Goal: Task Accomplishment & Management: Use online tool/utility

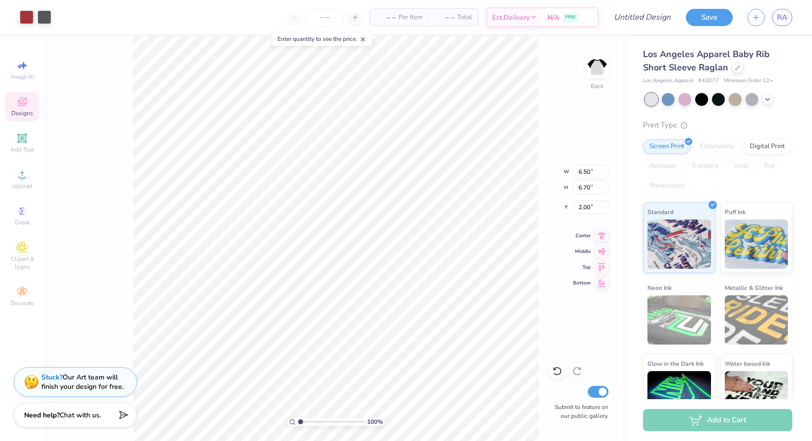
type input "3.29"
type input "5.41"
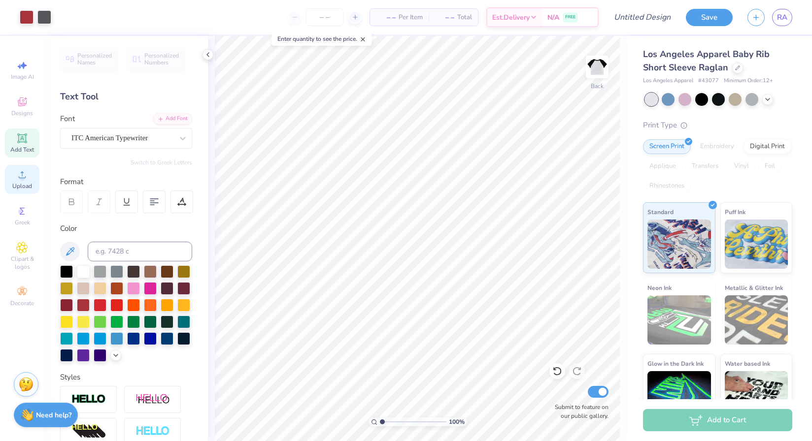
click at [25, 173] on icon at bounding box center [22, 175] width 12 height 12
type textarea "YNG"
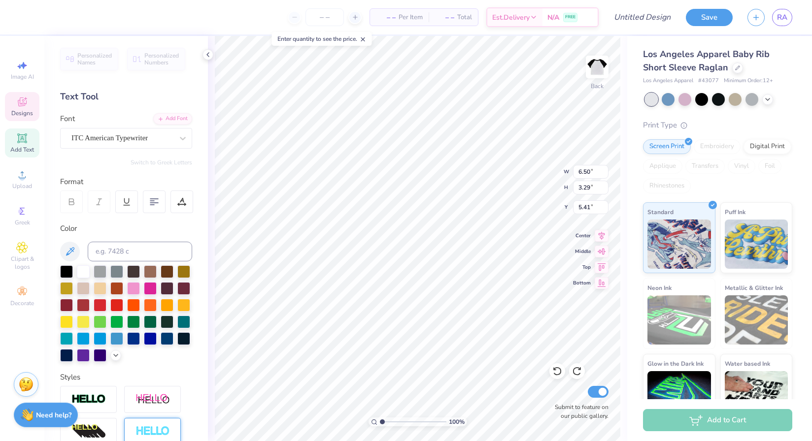
type textarea "v"
type textarea "AYN"
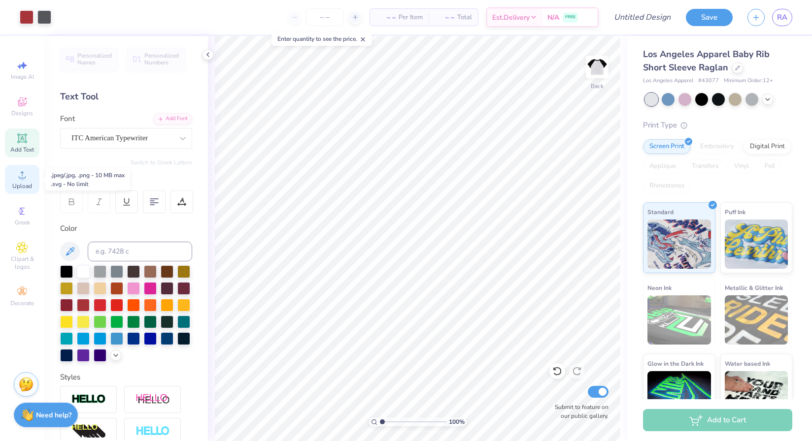
click at [20, 179] on circle at bounding box center [21, 177] width 5 height 5
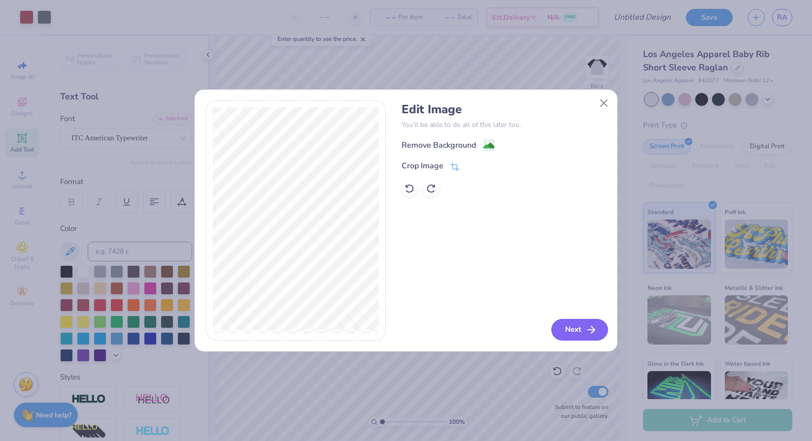
click at [583, 327] on button "Next" at bounding box center [579, 330] width 57 height 22
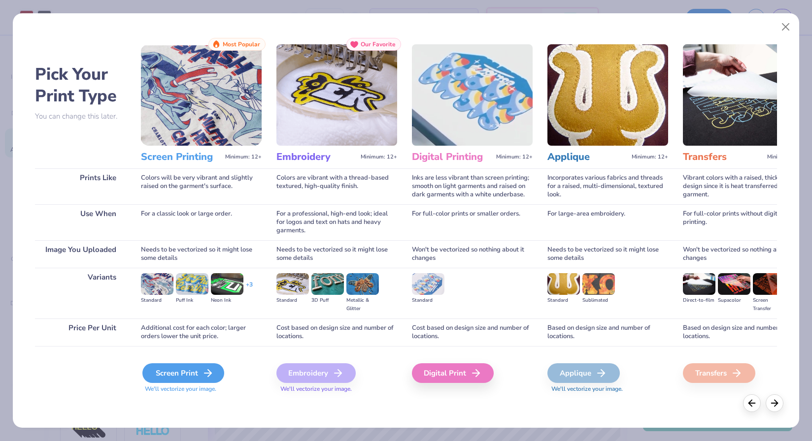
click at [199, 375] on div "Screen Print" at bounding box center [183, 373] width 82 height 20
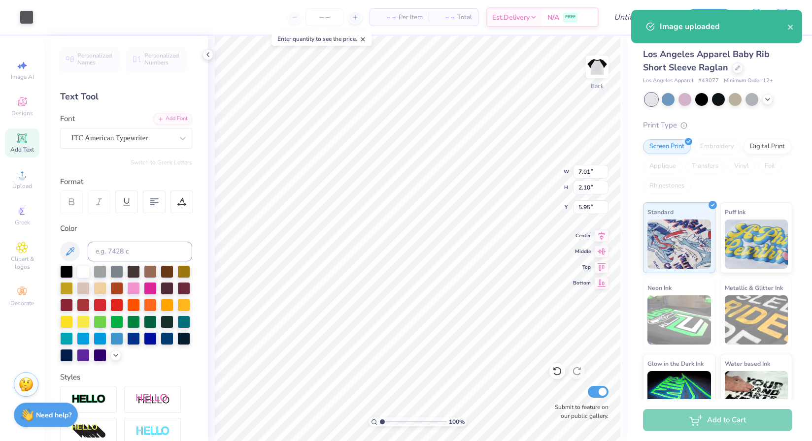
type input "8.95"
type input "2.23"
type input "5.94"
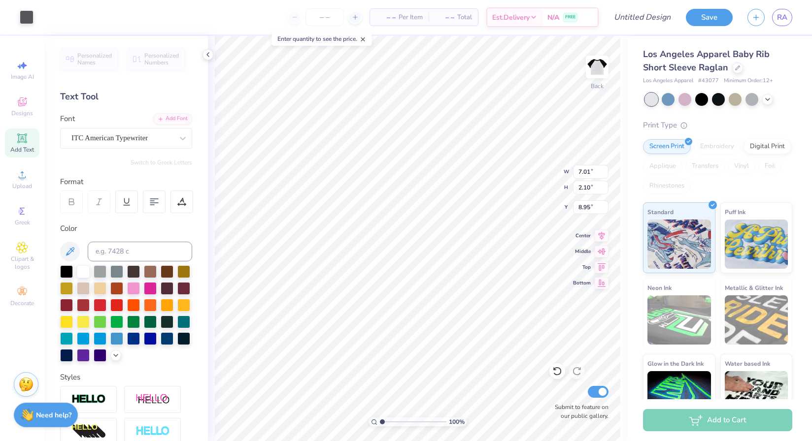
type input "5.95"
click at [597, 66] on img at bounding box center [596, 66] width 39 height 39
click at [24, 188] on span "Upload" at bounding box center [22, 186] width 20 height 8
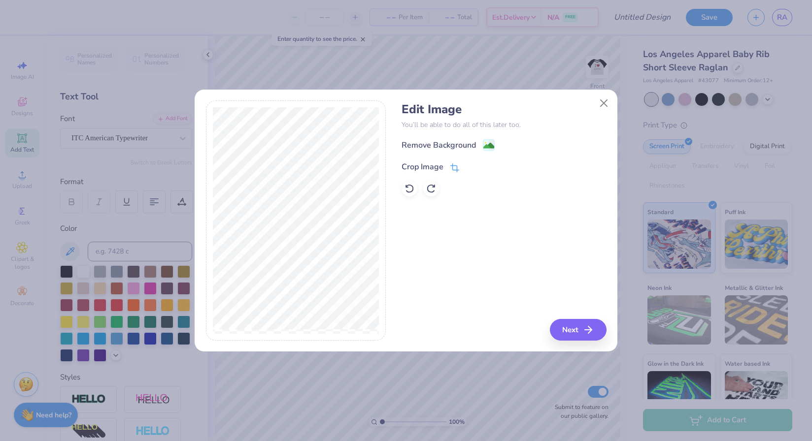
click at [455, 166] on icon at bounding box center [454, 167] width 9 height 9
click at [469, 166] on icon at bounding box center [471, 166] width 6 height 6
click at [487, 144] on image at bounding box center [488, 146] width 11 height 11
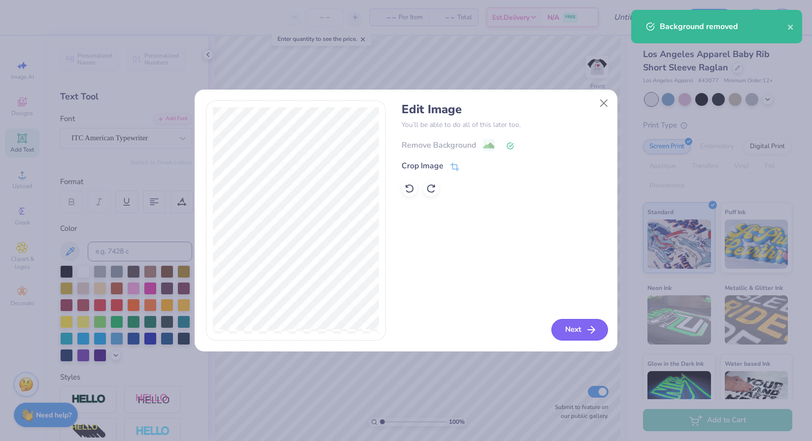
click at [559, 335] on button "Next" at bounding box center [579, 330] width 57 height 22
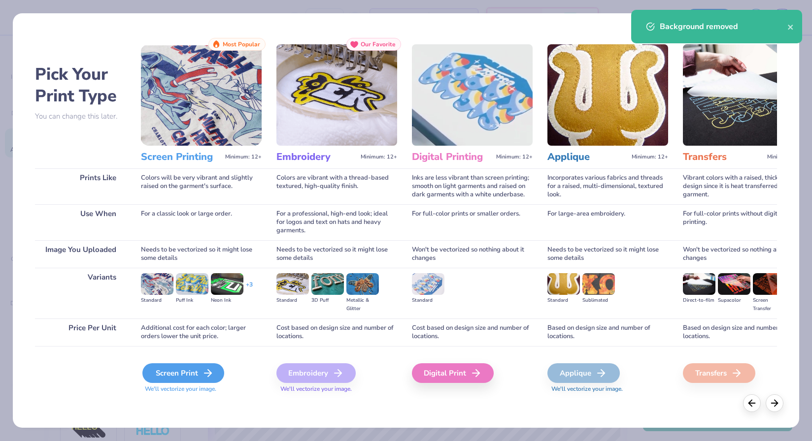
click at [196, 375] on div "Screen Print" at bounding box center [183, 373] width 82 height 20
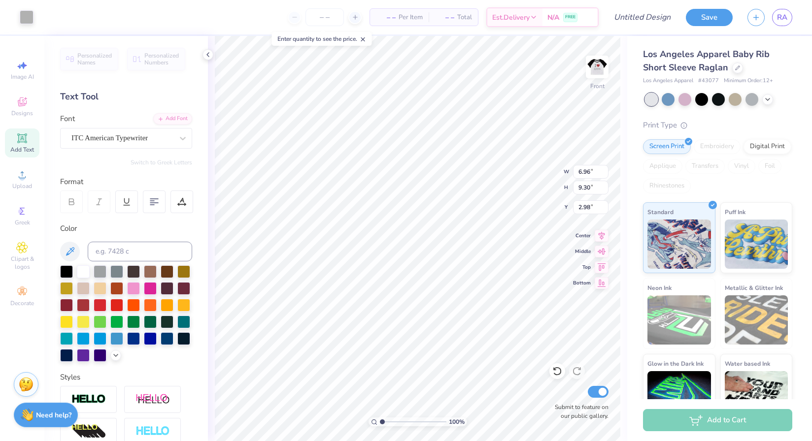
type input "4.85"
type input "6.48"
type input "3.18"
click at [598, 66] on img at bounding box center [596, 66] width 39 height 39
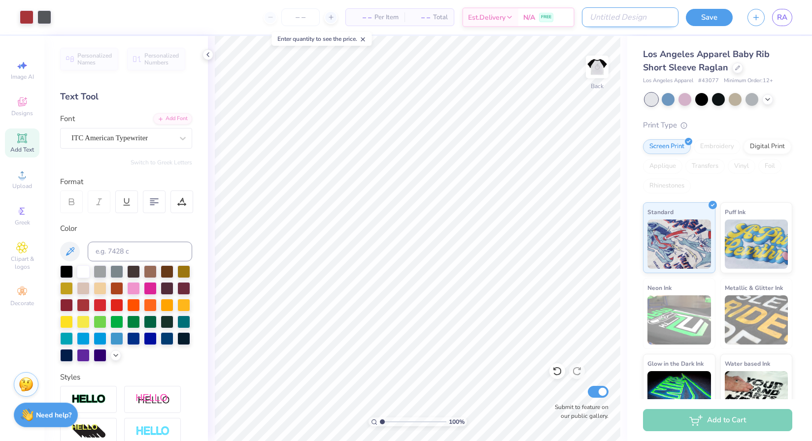
click at [632, 16] on input "Design Title" at bounding box center [630, 17] width 97 height 20
type input "i heart ayon new"
click at [697, 18] on button "Save" at bounding box center [708, 15] width 47 height 17
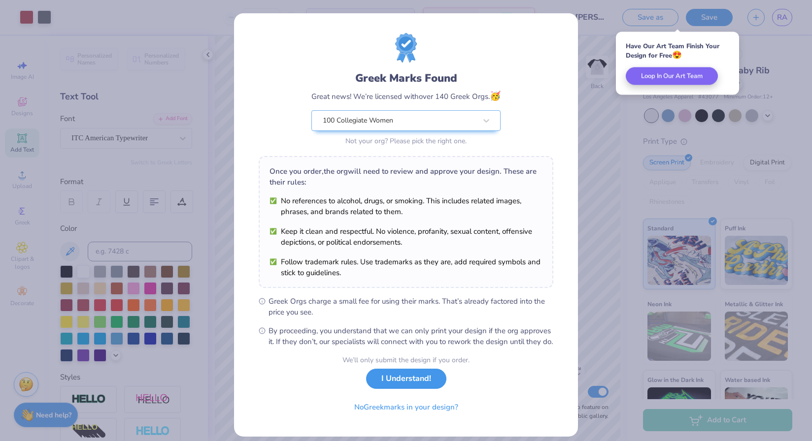
click at [423, 389] on button "I Understand!" at bounding box center [406, 379] width 80 height 20
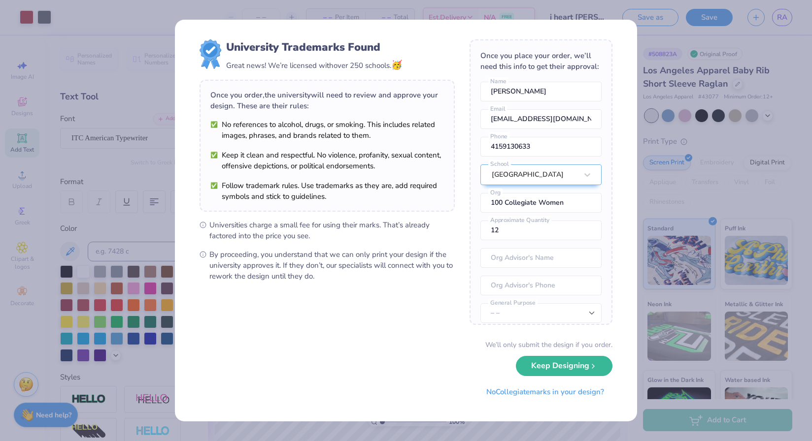
click at [658, 189] on div "University Trademarks Found Great news! We’re licensed with over 250 schools. 🥳…" at bounding box center [406, 220] width 812 height 441
click at [515, 389] on button "No Collegiate marks in your design?" at bounding box center [545, 390] width 134 height 20
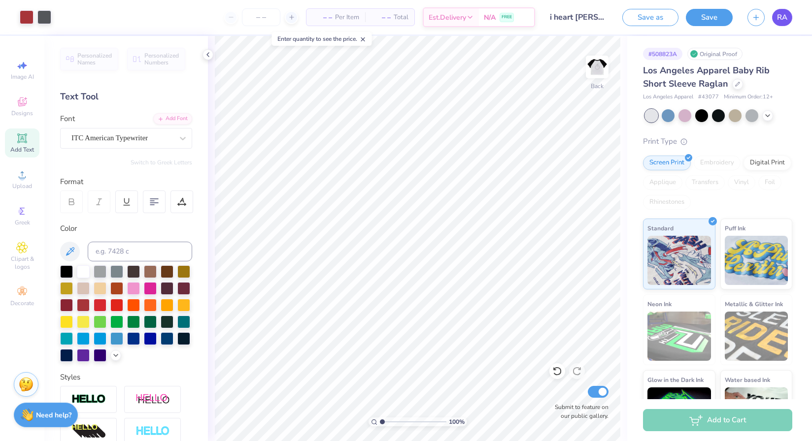
click at [781, 18] on span "RA" at bounding box center [782, 17] width 10 height 11
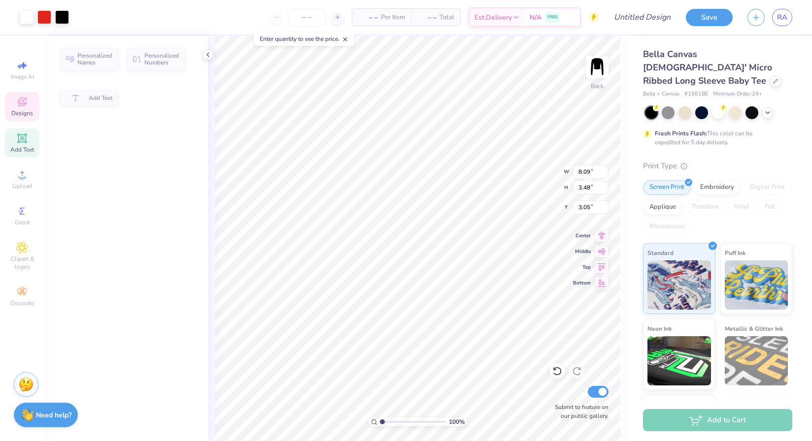
type input "8.09"
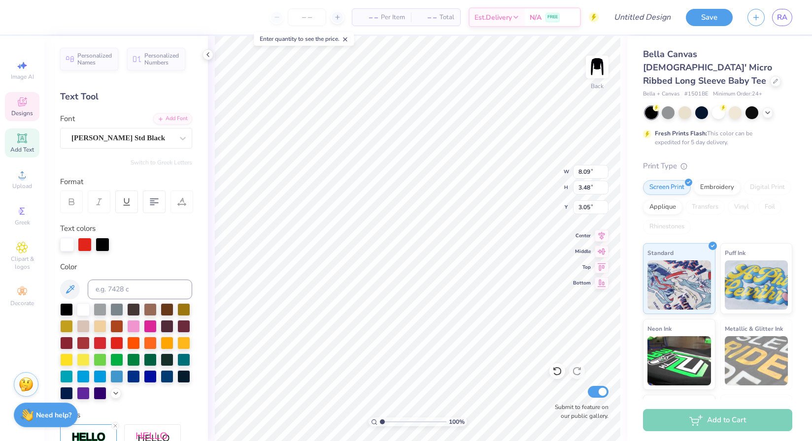
type textarea "AYN"
click at [153, 140] on div "Cooper Std Black" at bounding box center [121, 137] width 103 height 15
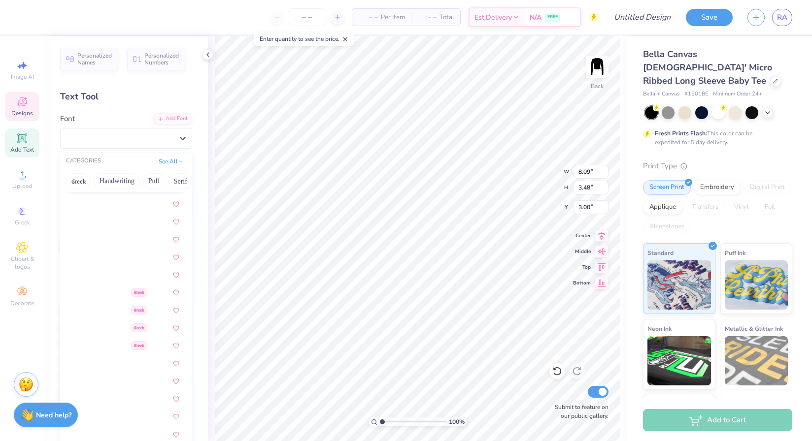
scroll to position [612, 0]
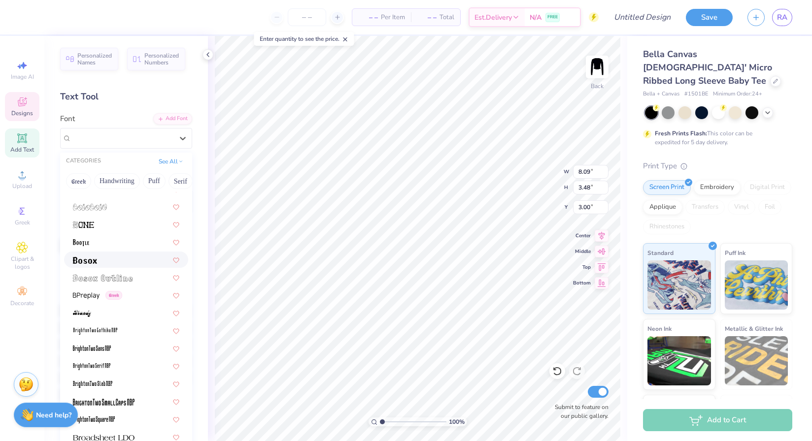
click at [116, 259] on div at bounding box center [126, 260] width 106 height 10
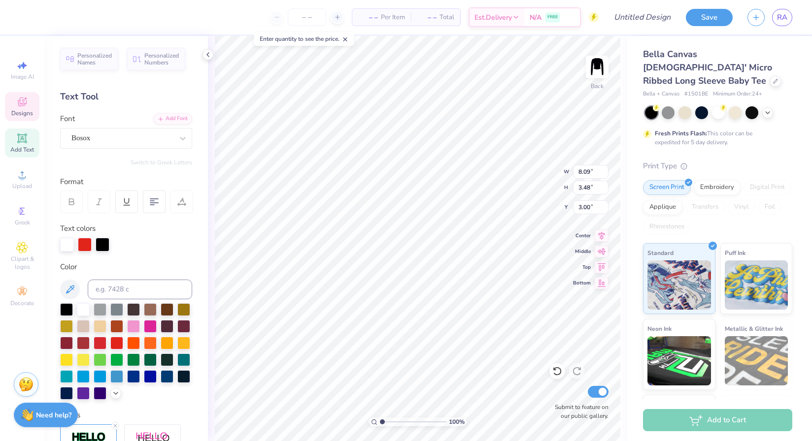
paste textarea "AYN"
type textarea "AYN"
click at [110, 142] on div "Cooper Std Black" at bounding box center [121, 137] width 103 height 15
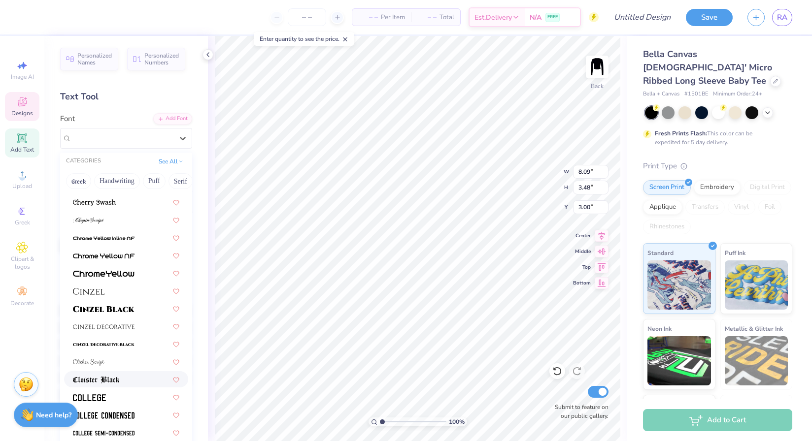
scroll to position [1127, 0]
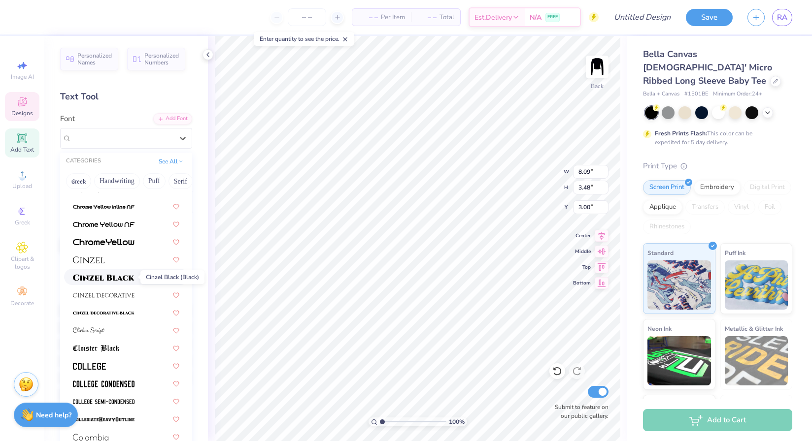
click at [113, 280] on img at bounding box center [104, 277] width 62 height 7
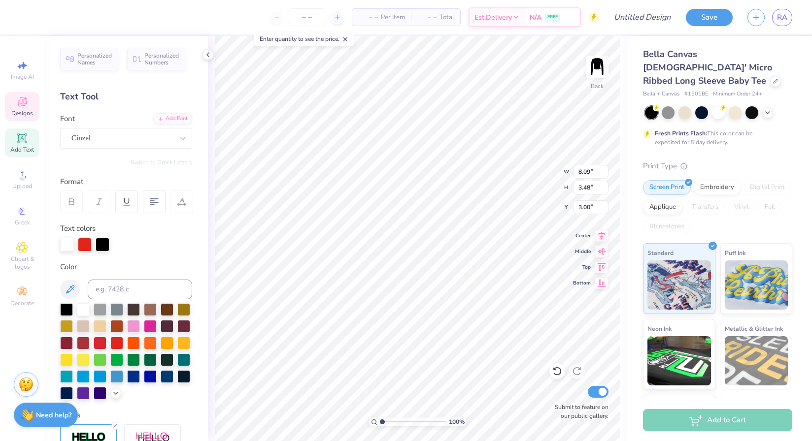
type input "8.12"
type input "3.50"
type input "2.99"
paste textarea "AYŌN"
type textarea "AYŌN"
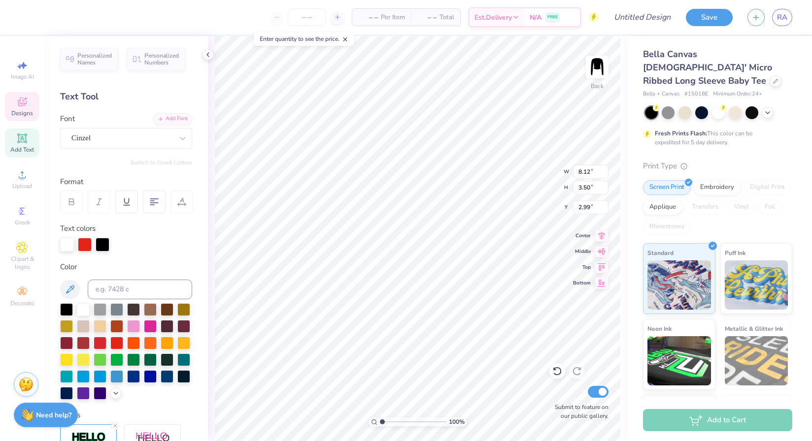
scroll to position [0, 0]
type input "2.71"
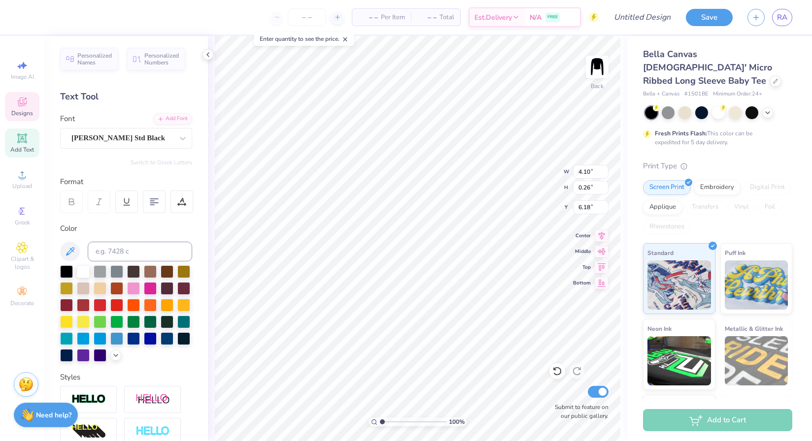
scroll to position [0, 1]
type textarea "120 years"
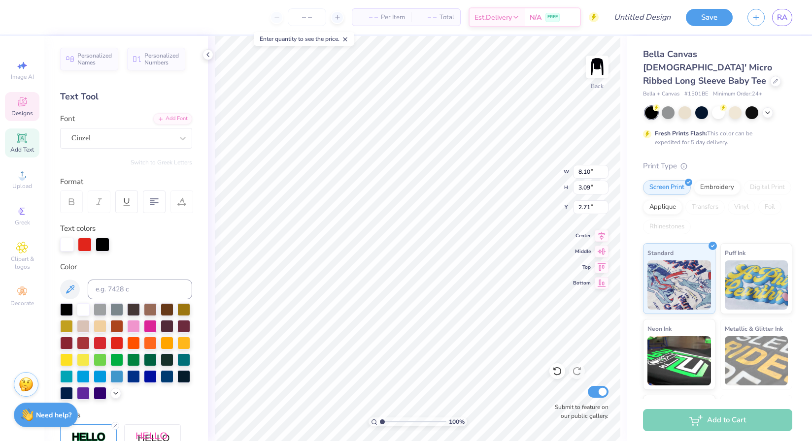
type input "3.00"
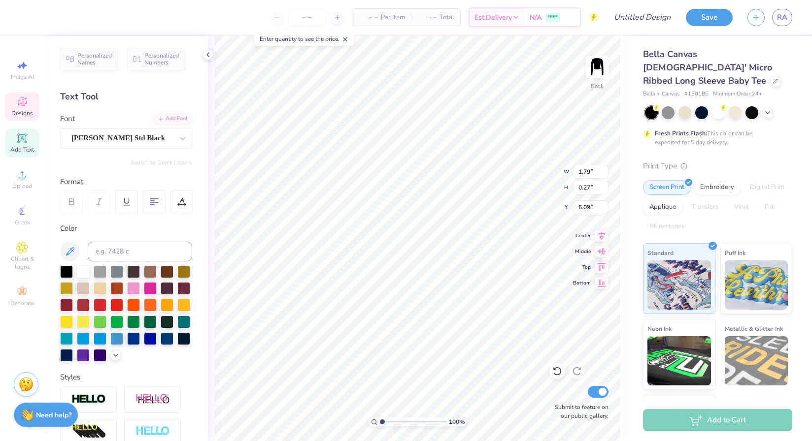
type input "2.79"
type input "0.43"
type input "5.87"
type input "3.60"
type input "0.55"
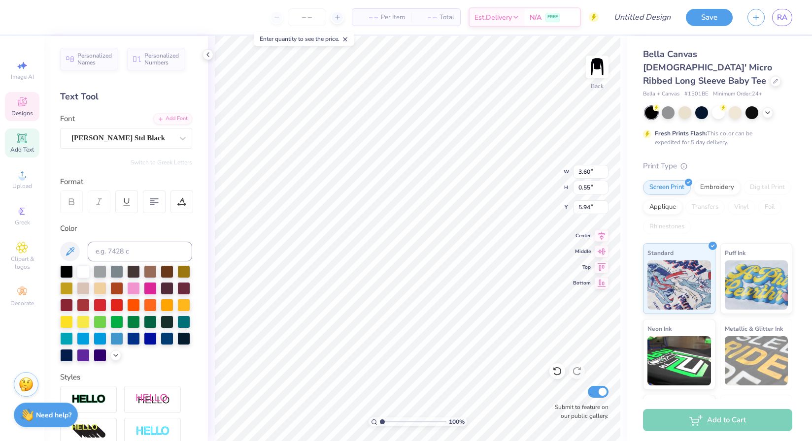
type input "6.09"
type input "3.17"
type input "0.49"
type input "6.15"
type input "8.10"
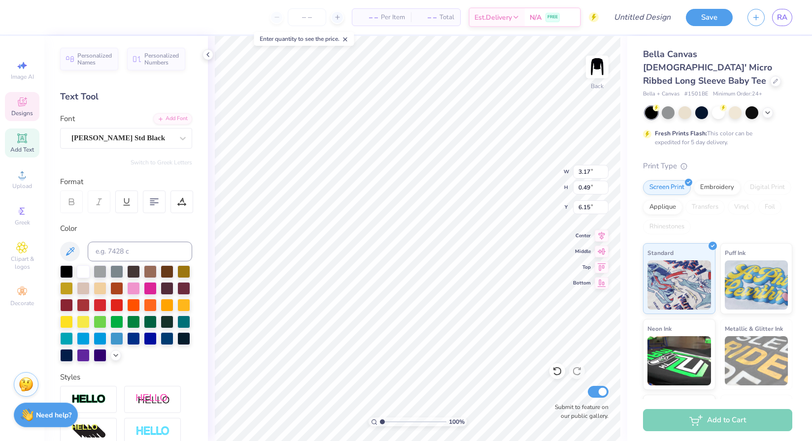
type input "3.09"
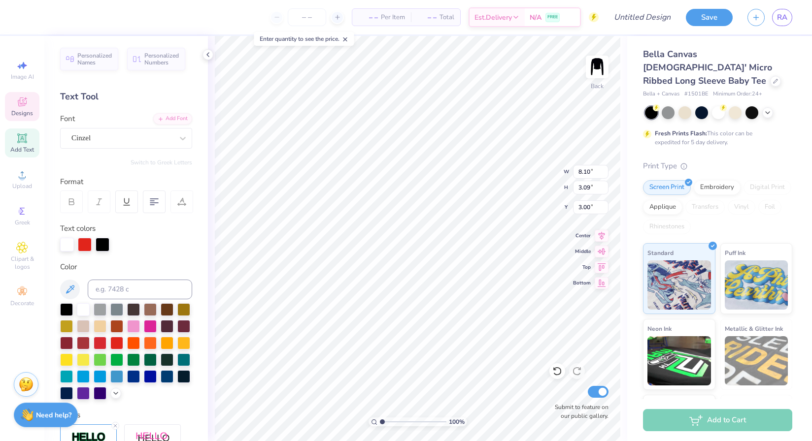
type input "3.31"
click at [86, 244] on div at bounding box center [85, 244] width 14 height 14
click at [107, 289] on input at bounding box center [140, 290] width 104 height 20
type input "333"
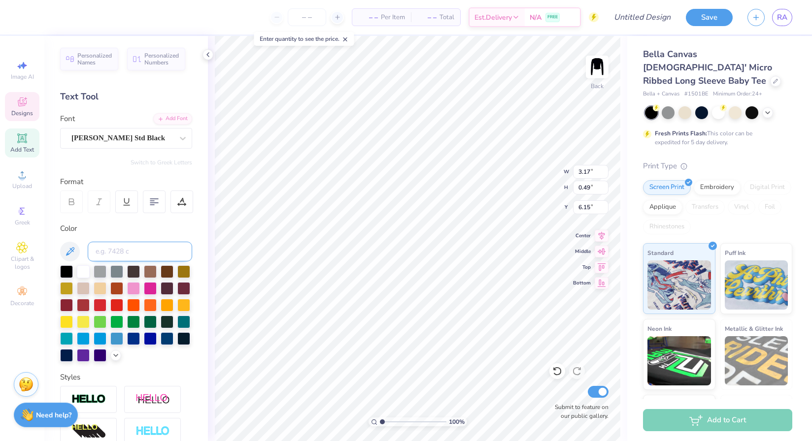
click at [148, 251] on input at bounding box center [140, 252] width 104 height 20
type input "333"
click at [605, 63] on img at bounding box center [596, 66] width 39 height 39
click at [26, 184] on span "Upload" at bounding box center [22, 186] width 20 height 8
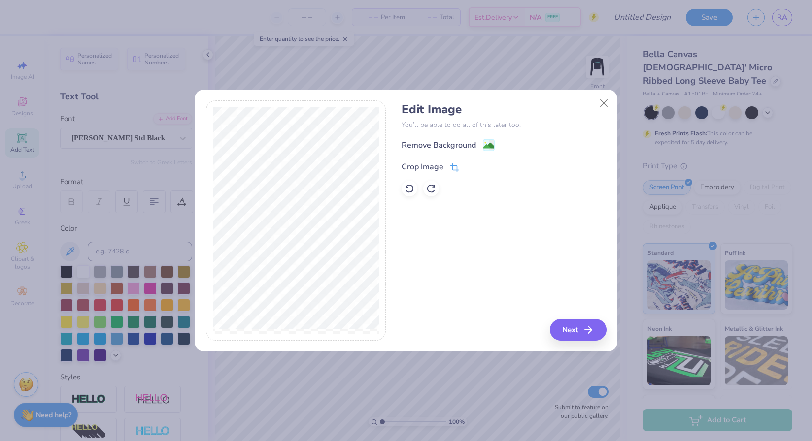
click at [447, 166] on div "Crop Image" at bounding box center [430, 167] width 58 height 12
click at [470, 168] on icon at bounding box center [471, 166] width 6 height 6
click at [491, 142] on image at bounding box center [488, 146] width 11 height 11
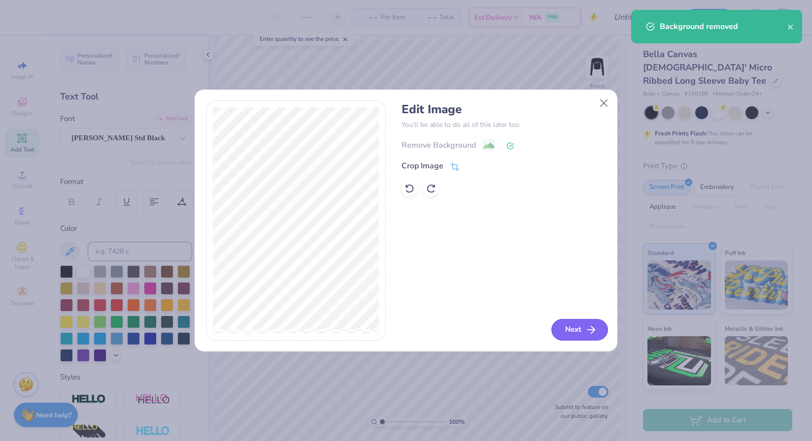
click at [585, 330] on icon "button" at bounding box center [591, 330] width 12 height 12
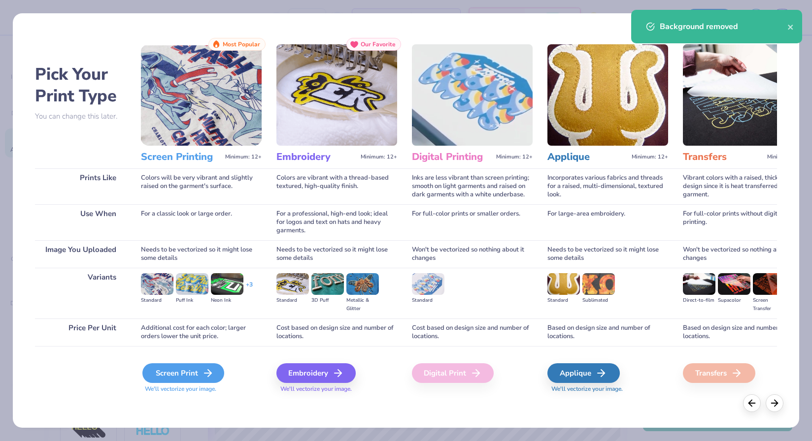
click at [209, 369] on icon at bounding box center [208, 373] width 12 height 12
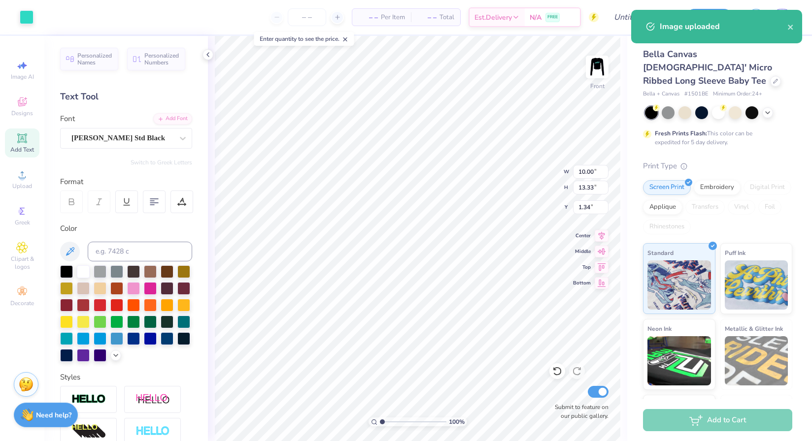
type input "5.34"
type input "7.12"
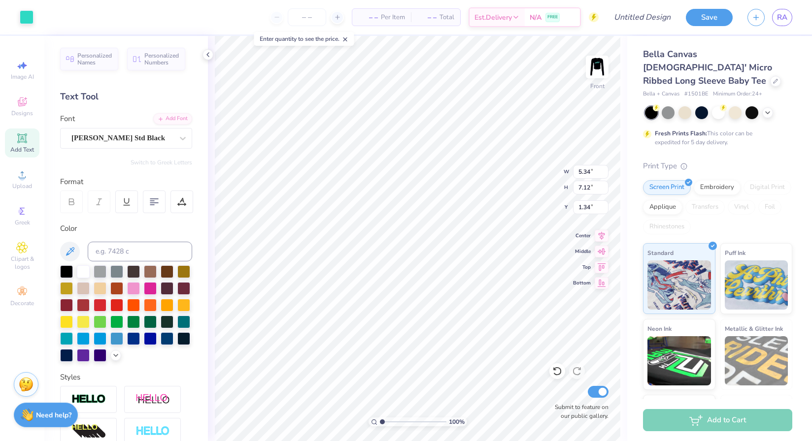
type input "4.91"
click at [605, 61] on img at bounding box center [596, 66] width 39 height 39
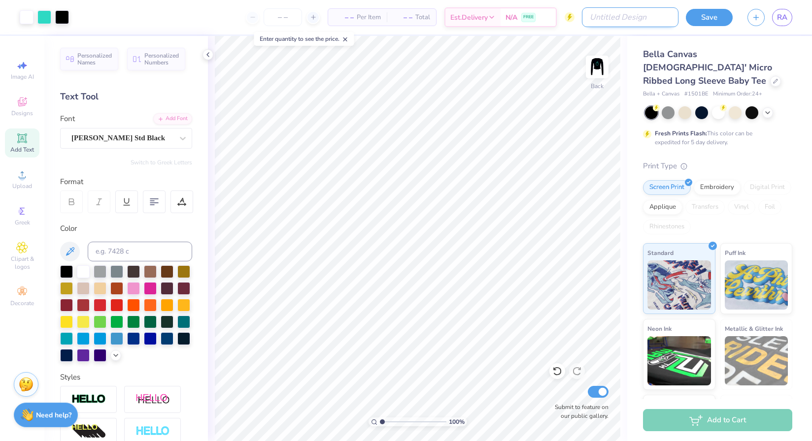
click at [652, 12] on input "Design Title" at bounding box center [630, 17] width 97 height 20
type input "Ayon long shirt"
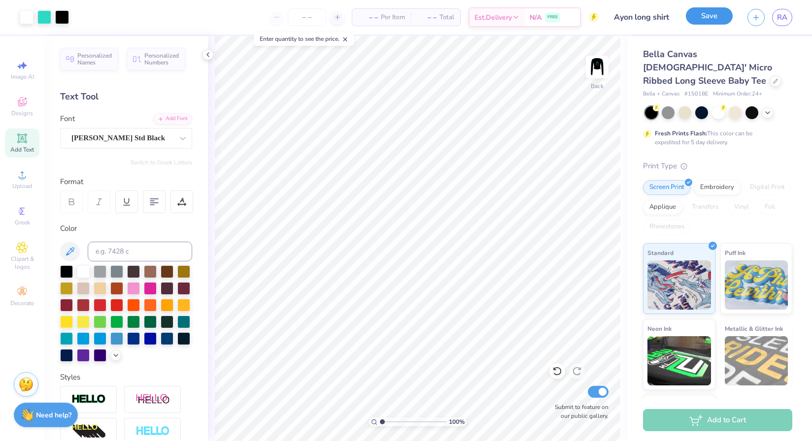
click at [693, 18] on button "Save" at bounding box center [708, 15] width 47 height 17
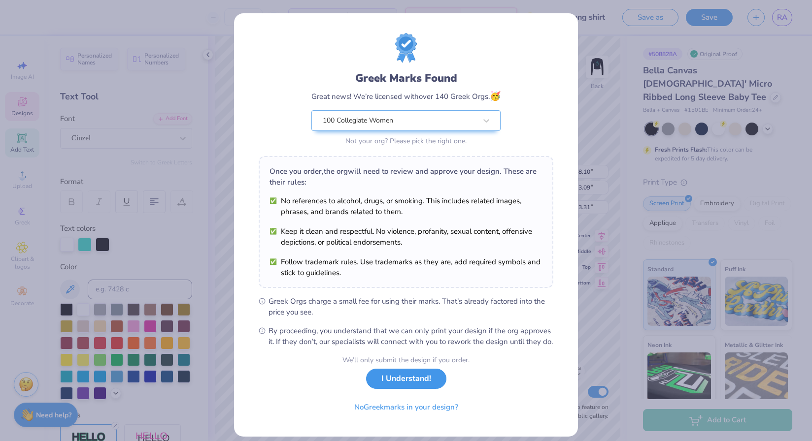
click at [410, 387] on button "I Understand!" at bounding box center [406, 379] width 80 height 20
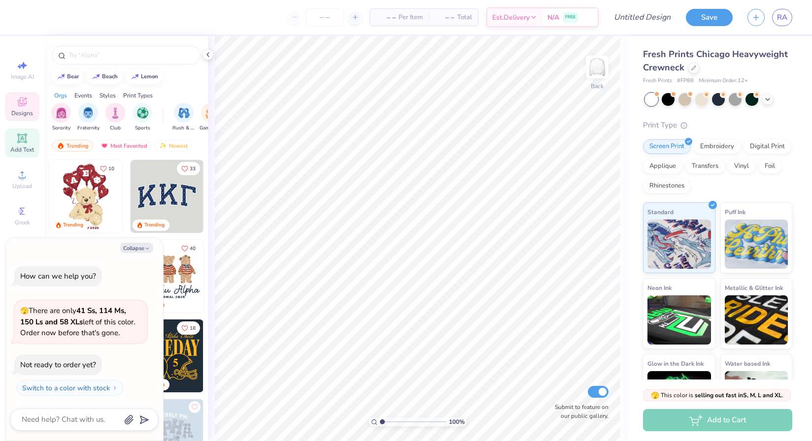
click at [22, 144] on icon at bounding box center [22, 138] width 12 height 12
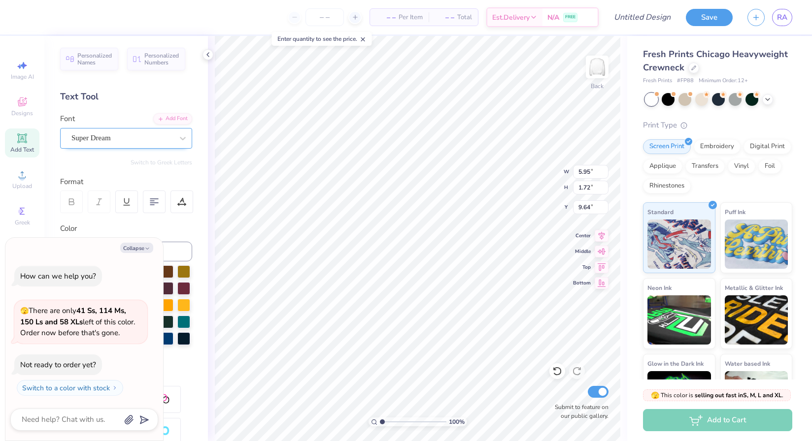
click at [112, 131] on div at bounding box center [121, 137] width 101 height 13
type textarea "x"
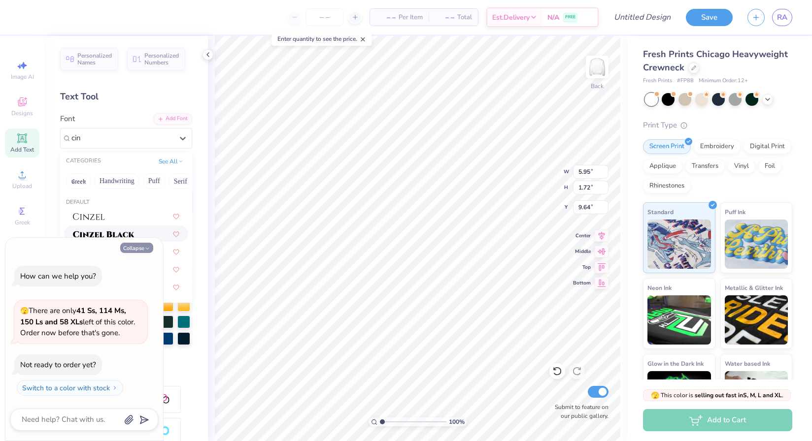
type input "cin"
type textarea "x"
click at [149, 247] on icon "button" at bounding box center [147, 249] width 6 height 6
type textarea "x"
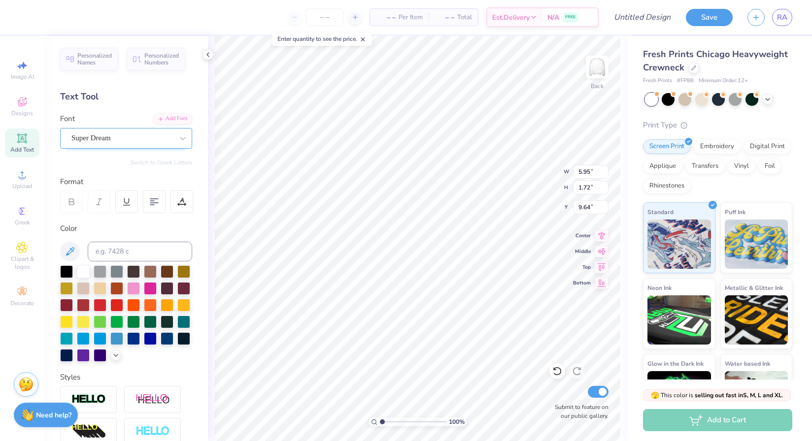
click at [128, 137] on div "Super Dream" at bounding box center [121, 137] width 103 height 15
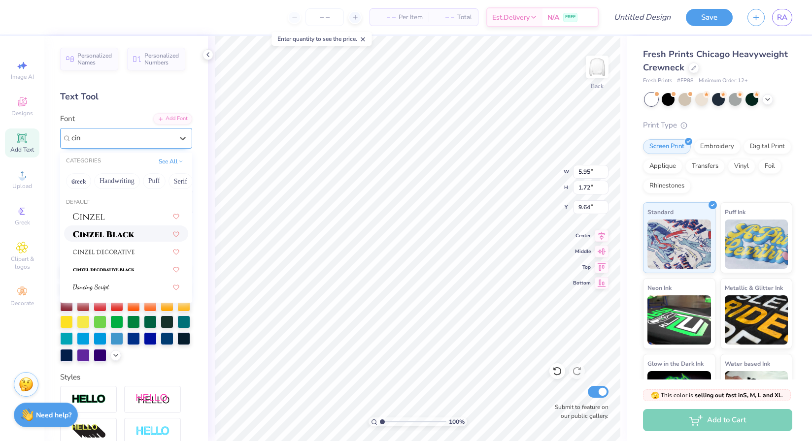
click at [122, 234] on img at bounding box center [104, 234] width 62 height 7
type input "cin"
type input "6.96"
type input "1.77"
type input "9.62"
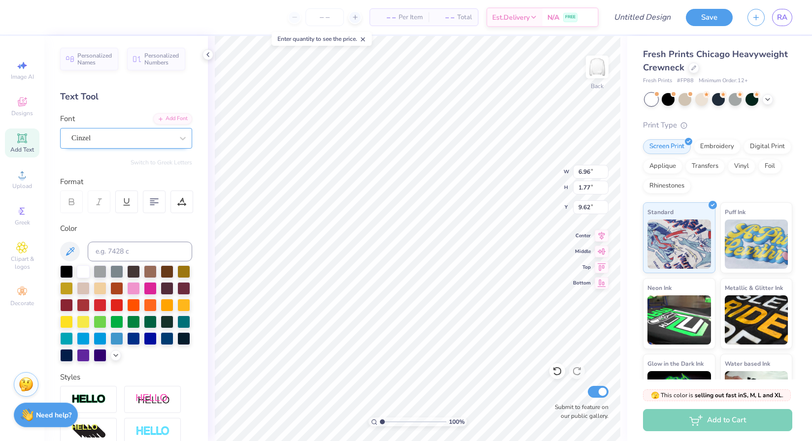
click at [162, 141] on div "Cinzel" at bounding box center [121, 137] width 103 height 15
paste textarea "[PERSON_NAME]"
click at [68, 264] on div at bounding box center [66, 270] width 13 height 13
paste textarea "[PERSON_NAME]"
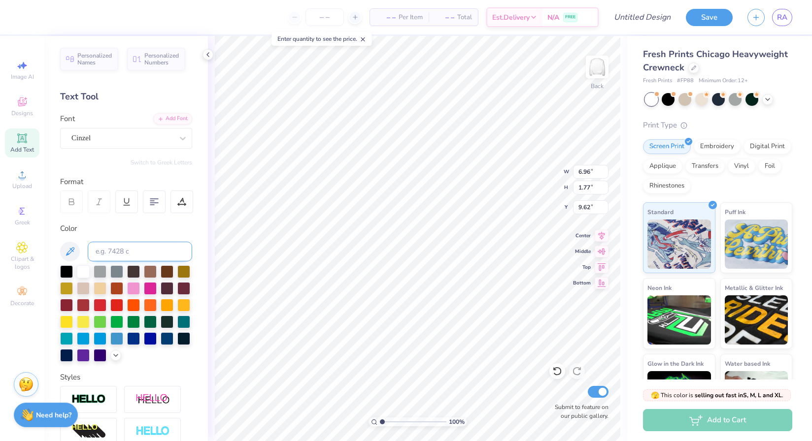
type textarea "[PERSON_NAME]"
click at [117, 245] on input at bounding box center [140, 252] width 104 height 20
type input "333c"
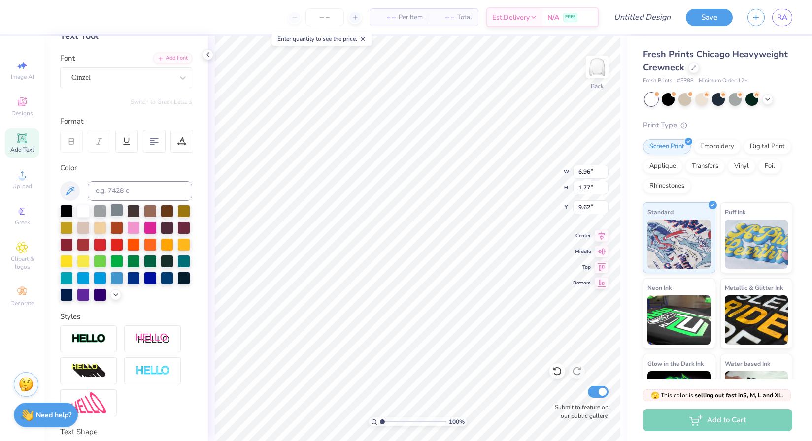
scroll to position [70, 0]
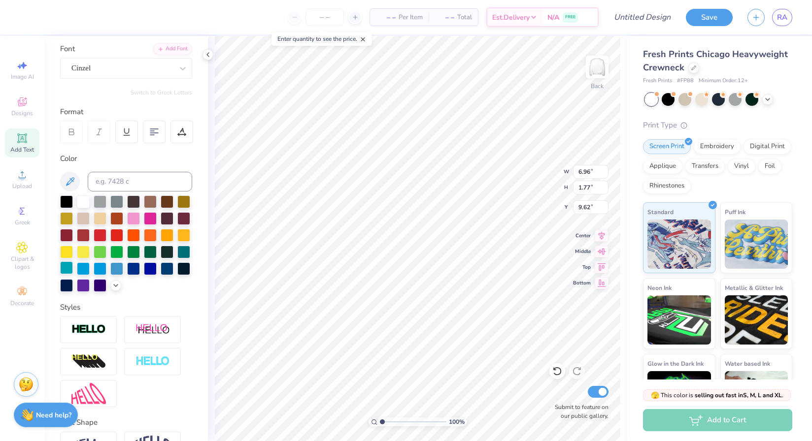
click at [67, 269] on div at bounding box center [66, 267] width 13 height 13
click at [137, 180] on input at bounding box center [140, 182] width 104 height 20
type input "3268c"
type input "8.64"
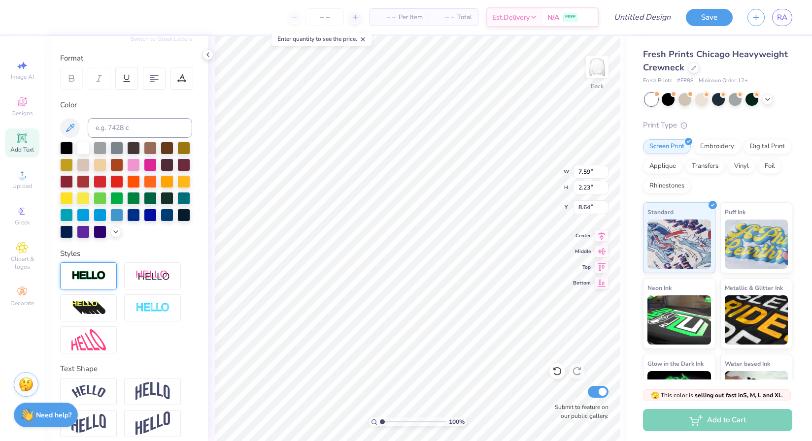
click at [95, 270] on img at bounding box center [88, 275] width 34 height 11
type input "7.62"
type input "2.27"
type input "8.63"
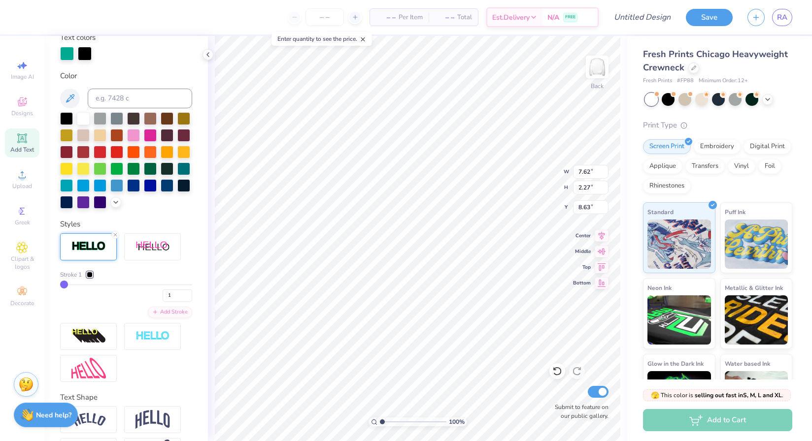
scroll to position [203, 0]
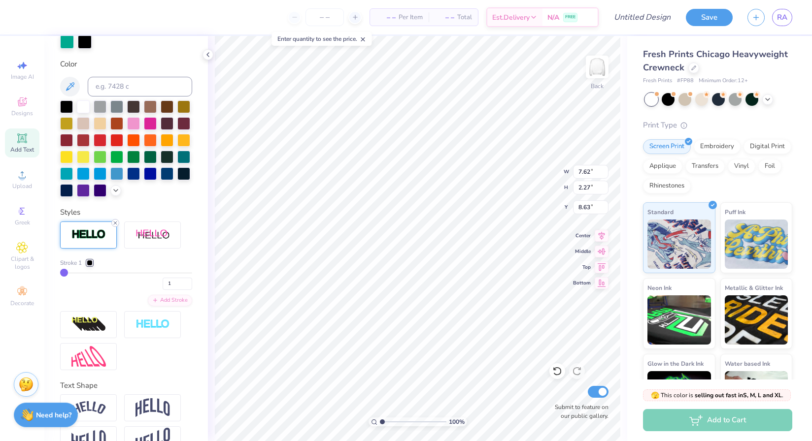
click at [114, 220] on icon at bounding box center [115, 223] width 6 height 6
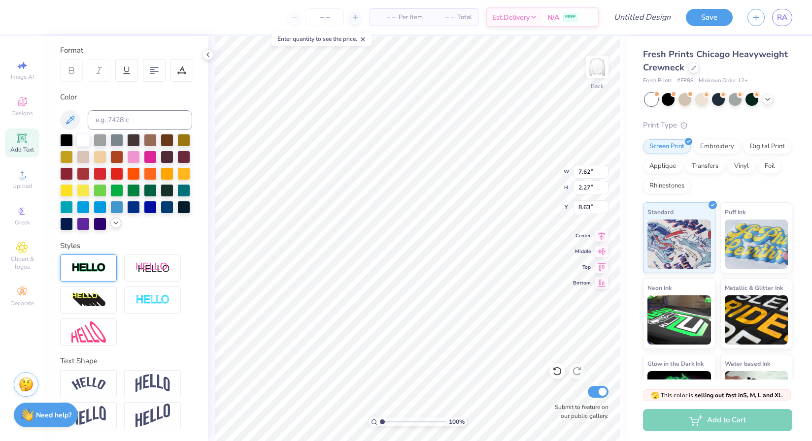
type input "7.59"
type input "2.23"
type input "8.64"
click at [82, 305] on img at bounding box center [88, 301] width 34 height 16
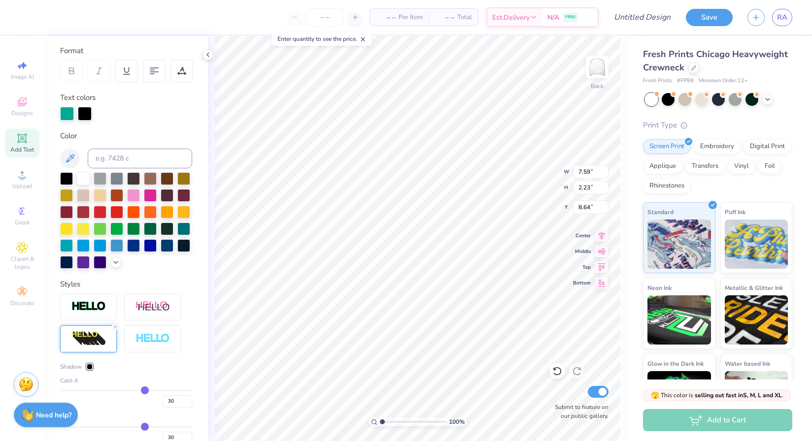
type input "9.86"
type input "2.90"
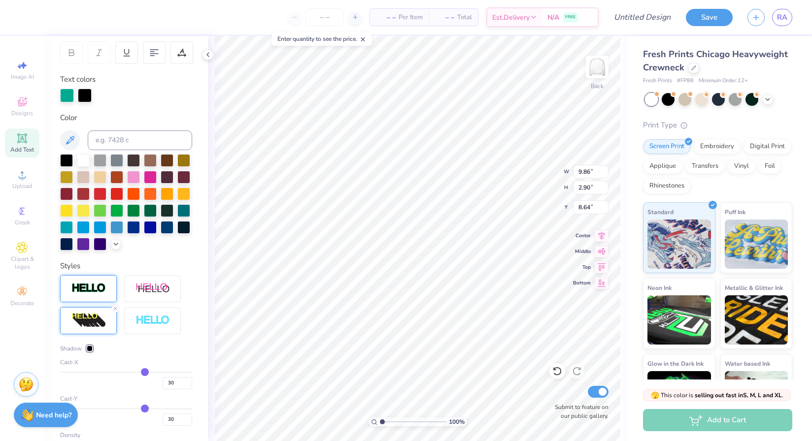
click at [98, 284] on img at bounding box center [88, 288] width 34 height 11
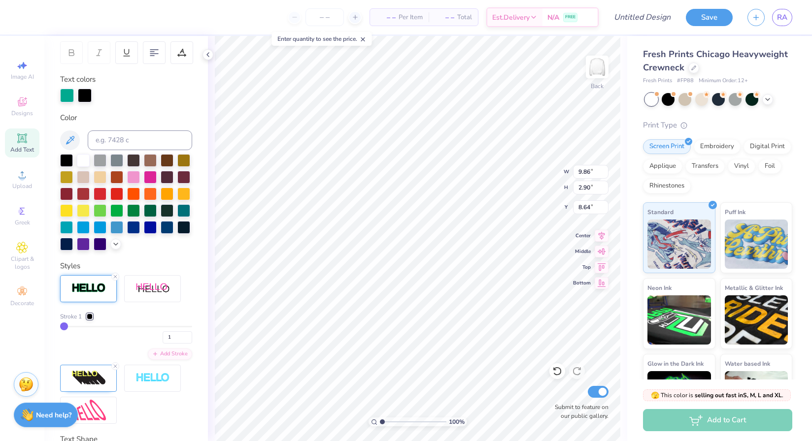
type input "9.88"
type input "2.92"
type input "7.58"
type input "12.68"
type input "3.75"
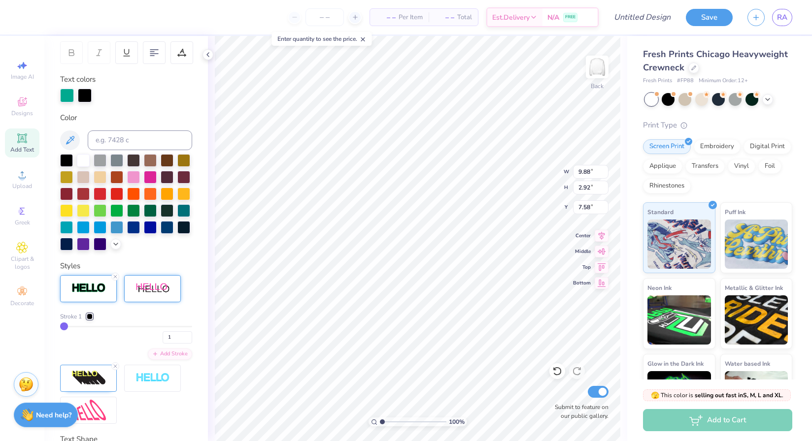
type input "6.75"
type input "12.48"
type input "3.69"
click at [85, 92] on div at bounding box center [85, 95] width 14 height 14
click at [119, 208] on div at bounding box center [116, 209] width 13 height 13
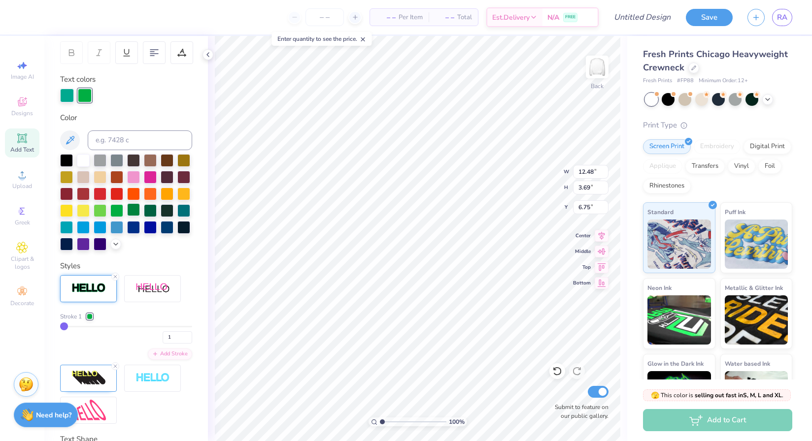
click at [130, 210] on div at bounding box center [133, 209] width 13 height 13
click at [85, 162] on div at bounding box center [83, 159] width 13 height 13
click at [135, 159] on div at bounding box center [133, 159] width 13 height 13
click at [151, 209] on div at bounding box center [150, 209] width 13 height 13
click at [99, 209] on div at bounding box center [100, 209] width 13 height 13
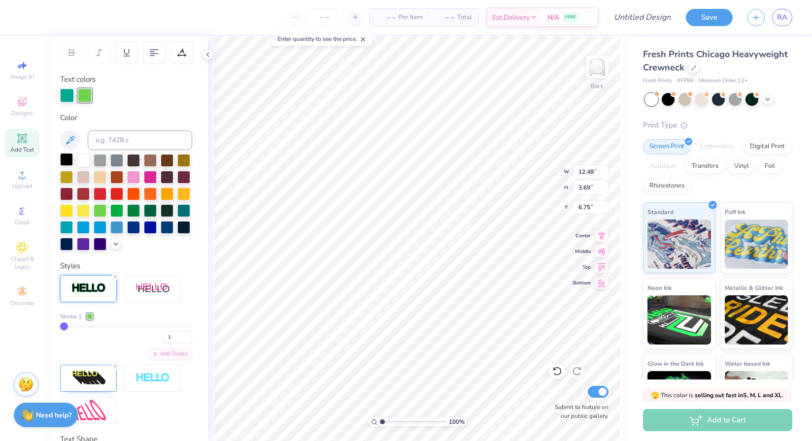
click at [66, 157] on div at bounding box center [66, 159] width 13 height 13
click at [65, 94] on div at bounding box center [67, 95] width 14 height 14
click at [183, 225] on div at bounding box center [183, 226] width 13 height 13
click at [83, 93] on div at bounding box center [85, 95] width 14 height 14
click at [116, 147] on input at bounding box center [140, 140] width 104 height 20
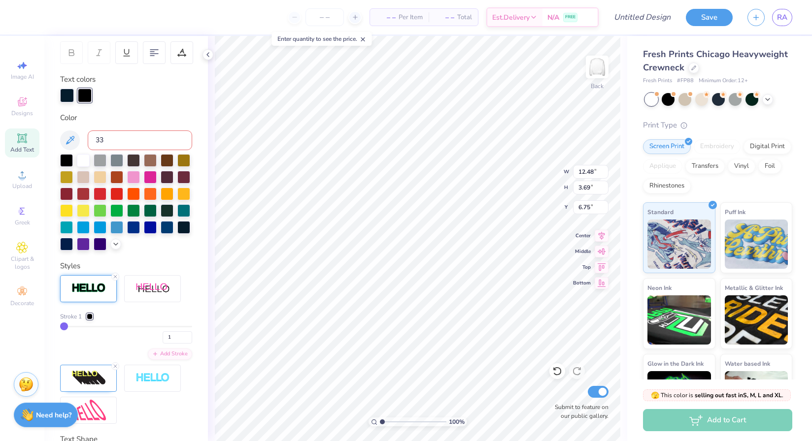
type input "333"
click at [62, 161] on div at bounding box center [66, 159] width 13 height 13
click at [65, 93] on div at bounding box center [67, 95] width 14 height 14
click at [98, 138] on input at bounding box center [140, 140] width 104 height 20
type input "333"
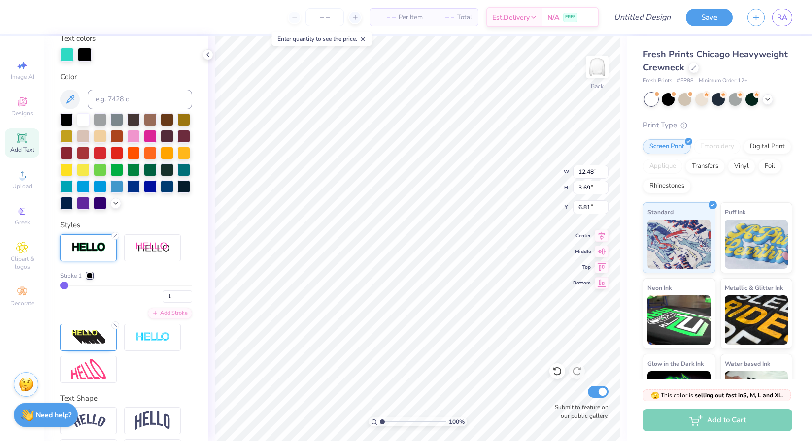
scroll to position [195, 0]
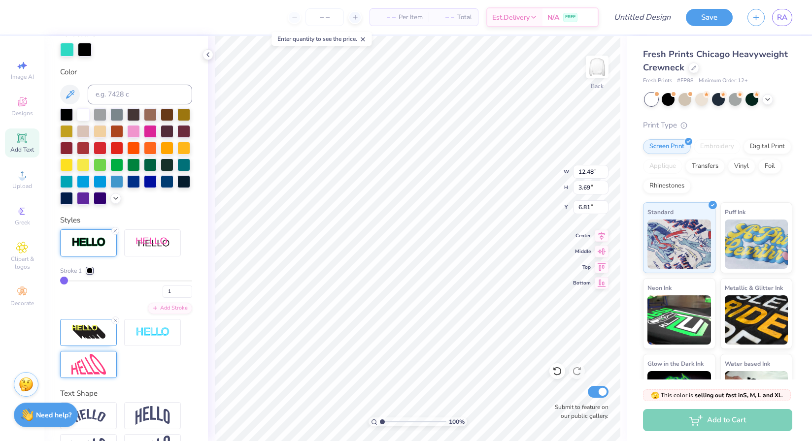
click at [96, 361] on img at bounding box center [88, 364] width 34 height 21
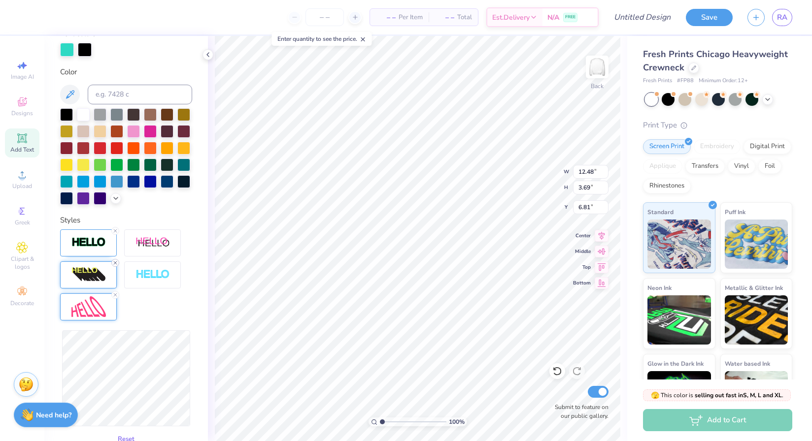
click at [114, 261] on line at bounding box center [115, 262] width 3 height 3
type input "9.63"
type input "2.86"
click at [154, 267] on div at bounding box center [152, 274] width 57 height 27
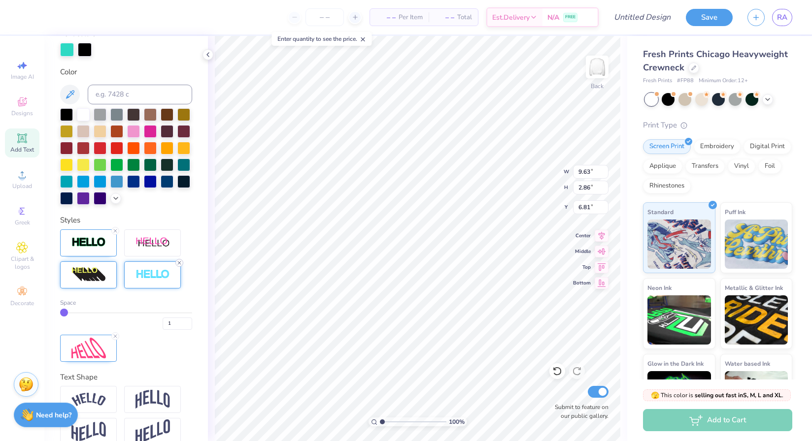
click at [177, 261] on icon at bounding box center [179, 263] width 6 height 6
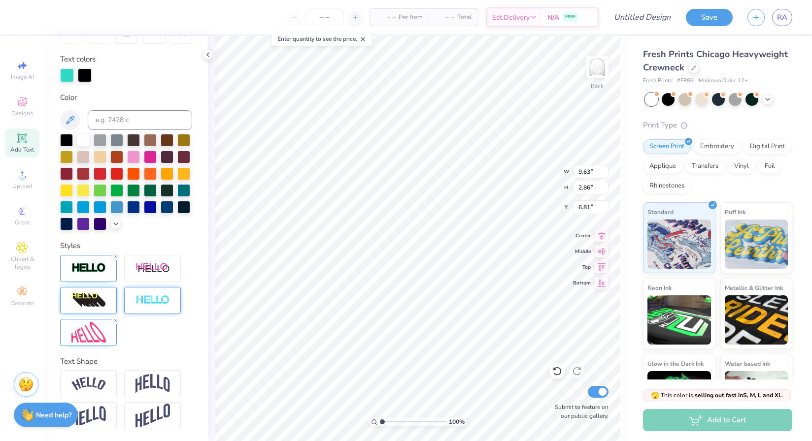
scroll to position [169, 0]
click at [145, 260] on div at bounding box center [152, 268] width 57 height 27
type input "11.52"
type input "3.12"
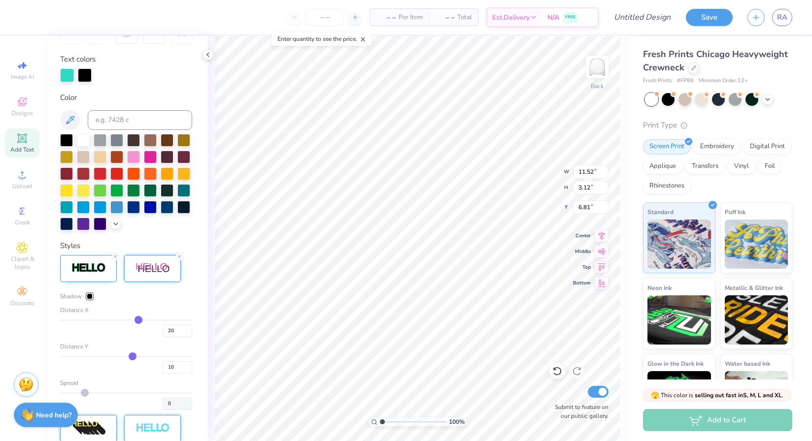
type input "6.82"
click at [115, 256] on line at bounding box center [115, 256] width 3 height 3
click at [107, 262] on div at bounding box center [88, 268] width 57 height 27
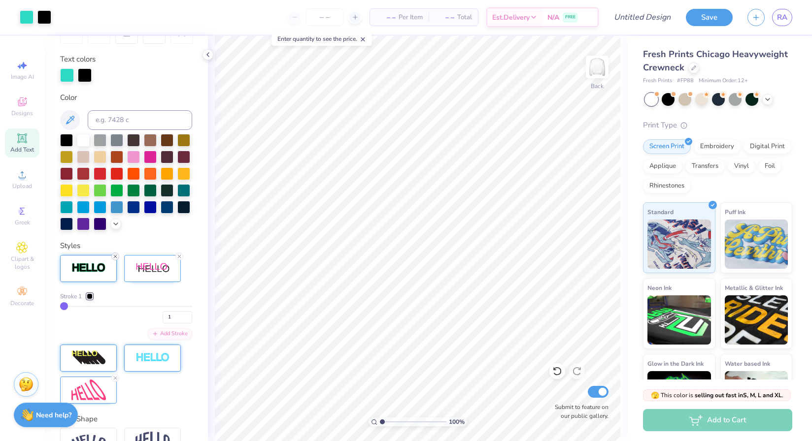
click at [115, 253] on div at bounding box center [115, 257] width 8 height 8
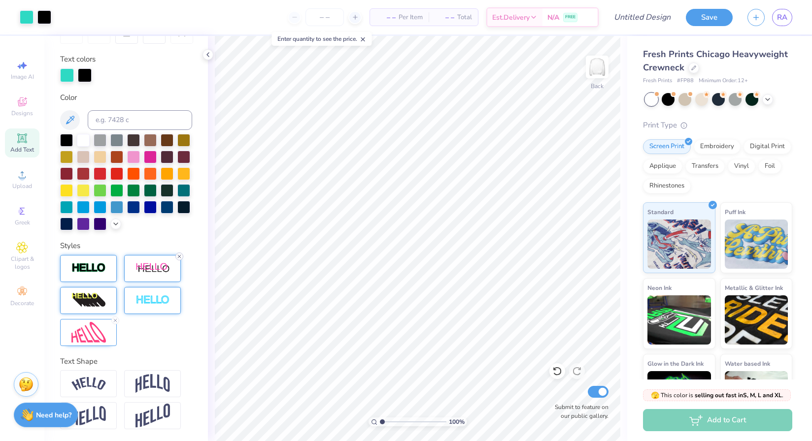
click at [178, 256] on icon at bounding box center [179, 257] width 6 height 6
click at [98, 328] on img at bounding box center [88, 332] width 34 height 21
click at [102, 330] on img at bounding box center [88, 332] width 34 height 21
click at [98, 378] on img at bounding box center [88, 383] width 34 height 13
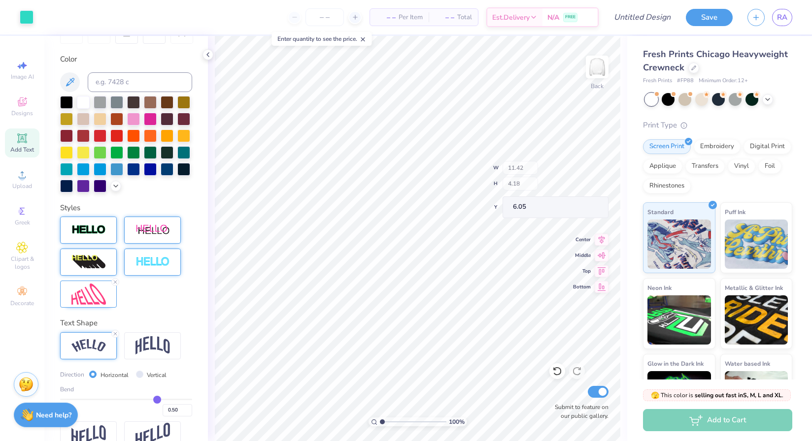
type input "6.05"
click at [26, 181] on div "Upload" at bounding box center [22, 179] width 34 height 29
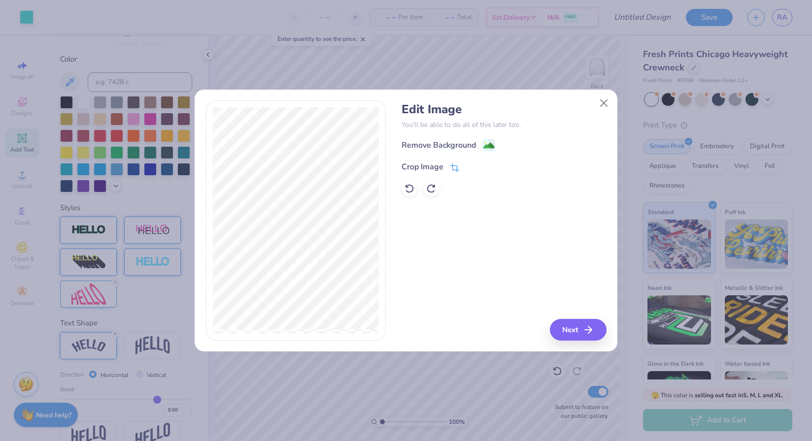
click at [456, 167] on icon at bounding box center [454, 168] width 6 height 6
click at [473, 165] on icon at bounding box center [471, 166] width 6 height 6
click at [485, 148] on image at bounding box center [488, 146] width 11 height 11
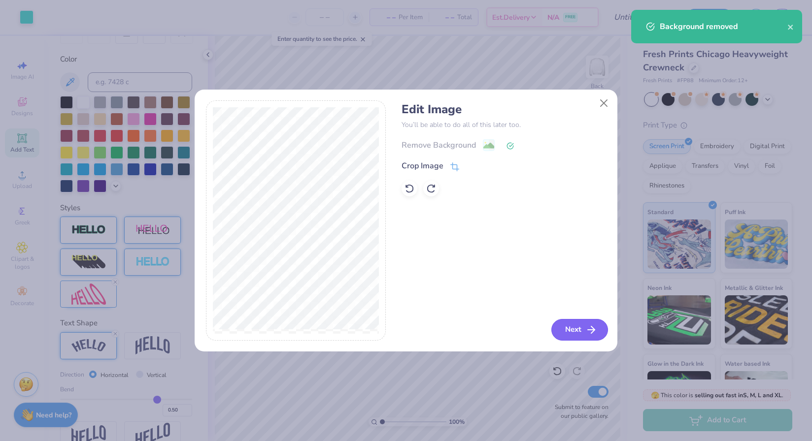
click at [575, 328] on button "Next" at bounding box center [579, 330] width 57 height 22
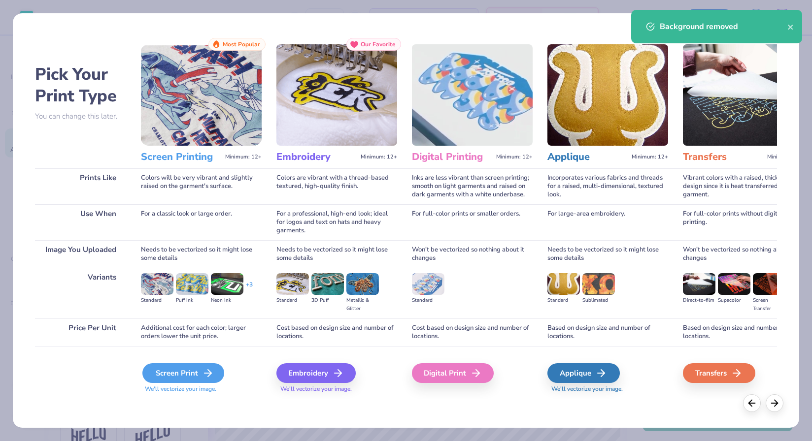
click at [189, 377] on div "Screen Print" at bounding box center [183, 373] width 82 height 20
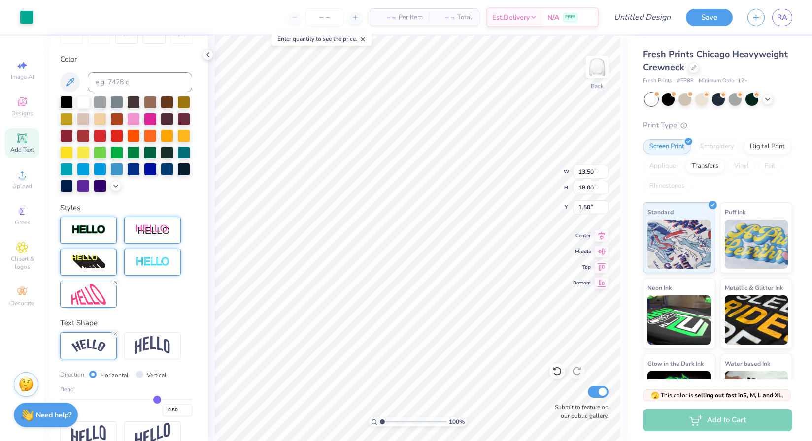
type input "6.72"
type input "8.97"
type input "9.34"
type input "5.86"
type input "7.81"
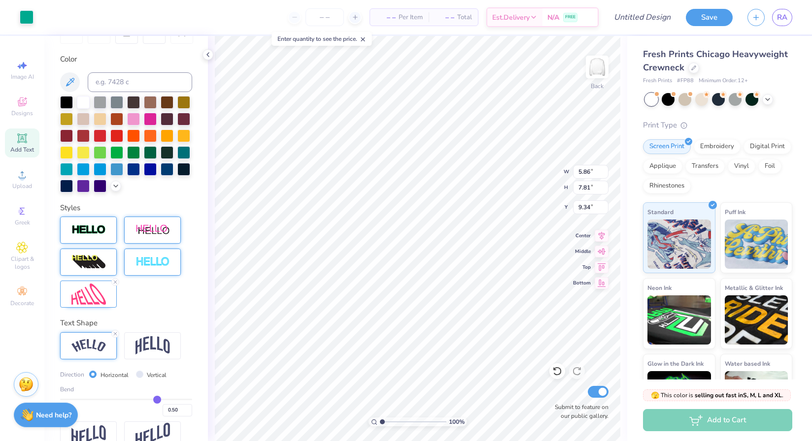
type input "9.37"
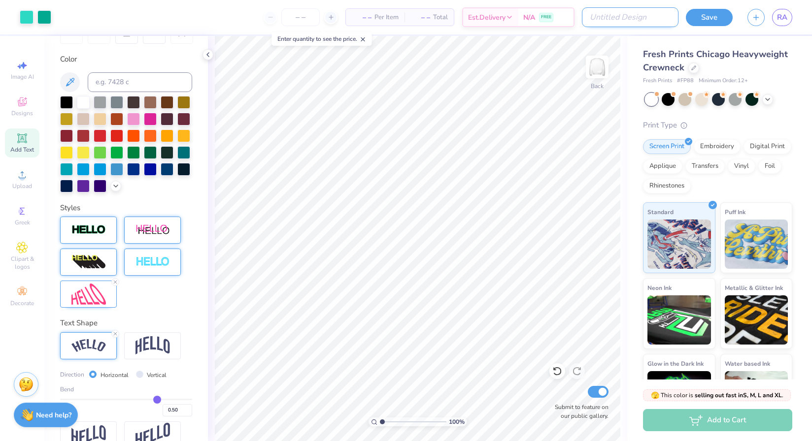
click at [657, 16] on input "Design Title" at bounding box center [630, 17] width 97 height 20
type input "Ayon new sweatshirt"
click at [702, 19] on button "Save" at bounding box center [708, 15] width 47 height 17
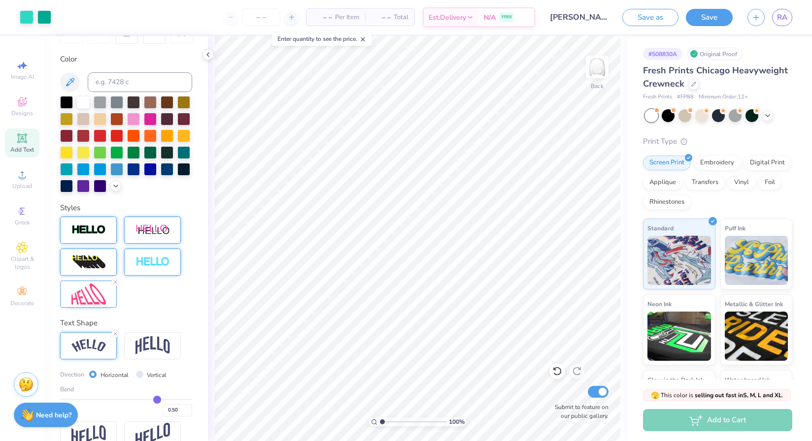
click at [778, 28] on div "Save as Save RA" at bounding box center [717, 17] width 190 height 34
click at [779, 15] on span "RA" at bounding box center [782, 17] width 10 height 11
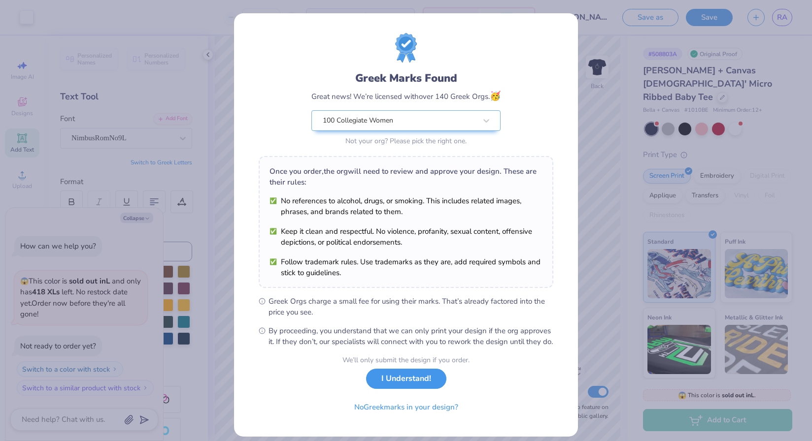
click at [405, 389] on button "I Understand!" at bounding box center [406, 379] width 80 height 20
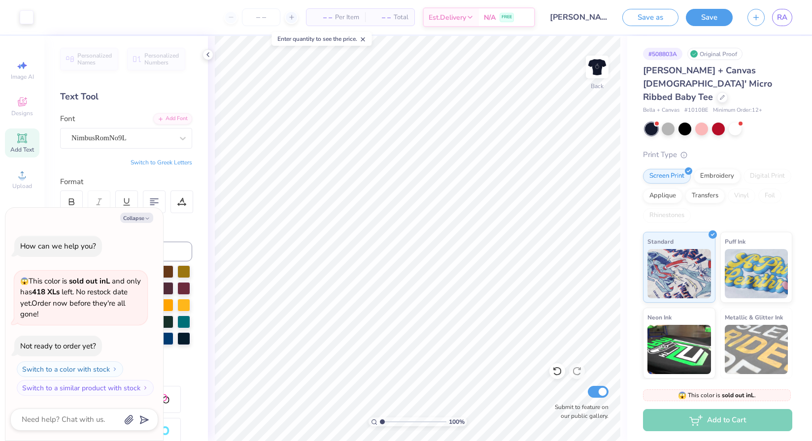
type textarea "x"
click at [778, 27] on div "Save as Save RA" at bounding box center [717, 17] width 190 height 34
click at [778, 13] on span "RA" at bounding box center [782, 17] width 10 height 11
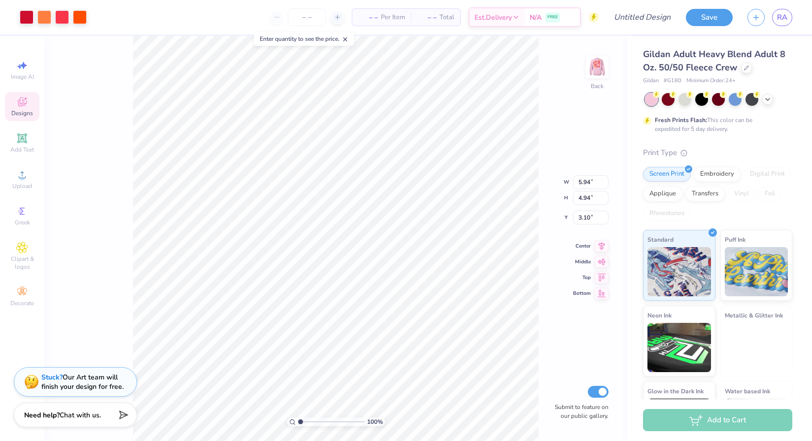
type input "2.05"
type input "2.21"
type input "3.42"
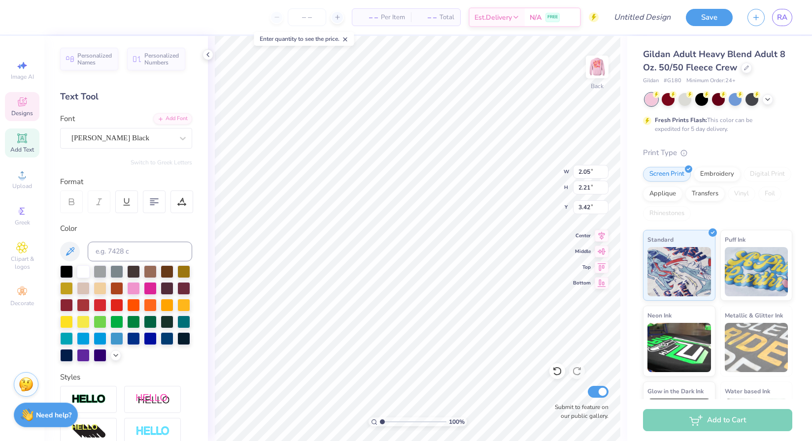
type textarea "A"
type input "2.63"
type input "2.33"
type input "3.10"
type textarea "Y"
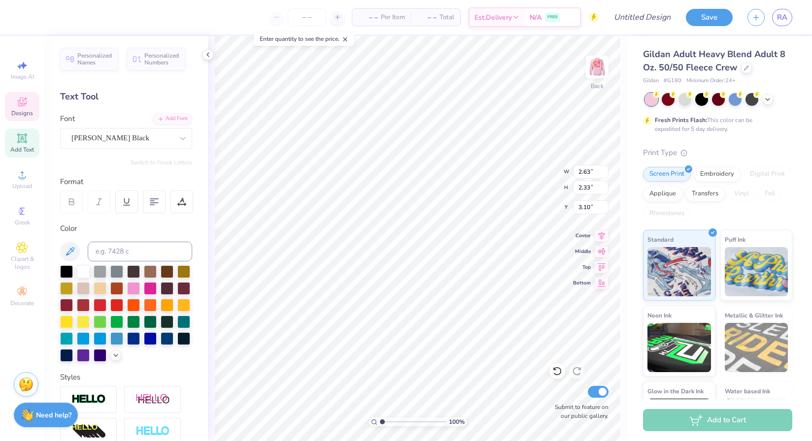
type input "2.81"
type input "2.36"
type input "5.68"
type textarea "O"
click at [17, 181] on div "Upload" at bounding box center [22, 179] width 34 height 29
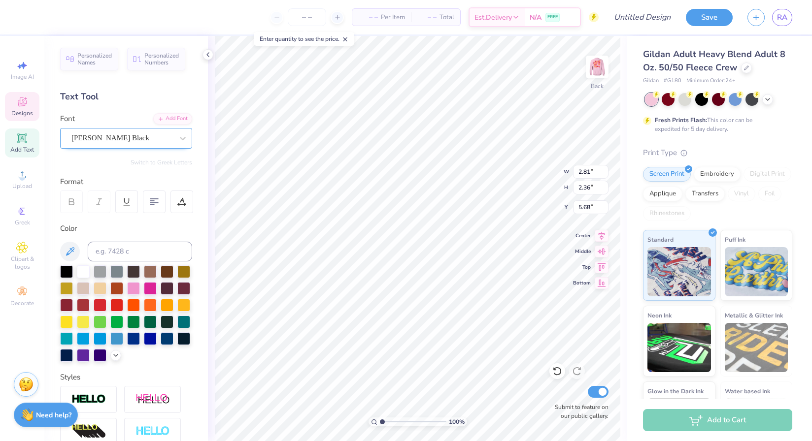
type input "2.20"
type input "2.09"
type input "5.81"
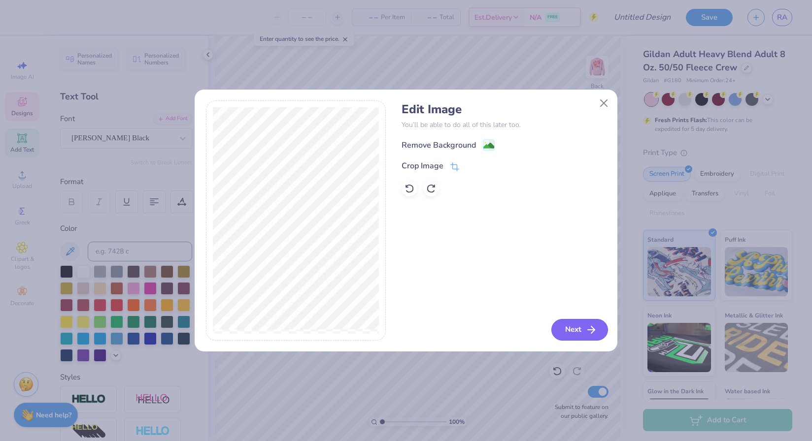
click at [578, 328] on button "Next" at bounding box center [579, 330] width 57 height 22
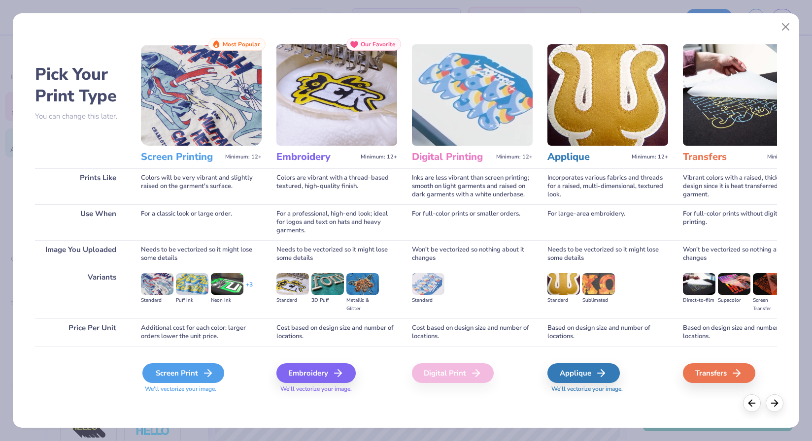
click at [153, 377] on div "Screen Print" at bounding box center [183, 373] width 82 height 20
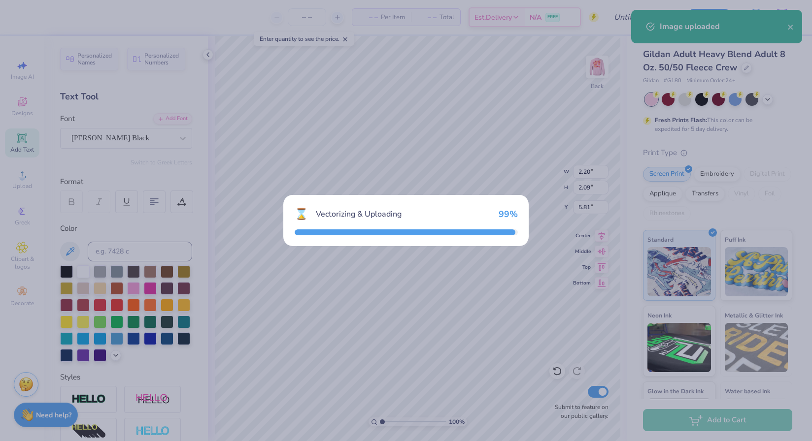
type input "6.30"
type input "7.47"
type input "8.14"
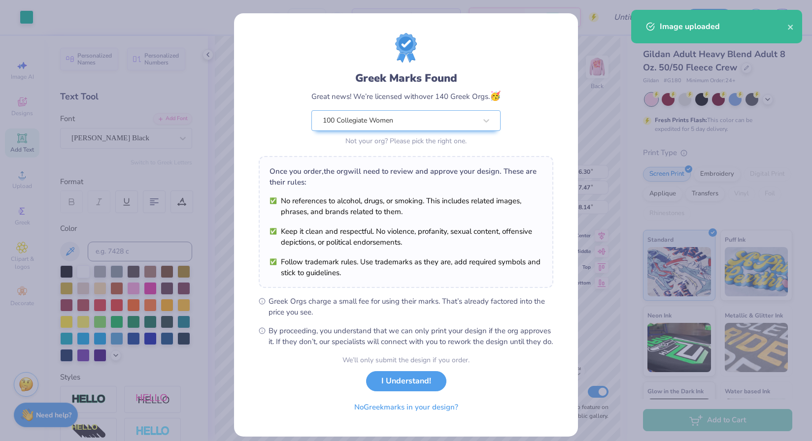
click at [410, 257] on body "Art colors – – Per Item – – Total Est. Delivery N/A FREE Design Title Save RA I…" at bounding box center [406, 220] width 812 height 441
type input "3.44"
type input "4.07"
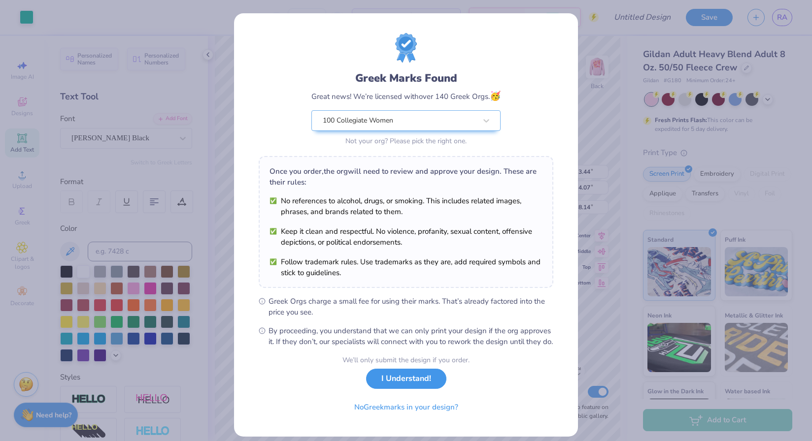
click at [406, 389] on button "I Understand!" at bounding box center [406, 379] width 80 height 20
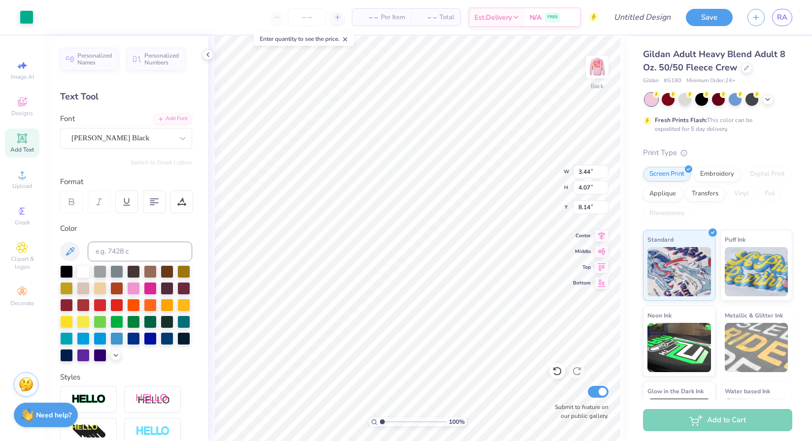
type input "3.48"
type input "4.20"
type input "8.03"
type input "2.55"
type input "3.07"
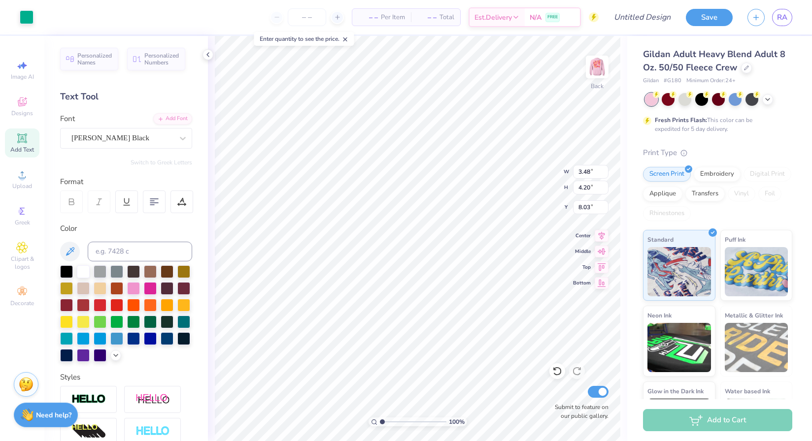
type input "8.24"
type input "2.20"
type input "2.09"
type input "5.62"
type input "5.43"
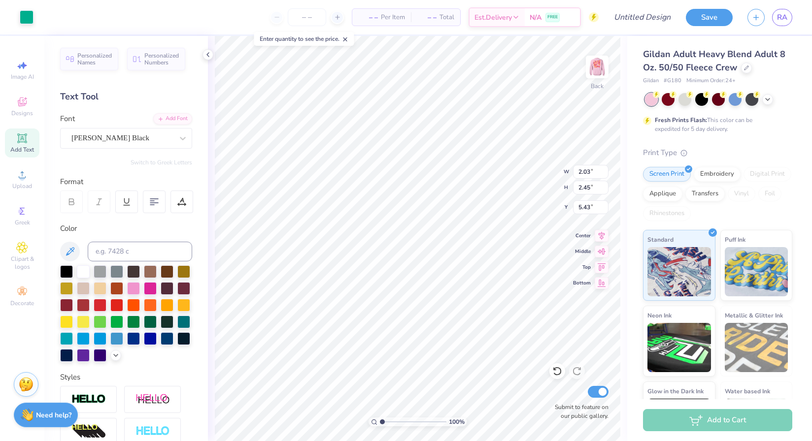
type input "2.03"
type input "2.45"
type input "5.73"
type input "5.85"
type input "3.00"
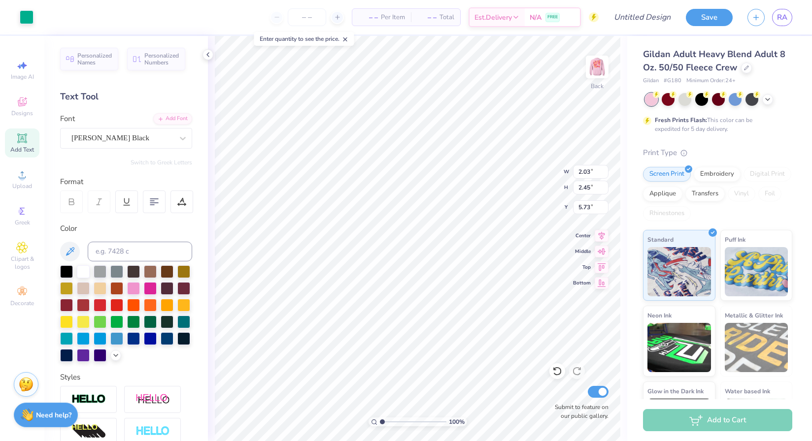
type input "2.37"
type input "2.20"
type input "5.85"
type textarea "N"
type input "2.47"
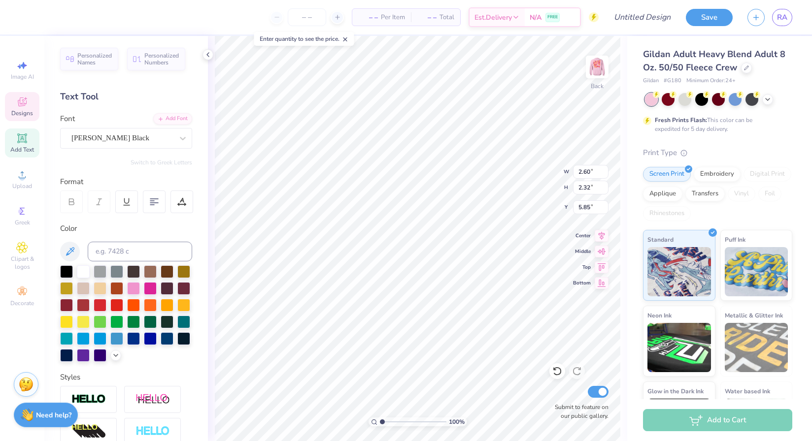
type input "2.20"
type input "3.21"
click at [127, 249] on input at bounding box center [140, 252] width 104 height 20
type input "3268"
click at [110, 247] on input at bounding box center [140, 252] width 104 height 20
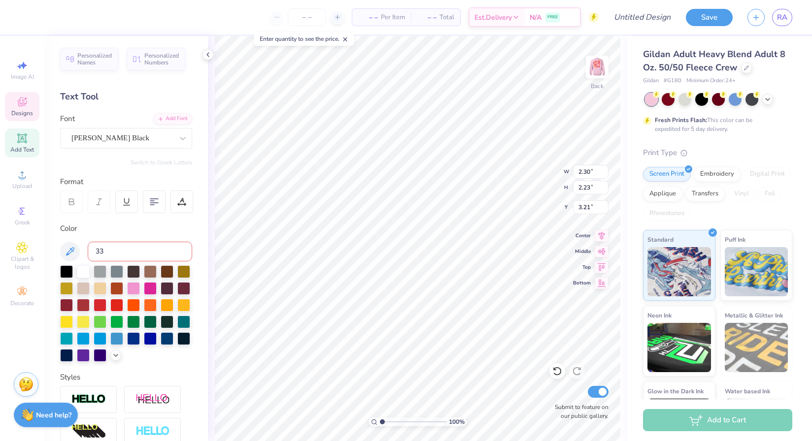
type input "333"
type input "2.03"
type input "2.45"
type input "5.73"
click at [126, 246] on input at bounding box center [140, 252] width 104 height 20
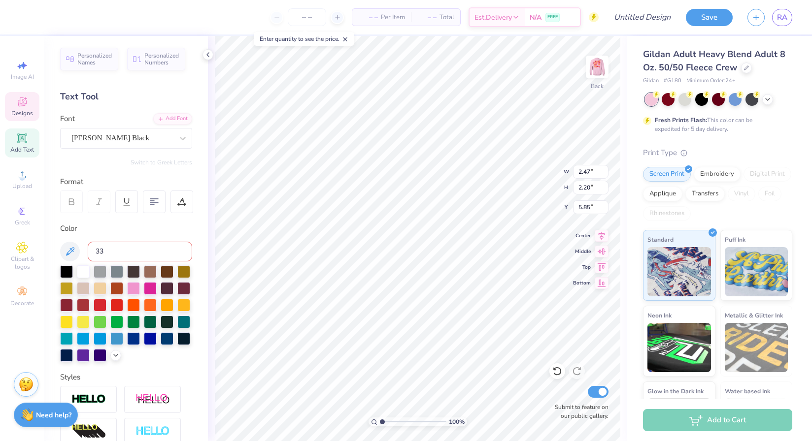
type input "333"
type input "6.71"
type input "6.29"
type input "3.54"
click at [112, 268] on div at bounding box center [116, 270] width 13 height 13
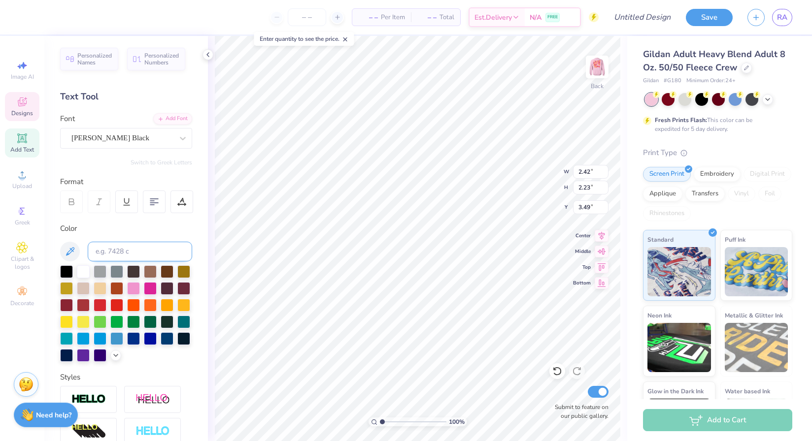
type input "2.56"
type input "2.36"
type input "4.01"
type input "3.00"
type input "2.77"
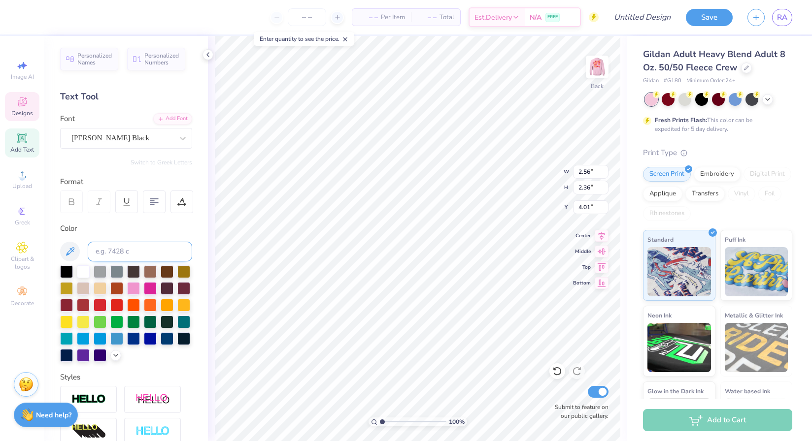
type input "3.69"
click at [108, 250] on input at bounding box center [140, 252] width 104 height 20
click at [60, 273] on div at bounding box center [66, 270] width 13 height 13
click at [131, 268] on div at bounding box center [133, 270] width 13 height 13
click at [187, 337] on div at bounding box center [183, 337] width 13 height 13
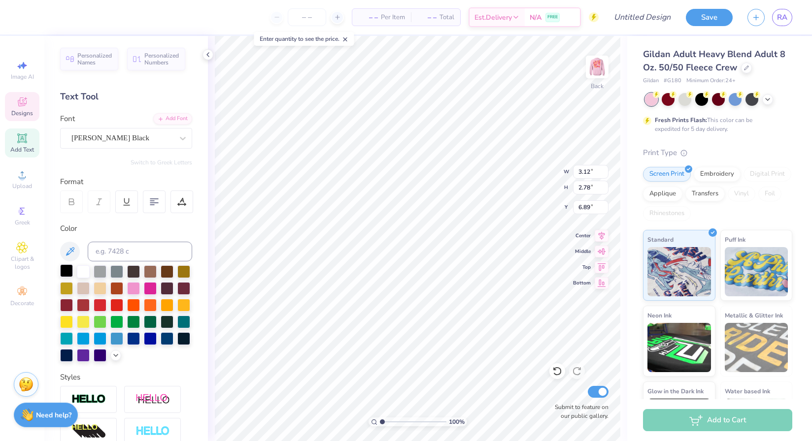
click at [65, 266] on div at bounding box center [66, 270] width 13 height 13
click at [66, 274] on div at bounding box center [66, 270] width 13 height 13
type input "7.97"
type input "7.60"
type input "3.56"
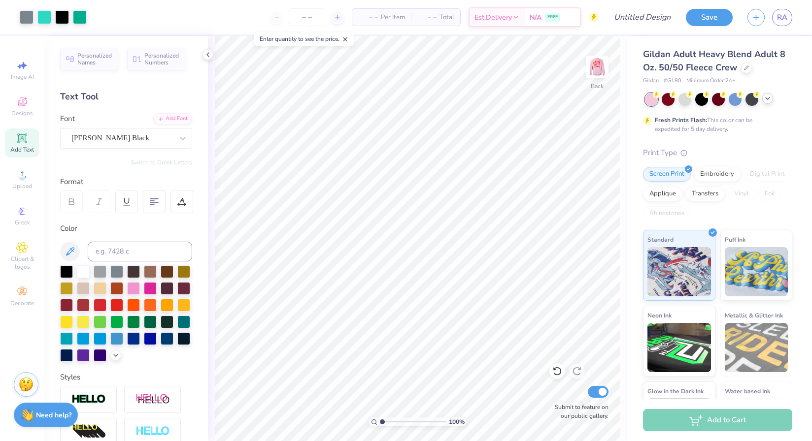
click at [769, 97] on icon at bounding box center [767, 99] width 8 height 8
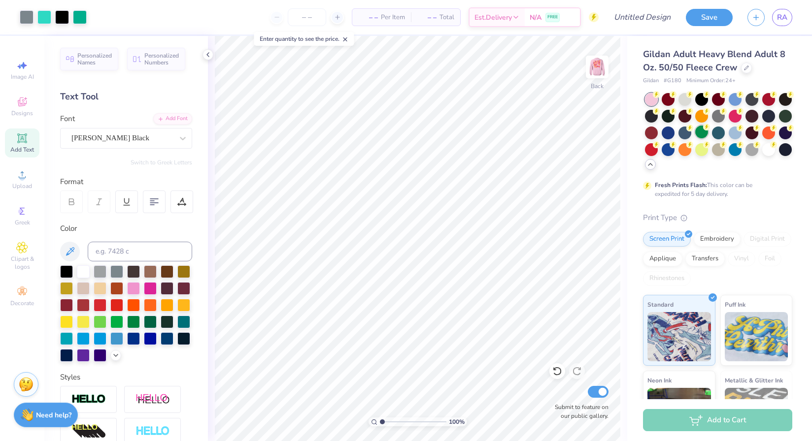
click at [701, 130] on div at bounding box center [701, 132] width 13 height 13
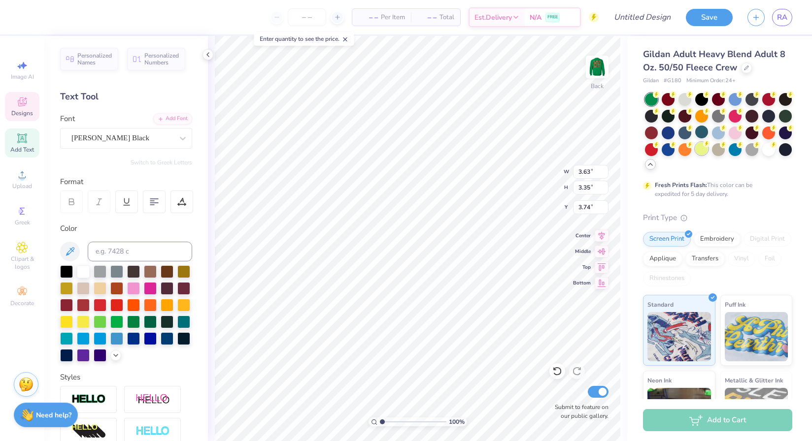
click at [706, 147] on div at bounding box center [701, 148] width 13 height 13
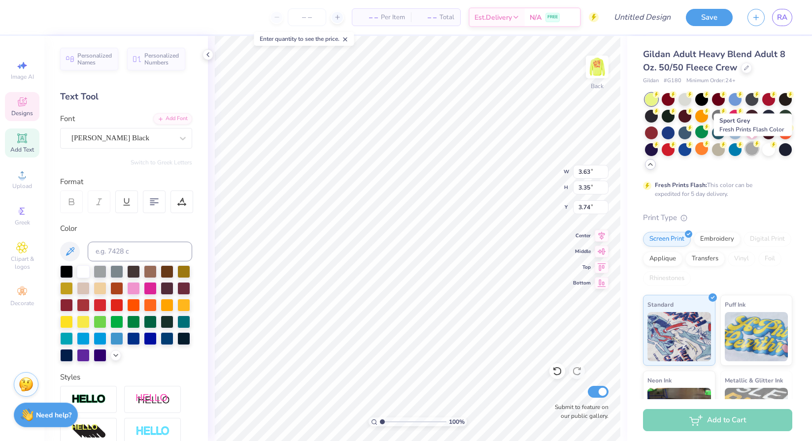
click at [750, 146] on div at bounding box center [751, 148] width 13 height 13
click at [659, 98] on circle at bounding box center [655, 94] width 7 height 7
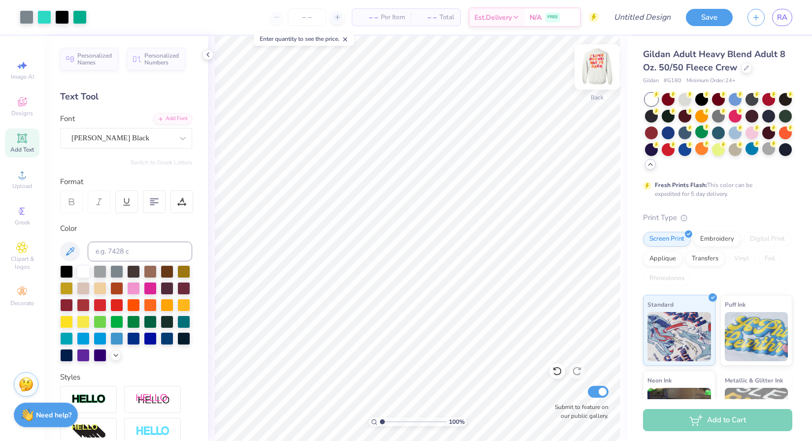
click at [596, 69] on img at bounding box center [596, 66] width 39 height 39
click at [30, 185] on span "Upload" at bounding box center [22, 186] width 20 height 8
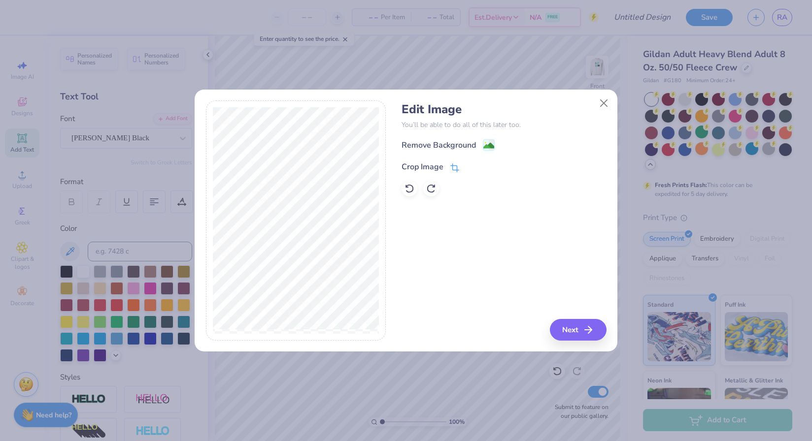
click at [451, 168] on icon at bounding box center [454, 167] width 9 height 9
click at [470, 164] on icon at bounding box center [471, 166] width 6 height 6
click at [492, 145] on image at bounding box center [488, 146] width 11 height 11
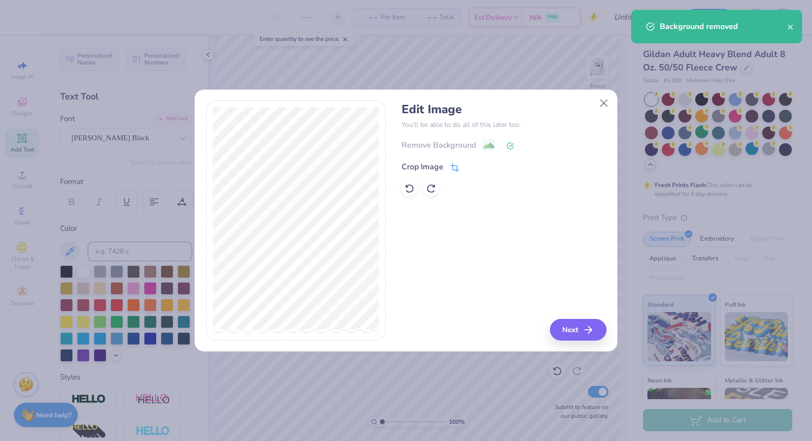
click at [453, 165] on icon at bounding box center [454, 168] width 6 height 6
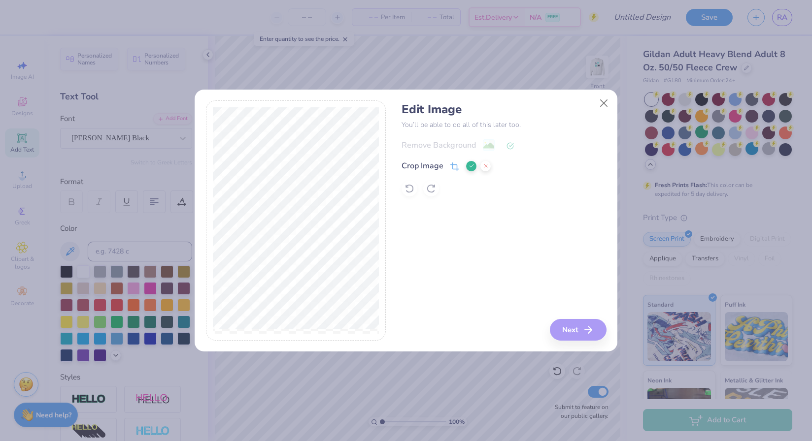
click at [585, 325] on div "Edit Image You’ll be able to do all of this later too. Remove Background Crop I…" at bounding box center [503, 220] width 204 height 240
click at [467, 169] on button at bounding box center [471, 166] width 10 height 10
click at [565, 328] on button "Next" at bounding box center [579, 330] width 57 height 22
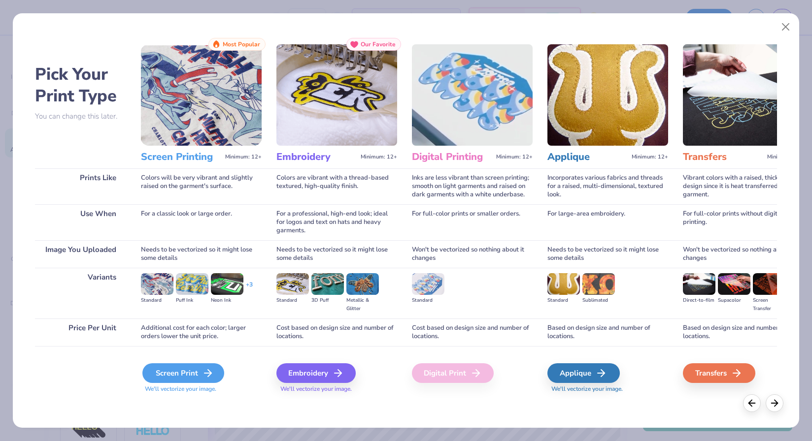
click at [204, 372] on icon at bounding box center [208, 373] width 12 height 12
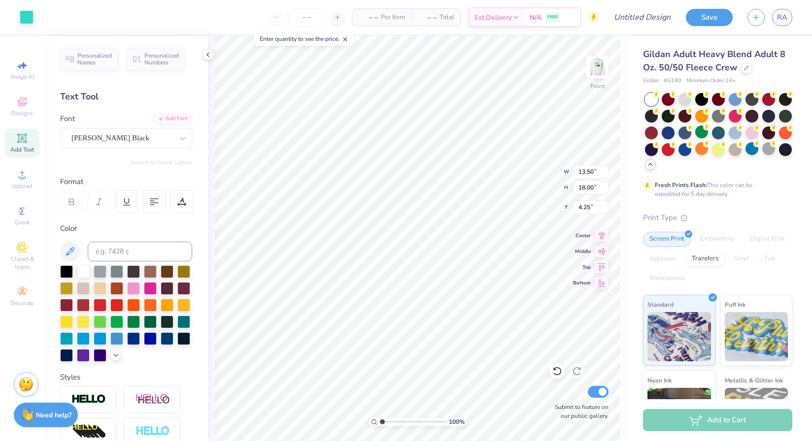
type input "5.81"
type input "7.74"
type input "7.60"
type input "6.55"
type input "8.73"
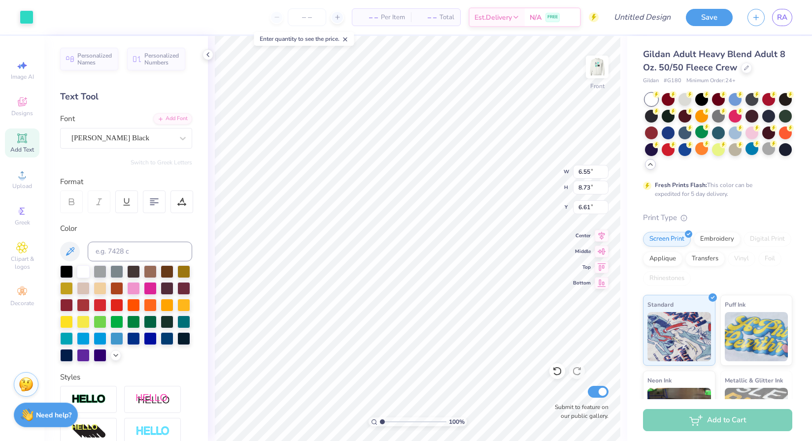
type input "6.62"
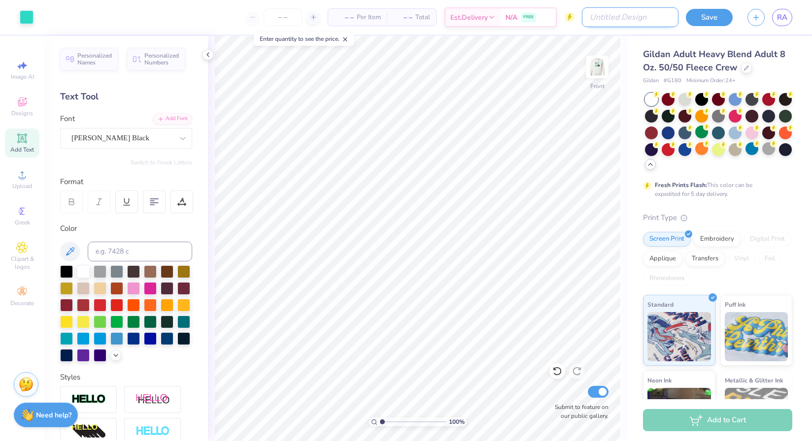
click at [643, 18] on input "Design Title" at bounding box center [630, 17] width 97 height 20
type input "Ayon hoodie new"
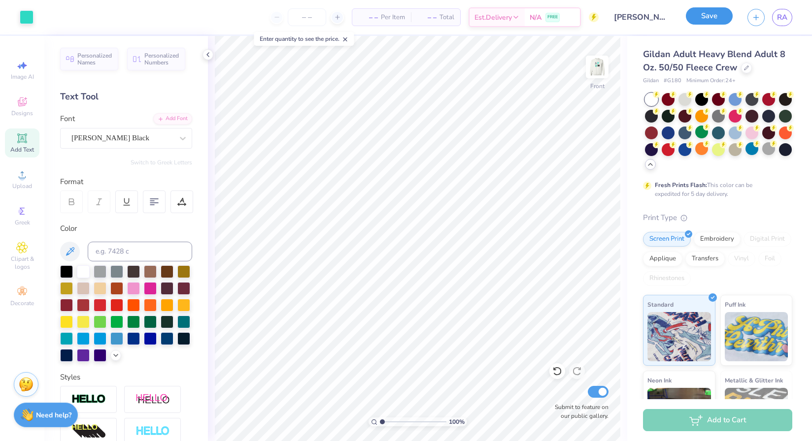
click at [718, 11] on button "Save" at bounding box center [708, 15] width 47 height 17
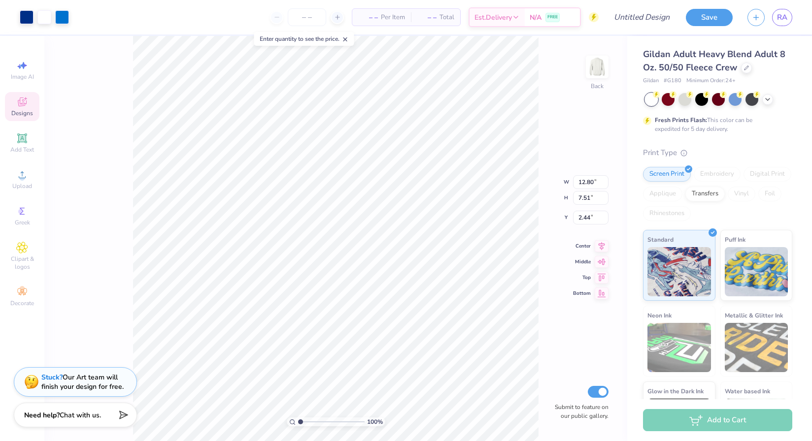
type input "10.44"
type input "5.67"
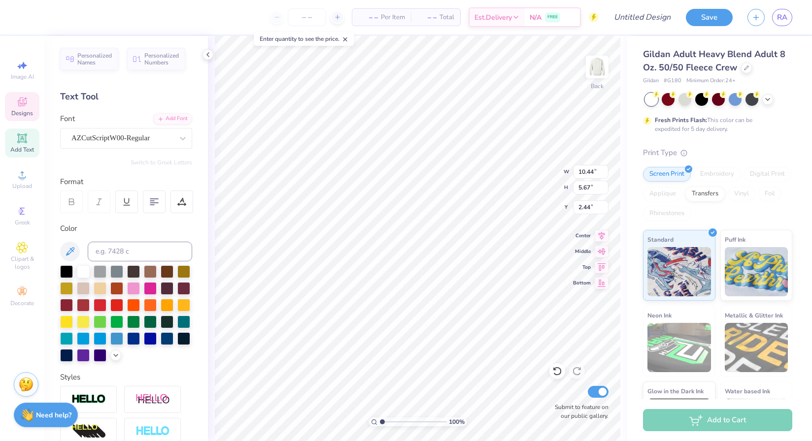
paste textarea
paste textarea "[PERSON_NAME]"
type textarea "[PERSON_NAME]"
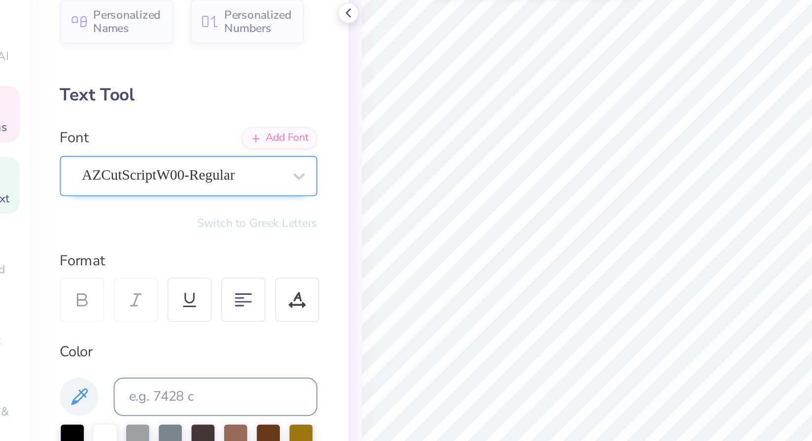
click at [96, 142] on div "AZCutScriptW00-Regular" at bounding box center [121, 137] width 103 height 15
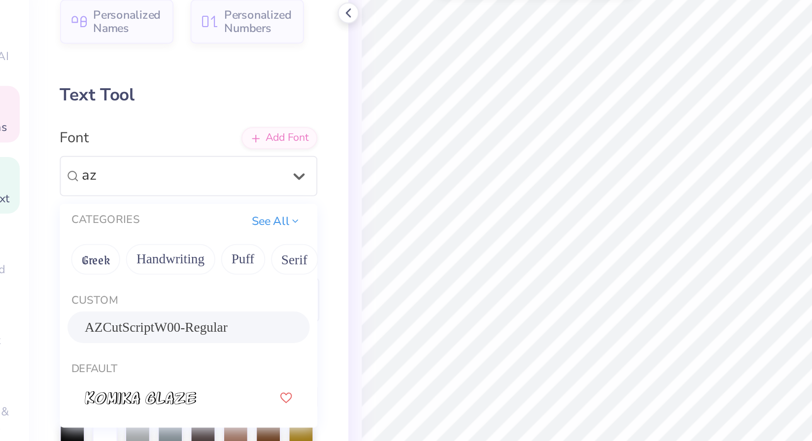
drag, startPoint x: 160, startPoint y: 220, endPoint x: 80, endPoint y: 202, distance: 81.1
click at [80, 202] on div "Custom AZCutScriptW00-Regular" at bounding box center [126, 212] width 132 height 35
drag, startPoint x: 154, startPoint y: 218, endPoint x: 74, endPoint y: 213, distance: 79.9
click at [74, 213] on div "AZCutScriptW00-Regular" at bounding box center [126, 216] width 106 height 10
type input "az"
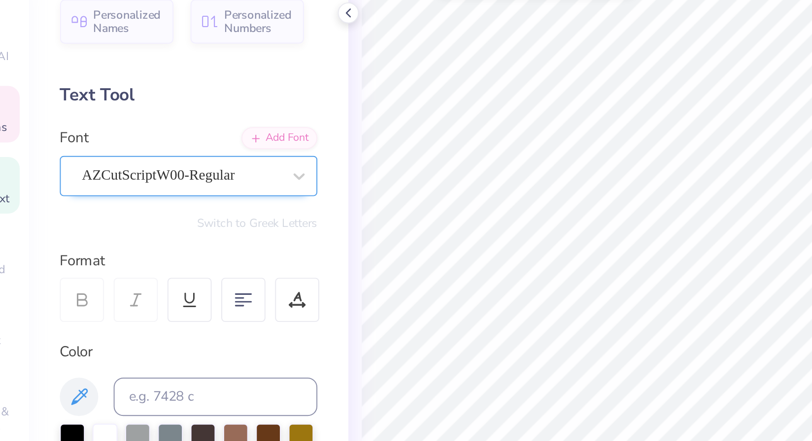
click at [122, 142] on div "AZCutScriptW00-Regular" at bounding box center [121, 137] width 103 height 15
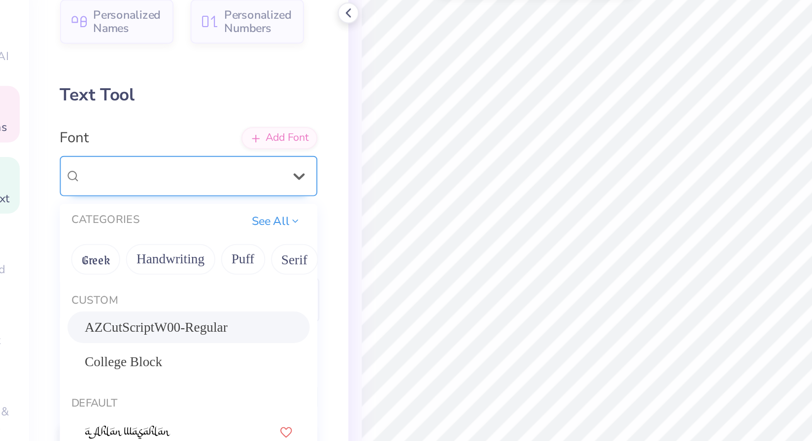
drag, startPoint x: 153, startPoint y: 215, endPoint x: 101, endPoint y: 145, distance: 87.0
click at [101, 145] on div "option AZCutScriptW00-Regular selected, 1 of 313. 313 results available. Use Up…" at bounding box center [126, 138] width 132 height 21
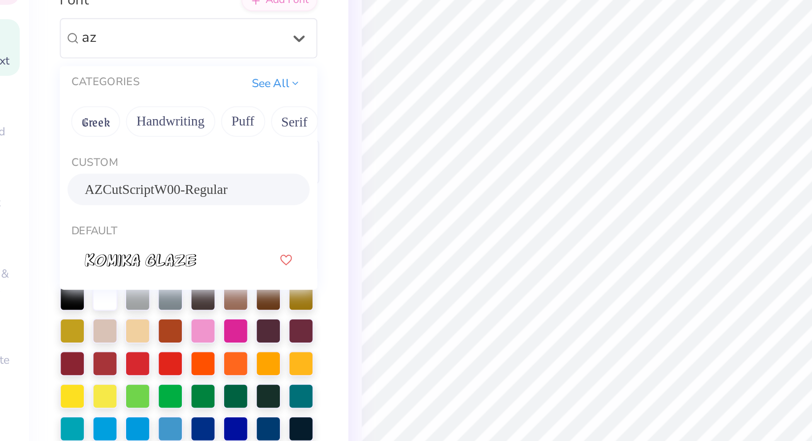
type input "az"
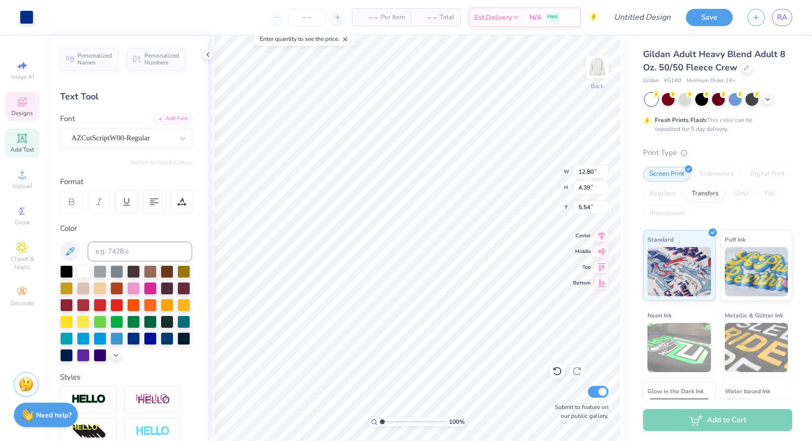
type input "5.95"
type input "0.91"
type input "9.03"
type textarea "120 years"
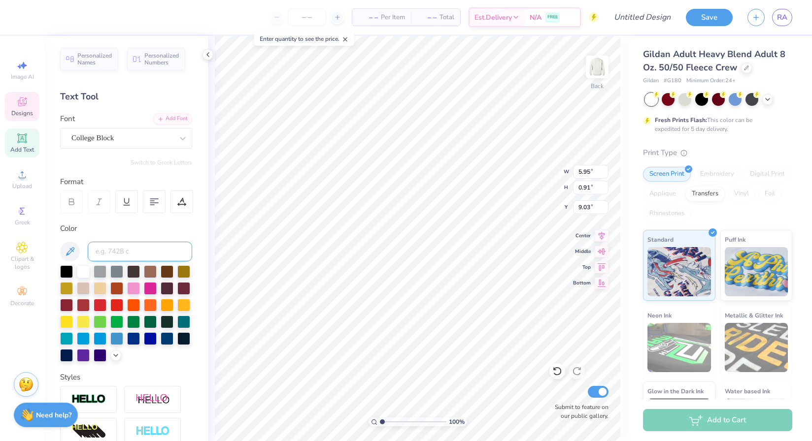
click at [107, 251] on input at bounding box center [140, 252] width 104 height 20
type input "333c"
click at [146, 319] on div at bounding box center [150, 321] width 13 height 13
click at [143, 242] on input at bounding box center [140, 252] width 104 height 20
type input "333"
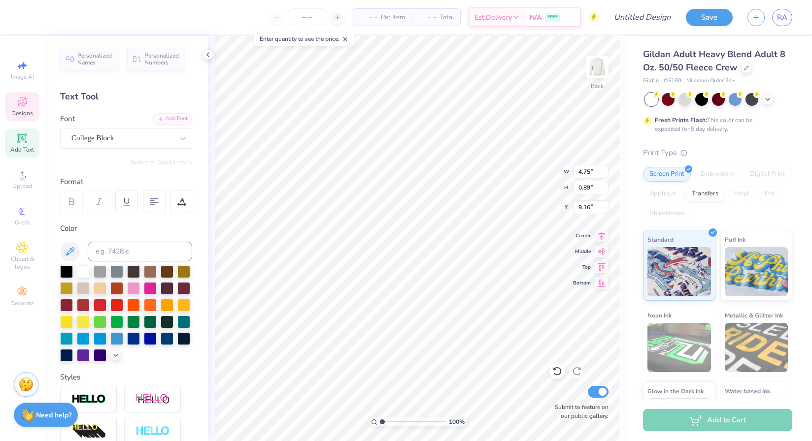
type input "12.80"
type input "4.39"
type input "5.66"
click at [102, 289] on div at bounding box center [100, 287] width 13 height 13
click at [109, 254] on input at bounding box center [140, 252] width 104 height 20
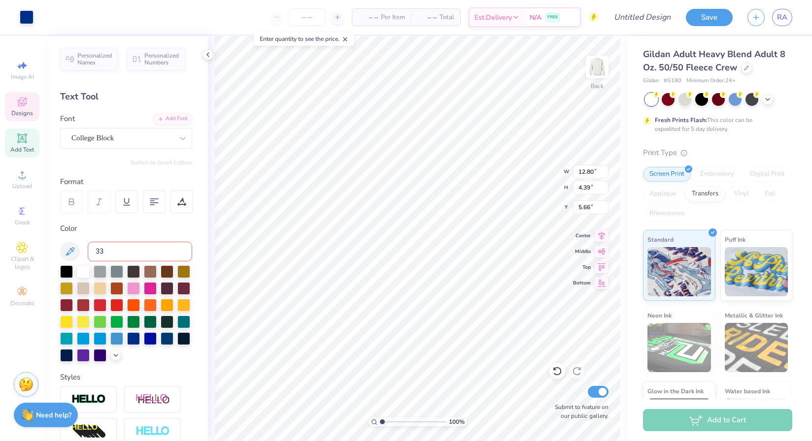
type input "333"
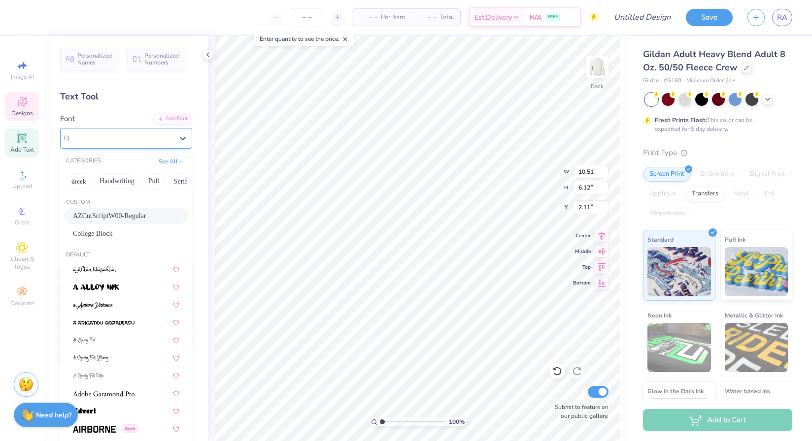
click at [147, 142] on div "AZCutScriptW00-Regular" at bounding box center [121, 137] width 103 height 15
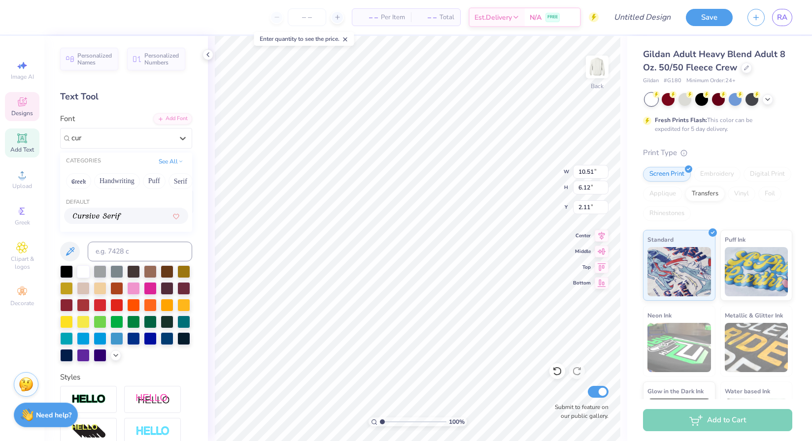
click at [122, 221] on div at bounding box center [126, 216] width 124 height 16
type input "cur"
paste textarea "@font-face { font-family: "AZ Cut Script W00 Regular"; src: url("[URL][DOMAIN_N…"
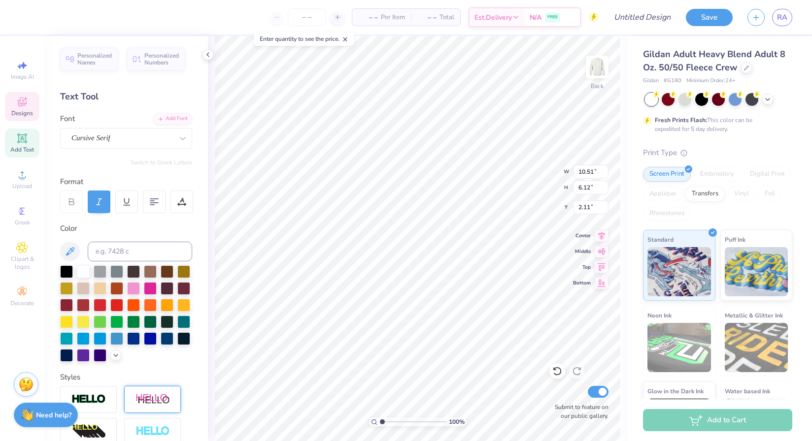
paste textarea "Ō"
type textarea "[PERSON_NAME]"
paste textarea "ŌN"
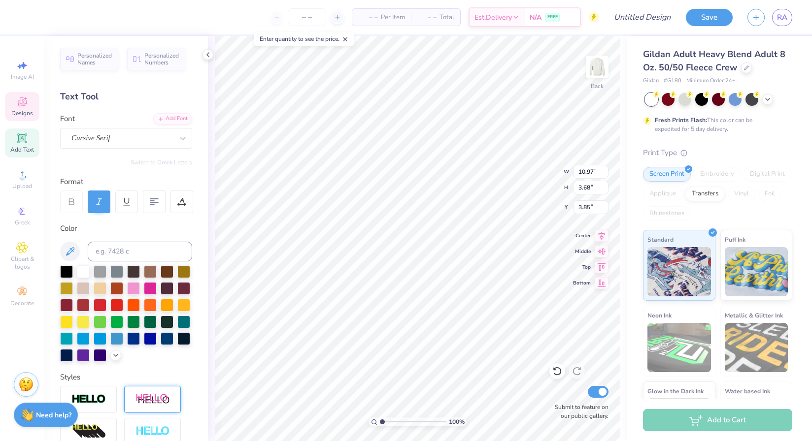
type textarea "[PERSON_NAME]"
type input "3.00"
type input "12.76"
type input "3.92"
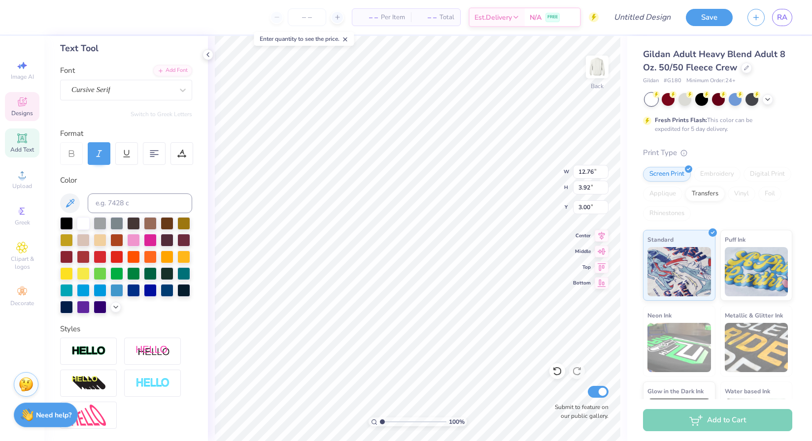
scroll to position [56, 0]
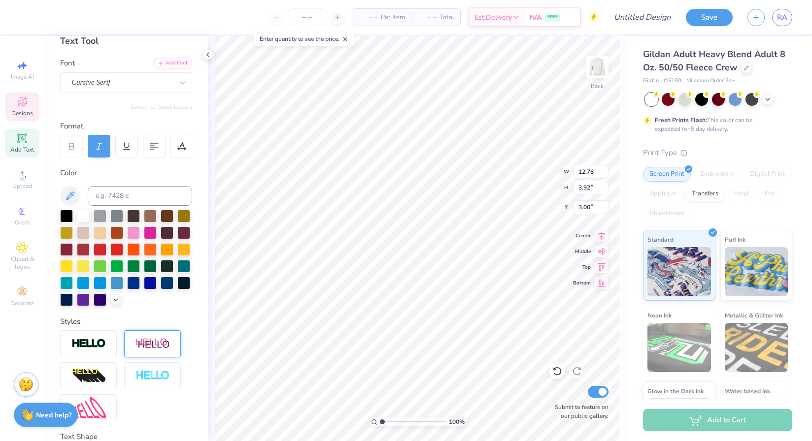
click at [143, 346] on img at bounding box center [152, 344] width 34 height 12
type input "15.16"
type input "4.27"
type input "3.02"
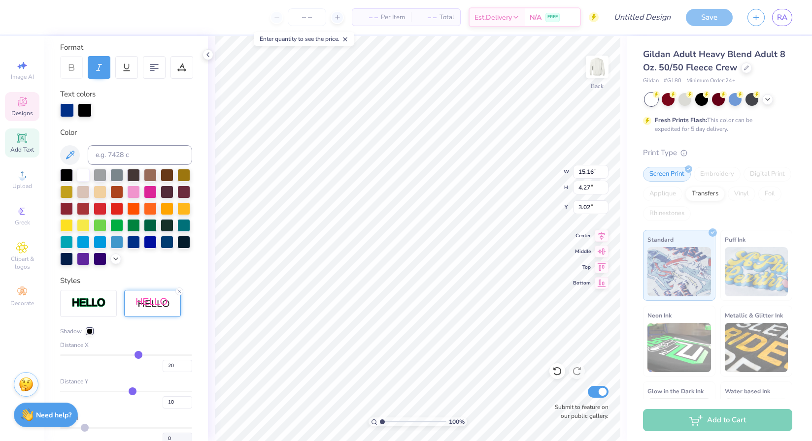
scroll to position [176, 0]
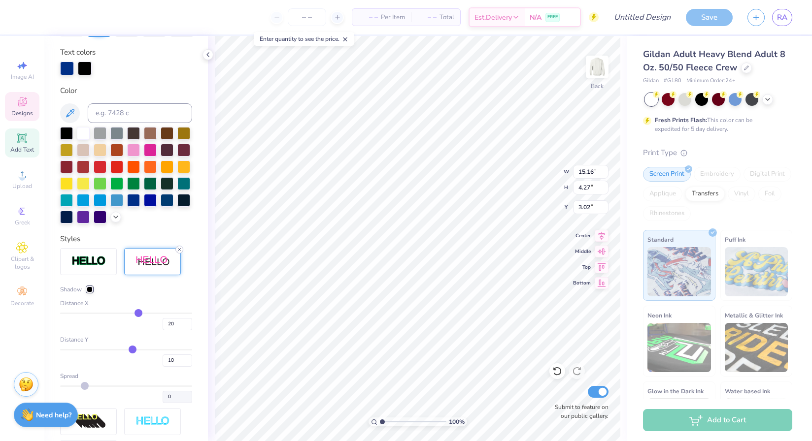
click at [179, 250] on icon at bounding box center [179, 250] width 6 height 6
type input "12.63"
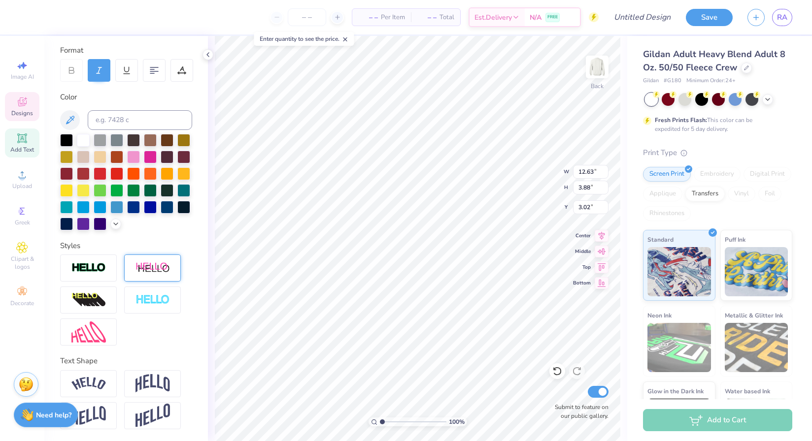
scroll to position [131, 0]
click at [101, 322] on img at bounding box center [88, 332] width 34 height 21
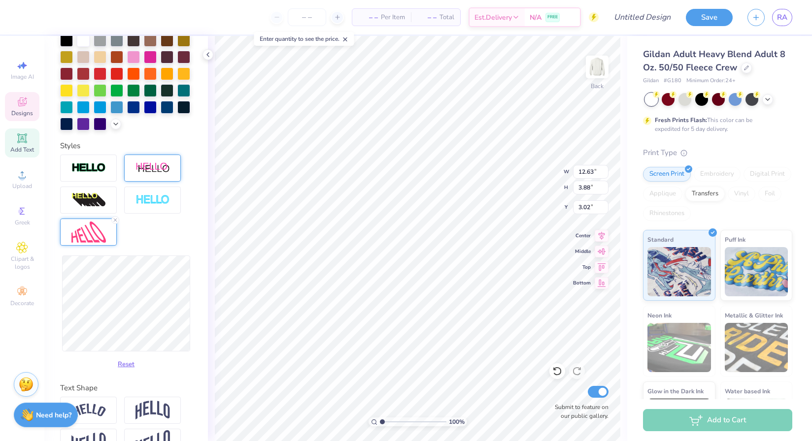
scroll to position [258, 0]
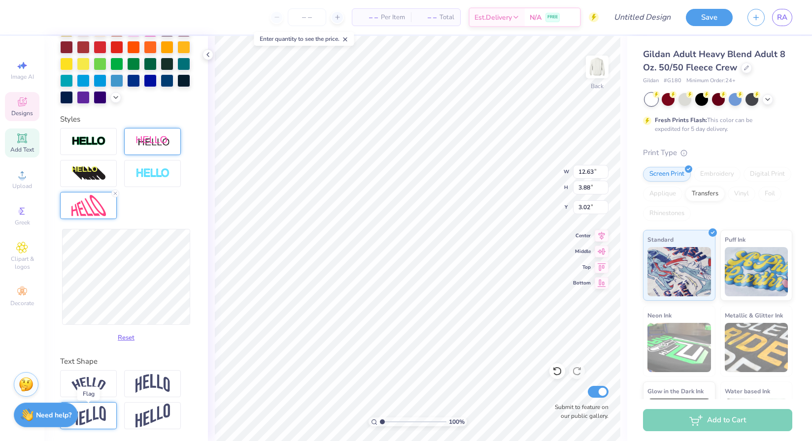
click at [105, 408] on img at bounding box center [88, 415] width 34 height 19
type input "5.71"
type input "2.11"
click at [156, 422] on img at bounding box center [152, 416] width 34 height 24
type input "7.06"
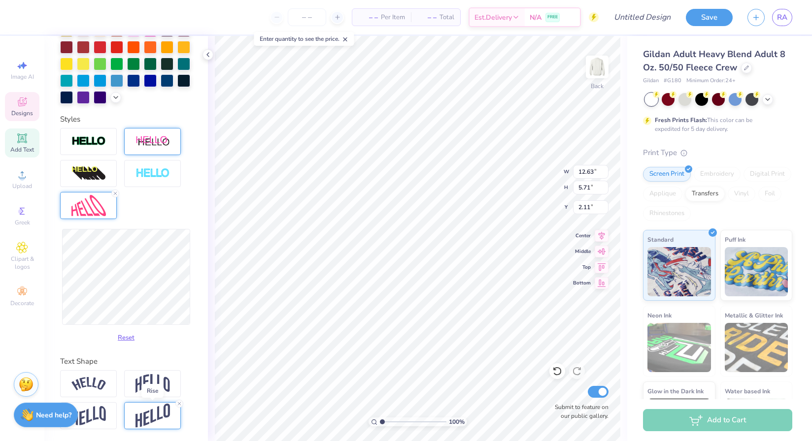
type input "1.43"
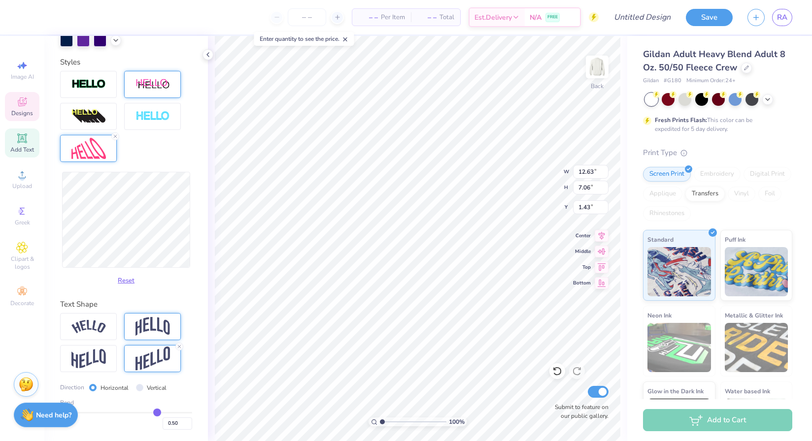
click at [139, 333] on img at bounding box center [152, 326] width 34 height 19
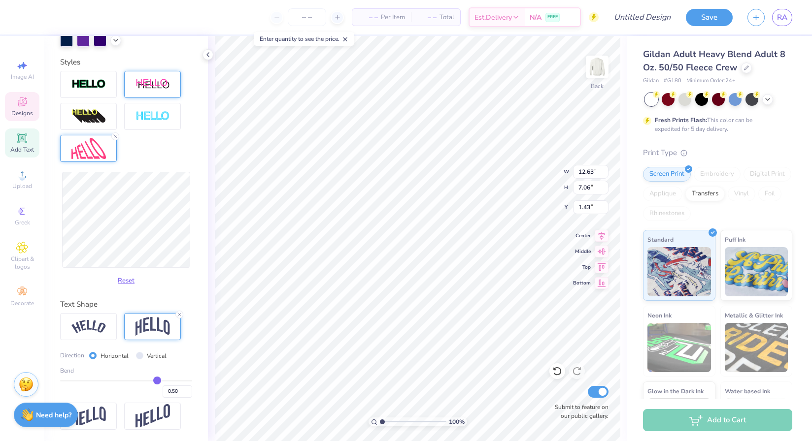
type input "6.23"
type input "1.85"
click at [177, 315] on icon at bounding box center [179, 315] width 6 height 6
type input "3.88"
type input "3.02"
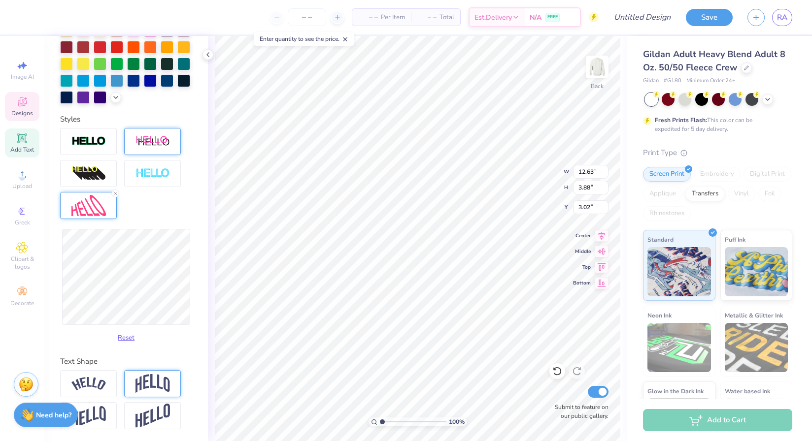
scroll to position [258, 0]
click at [146, 412] on img at bounding box center [152, 416] width 34 height 24
type input "7.06"
type input "1.43"
type input "12.62"
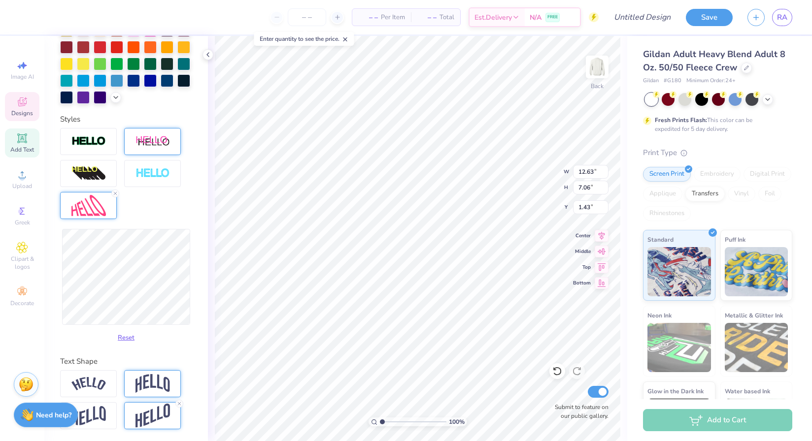
type input "7.04"
type input "1.44"
click at [127, 335] on button "Reset" at bounding box center [126, 335] width 26 height 16
type input "12.63"
type input "7.06"
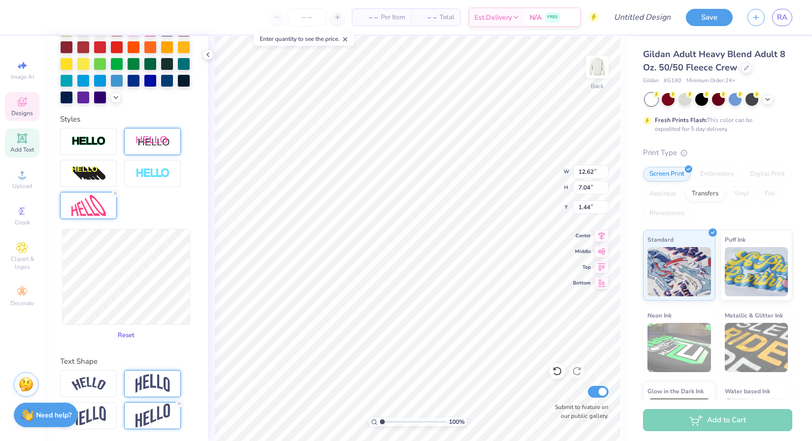
type input "1.43"
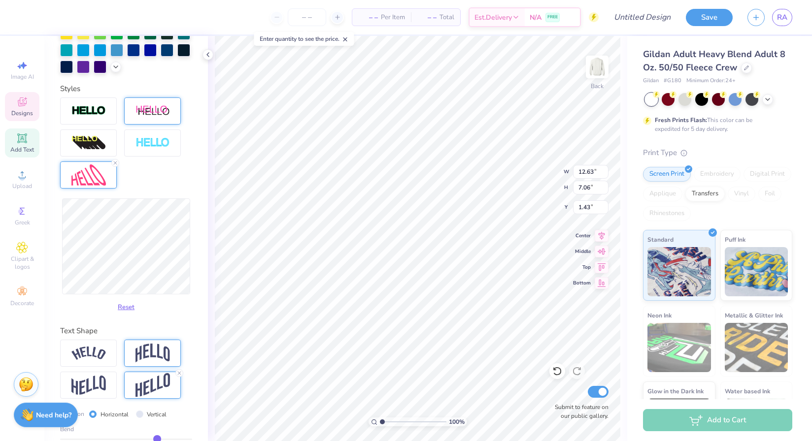
scroll to position [315, 0]
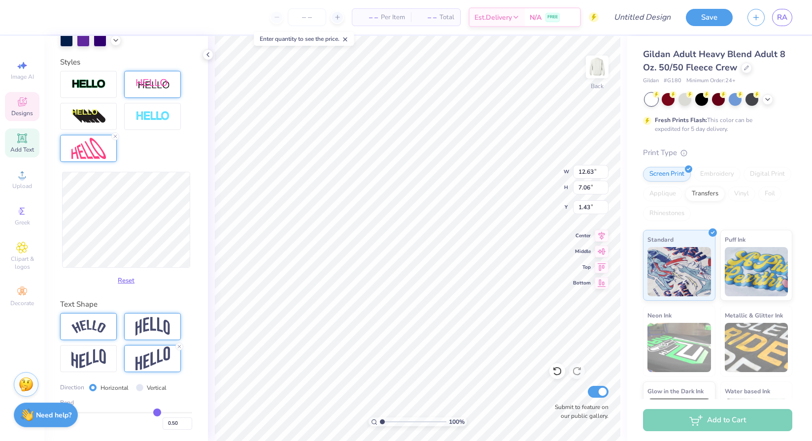
click at [99, 324] on img at bounding box center [88, 326] width 34 height 13
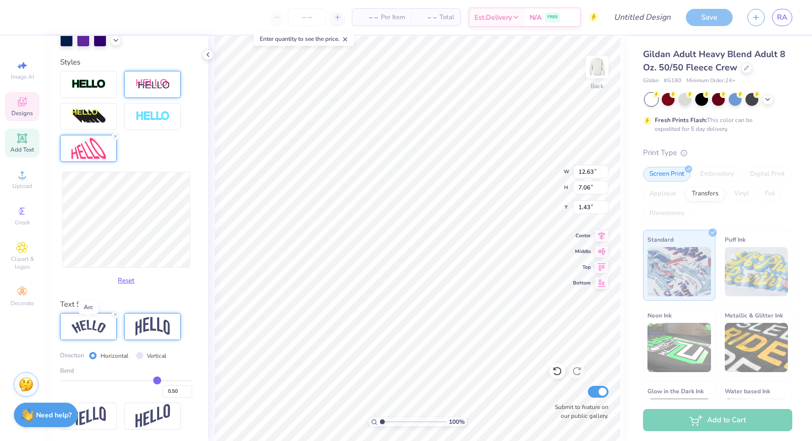
type input "15.15"
type input "5.45"
type input "2.24"
click at [116, 313] on line at bounding box center [115, 314] width 3 height 3
type input "12.62"
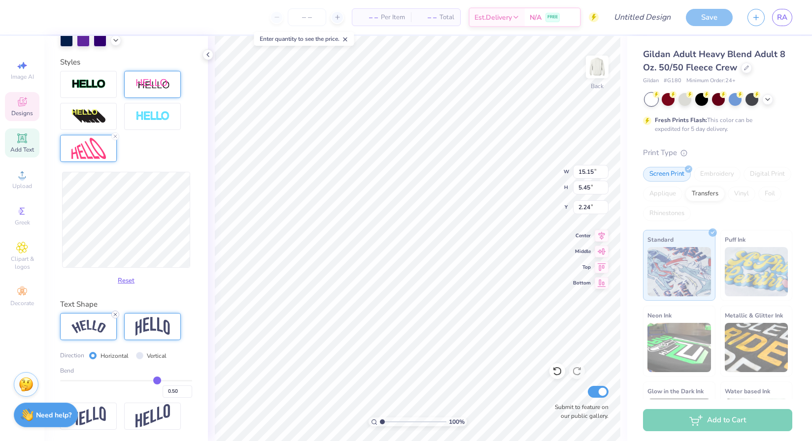
type input "3.87"
type input "3.02"
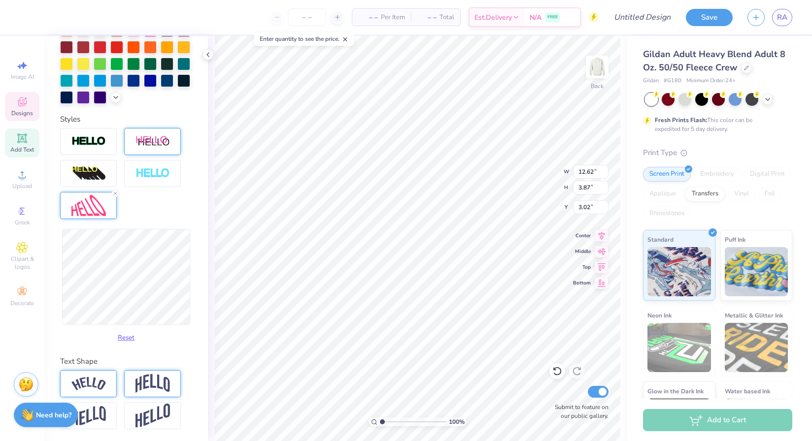
scroll to position [255, 0]
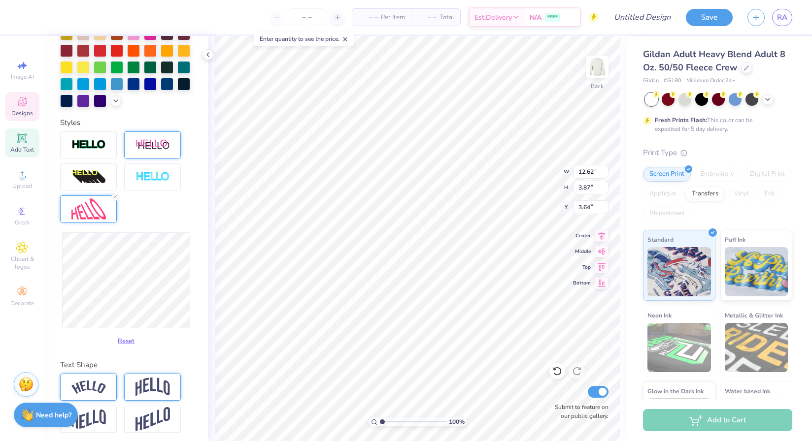
type input "3.64"
type input "11.60"
type input "3.56"
type input "3.64"
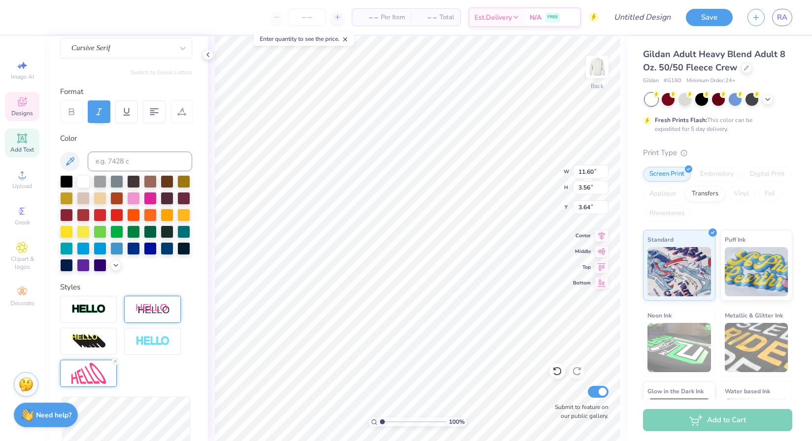
scroll to position [0, 0]
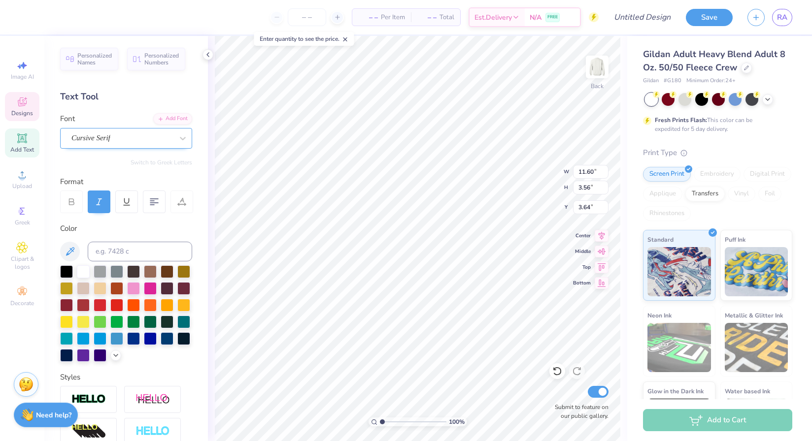
click at [140, 137] on div "Cursive Serif" at bounding box center [121, 137] width 103 height 15
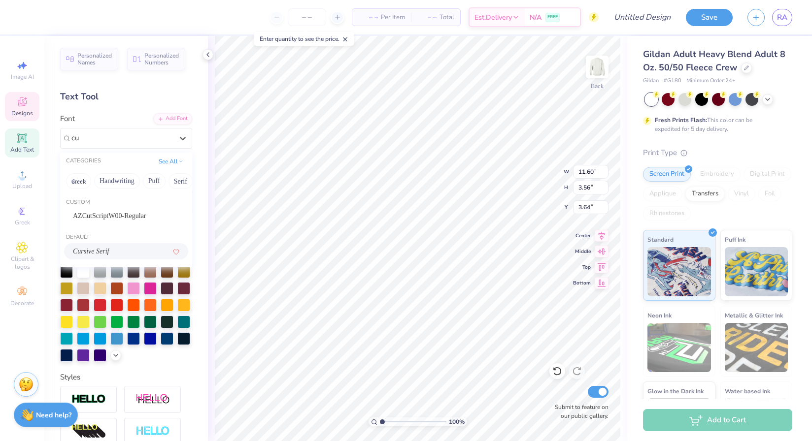
type input "c"
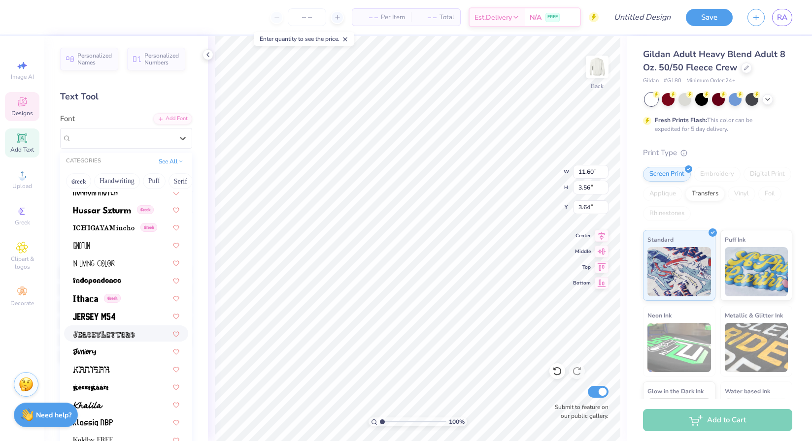
scroll to position [2651, 0]
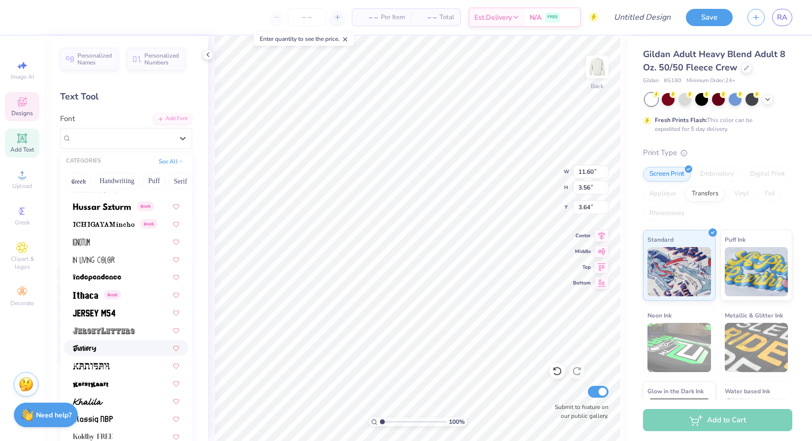
click at [123, 351] on div at bounding box center [126, 348] width 106 height 10
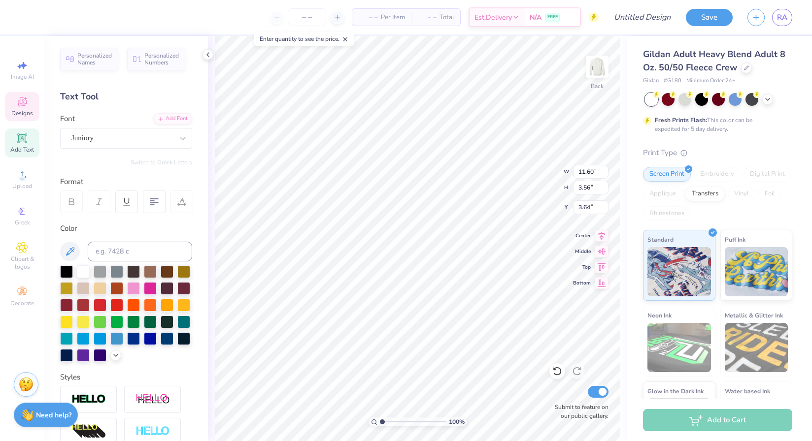
type input "7.27"
type input "3.13"
type input "3.86"
type input "11.60"
type input "3.56"
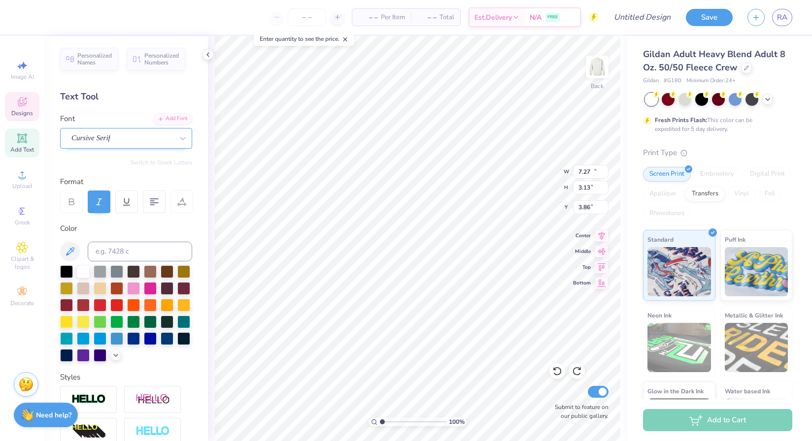
type input "3.64"
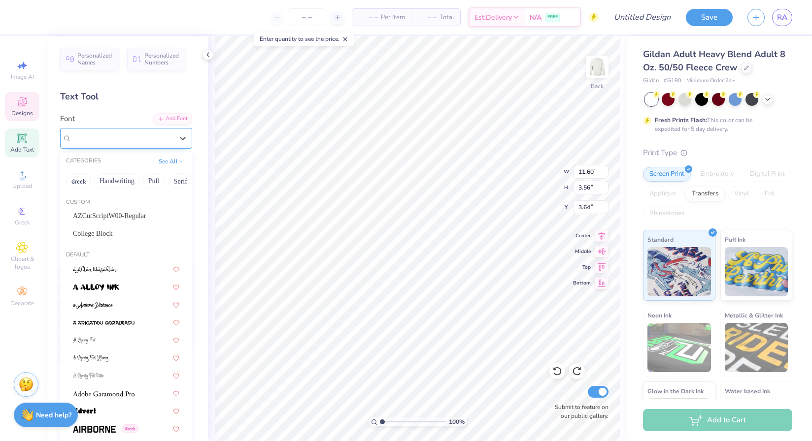
click at [134, 134] on div "Cursive Serif" at bounding box center [121, 137] width 103 height 15
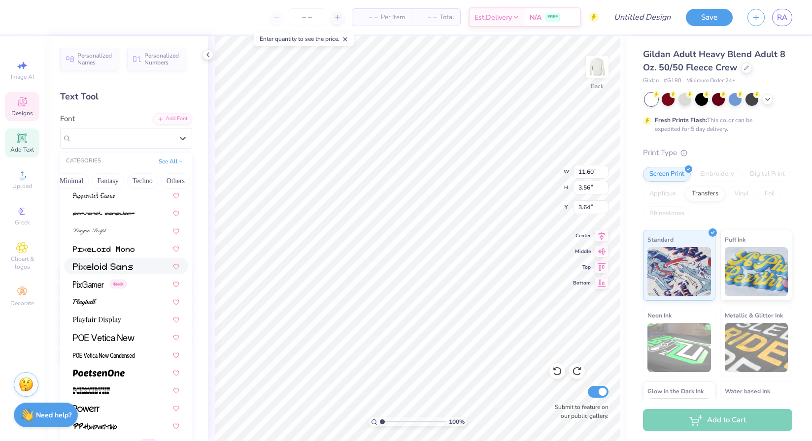
scroll to position [4134, 0]
click at [119, 299] on div at bounding box center [126, 300] width 106 height 10
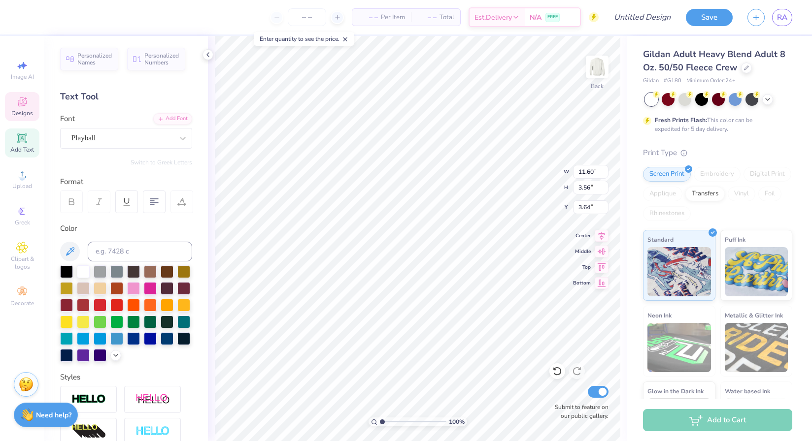
type input "9.01"
type input "2.75"
type input "4.05"
type input "11.60"
type input "3.56"
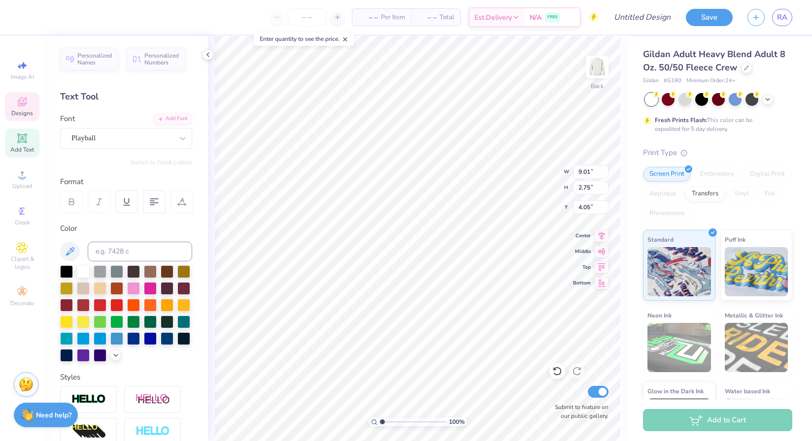
type input "3.64"
click at [127, 140] on div "Cursive Serif" at bounding box center [121, 137] width 103 height 15
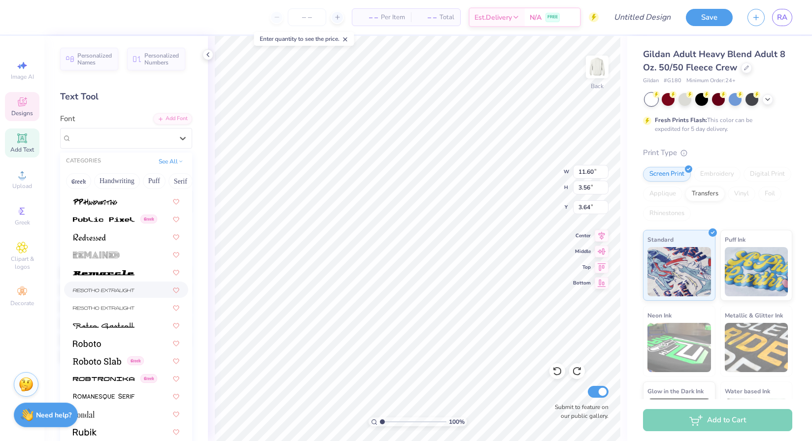
scroll to position [4358, 0]
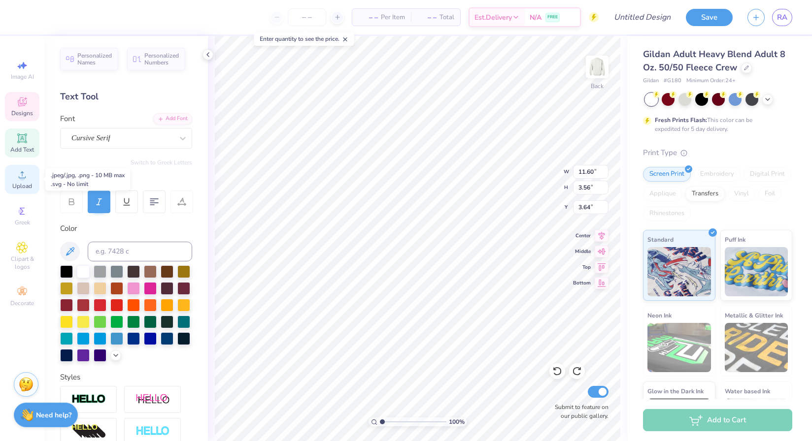
click at [21, 181] on div "Upload" at bounding box center [22, 179] width 34 height 29
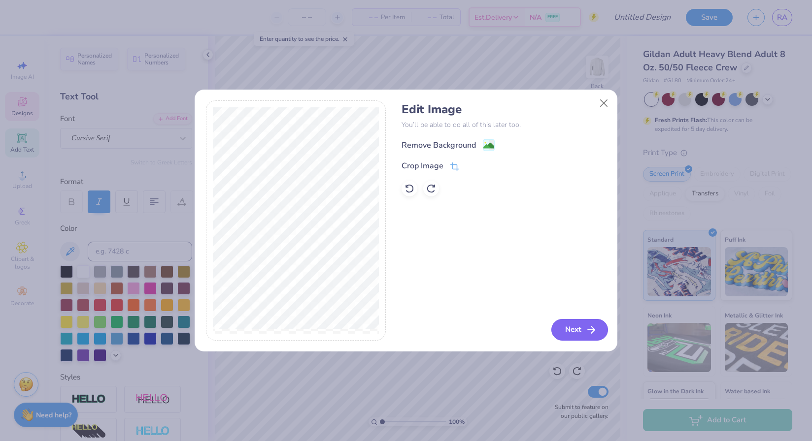
click at [578, 322] on button "Next" at bounding box center [579, 330] width 57 height 22
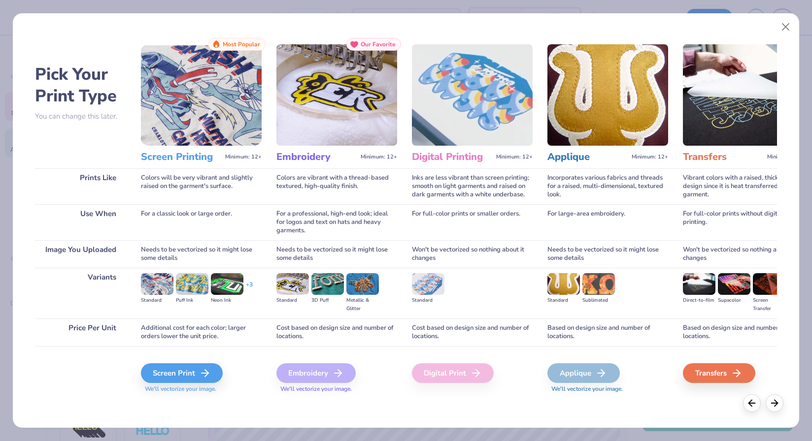
click at [191, 362] on div "Screen Print We'll vectorize your image." at bounding box center [201, 372] width 121 height 53
click at [191, 366] on div "Screen Print" at bounding box center [183, 373] width 82 height 20
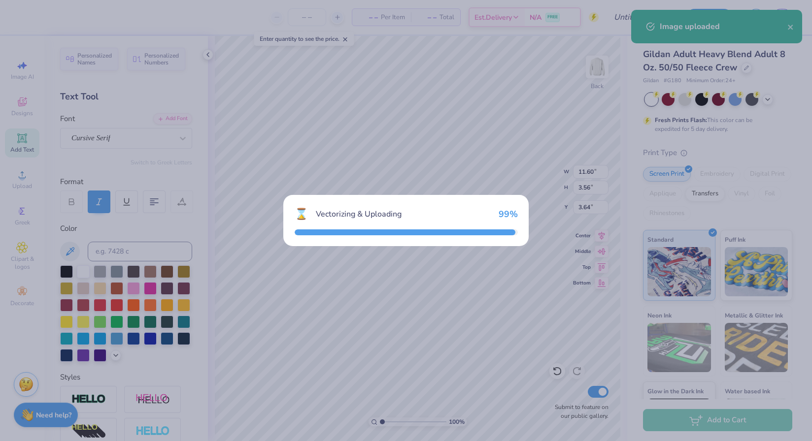
type input "15.00"
type input "7.23"
type input "8.26"
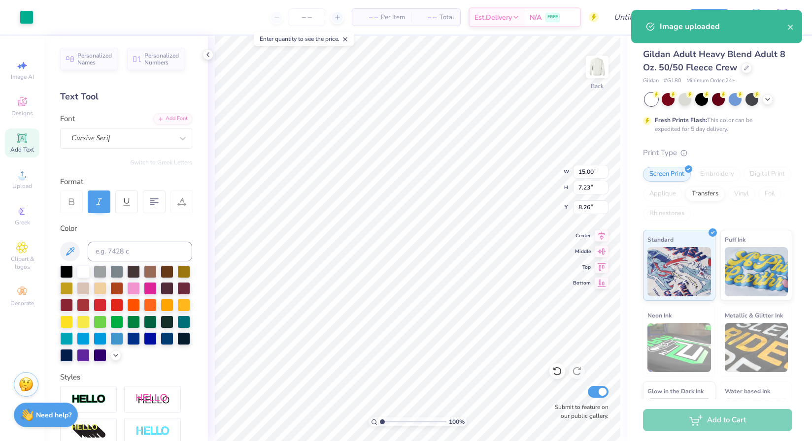
type input "11.60"
type input "3.56"
type input "3.64"
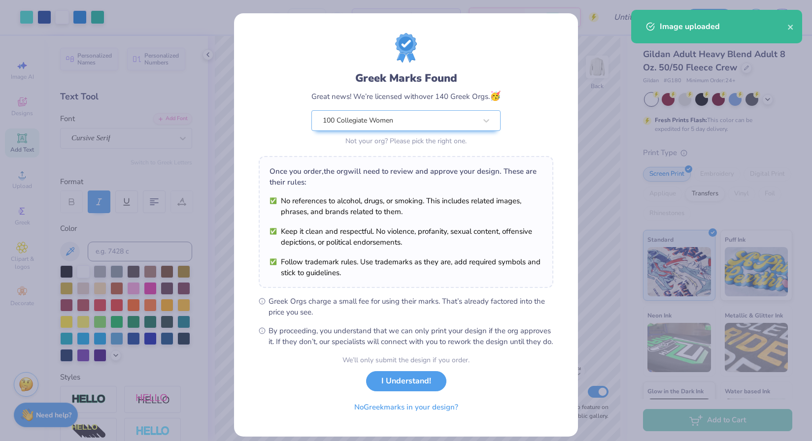
click at [398, 401] on div "We’ll only submit the design if you order. I Understand! No Greek marks in your…" at bounding box center [405, 386] width 127 height 62
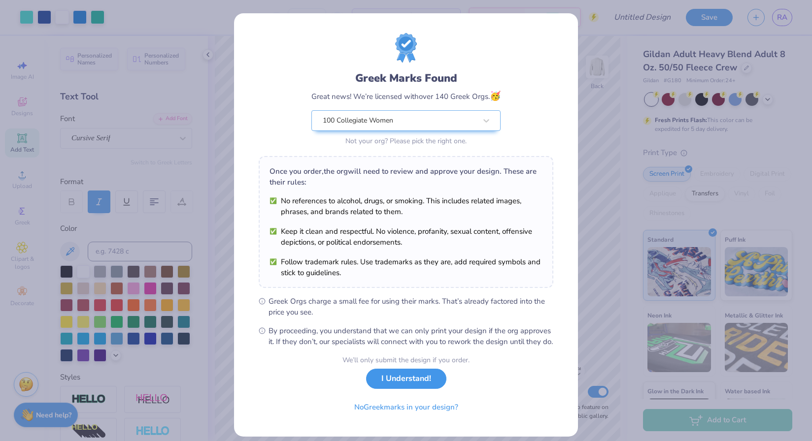
click at [398, 389] on button "I Understand!" at bounding box center [406, 379] width 80 height 20
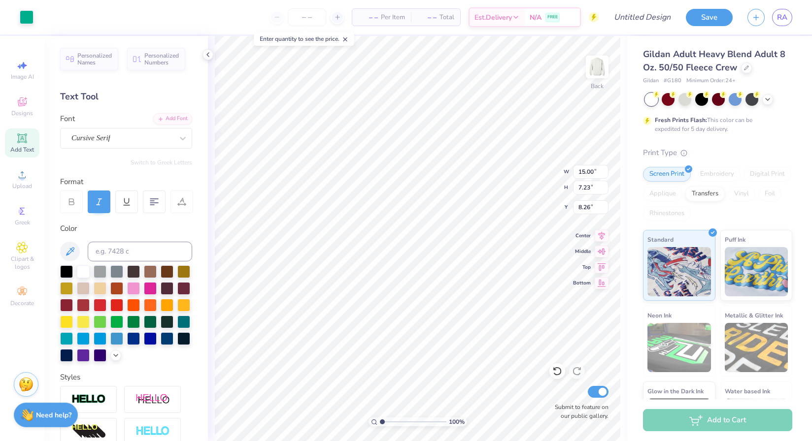
type input "7.13"
type input "3.44"
type input "3.64"
type input "1.15"
type input "1.22"
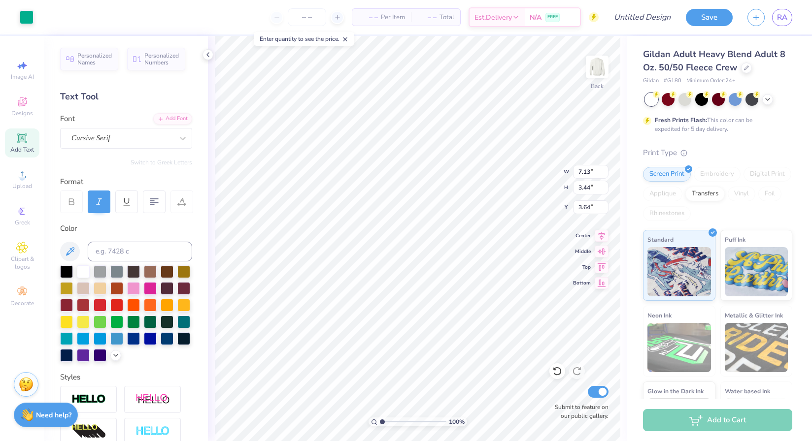
type input "3.04"
type input "8.32"
type input "4.01"
type input "4.29"
type input "12.80"
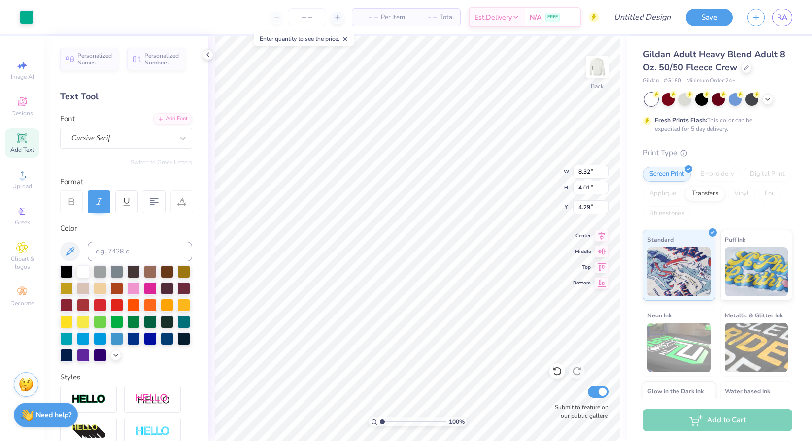
type input "4.39"
type input "5.66"
click at [114, 319] on div at bounding box center [116, 321] width 13 height 13
click at [114, 318] on div at bounding box center [116, 321] width 13 height 13
type input "7.85"
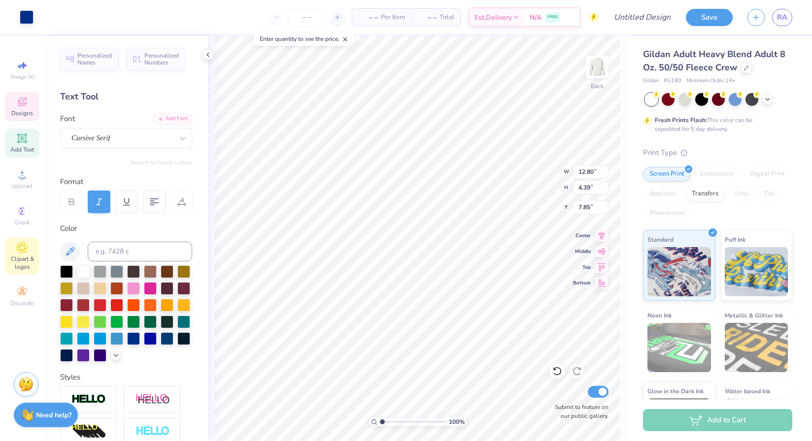
click at [19, 250] on icon at bounding box center [21, 248] width 11 height 12
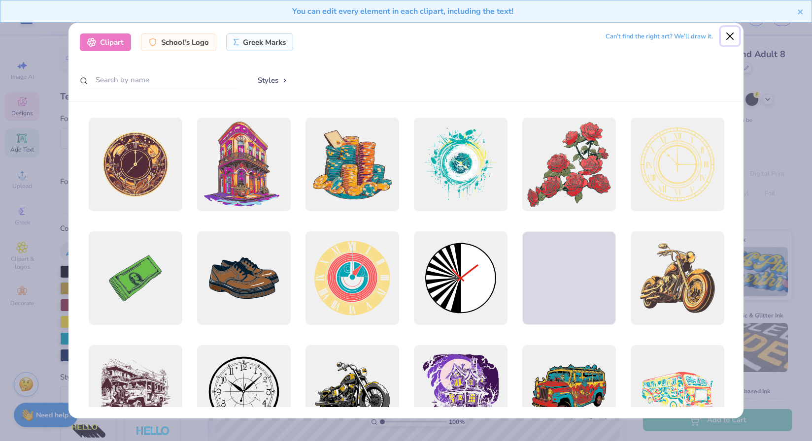
click at [729, 36] on button "Close" at bounding box center [729, 36] width 19 height 19
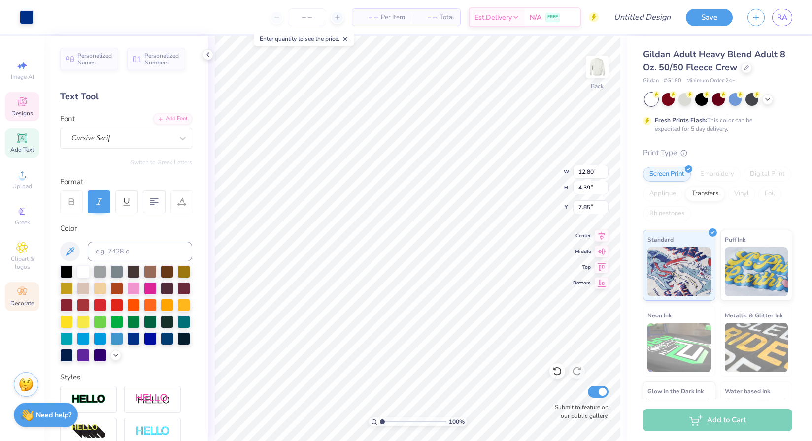
click at [27, 283] on div "Decorate" at bounding box center [22, 296] width 34 height 29
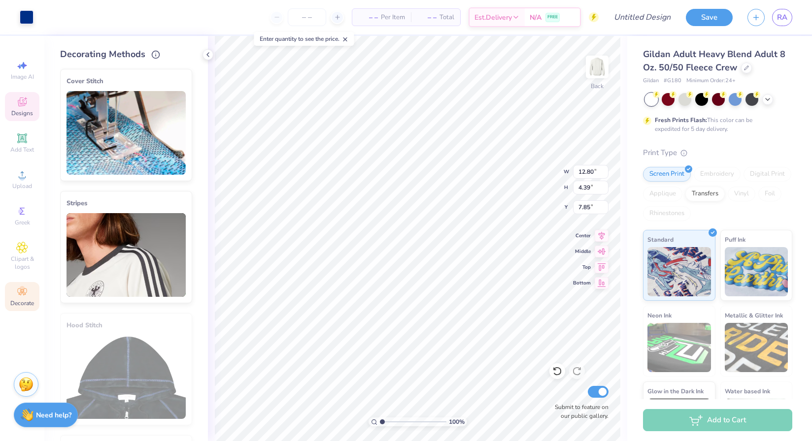
click at [25, 109] on span "Designs" at bounding box center [22, 113] width 22 height 8
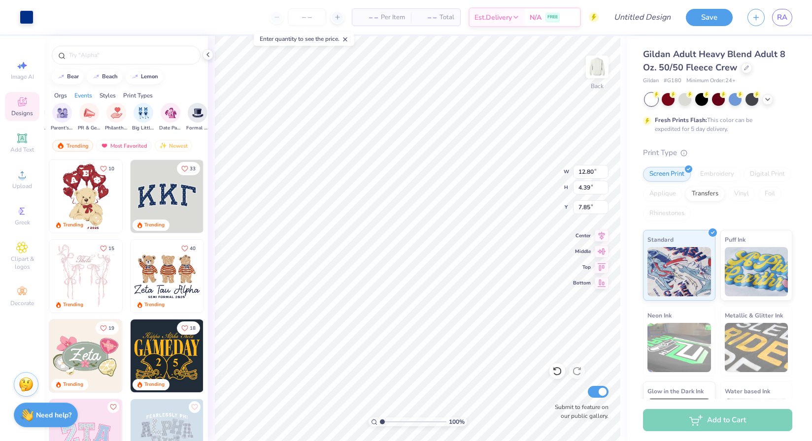
scroll to position [0, 178]
click at [140, 54] on input "text" at bounding box center [131, 55] width 126 height 10
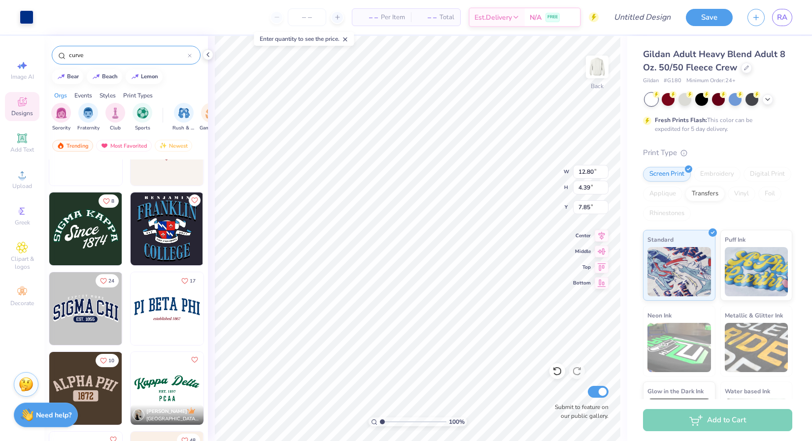
scroll to position [0, 0]
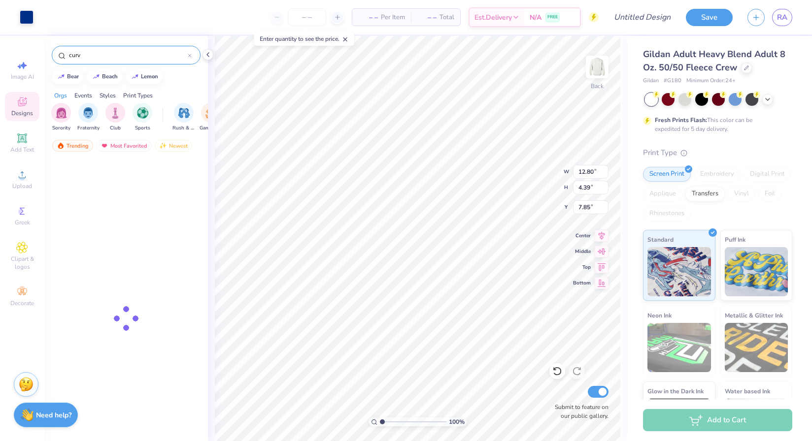
type input "curv"
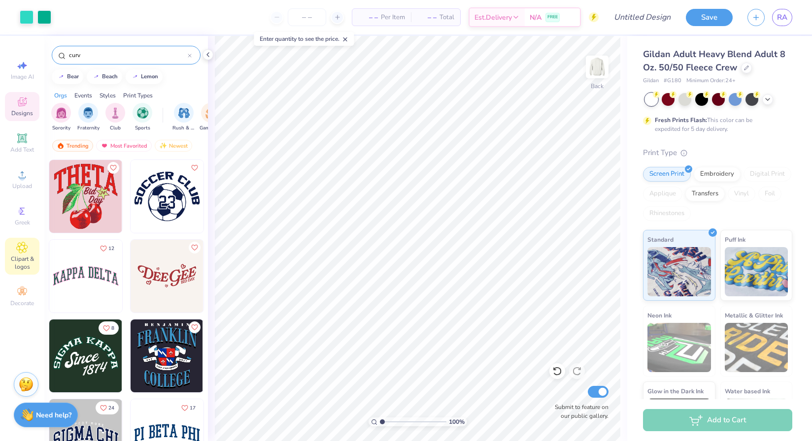
click at [23, 252] on icon at bounding box center [21, 248] width 11 height 12
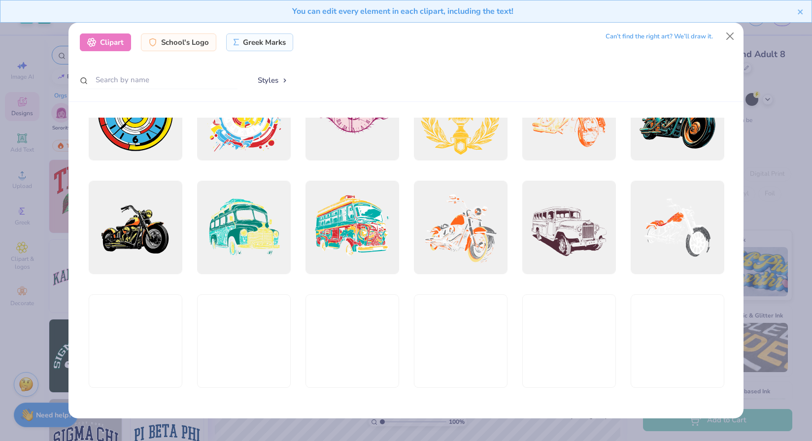
scroll to position [398, 0]
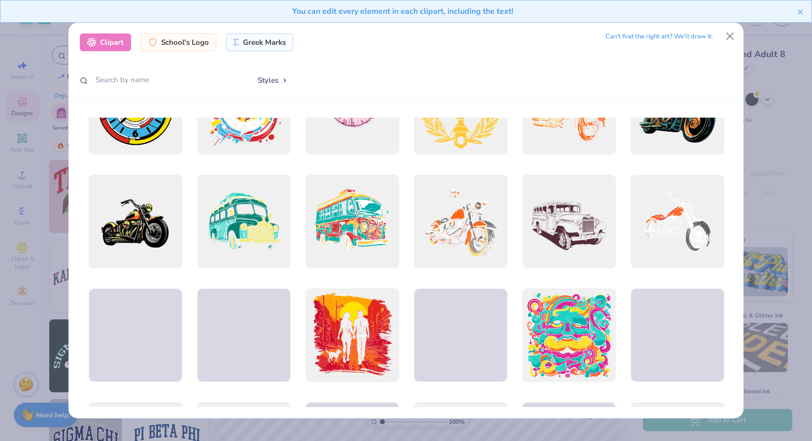
click at [42, 254] on div "Clipart School's Logo Greek Marks Can’t find the right art? We’ll draw it. Styl…" at bounding box center [406, 220] width 812 height 441
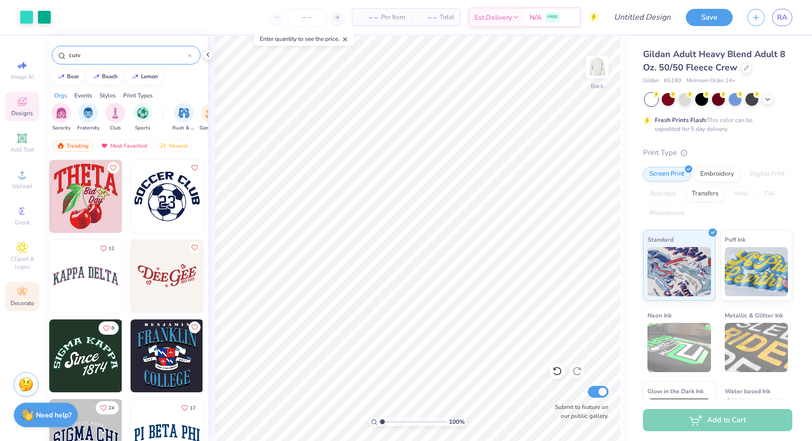
click at [26, 288] on icon at bounding box center [22, 292] width 12 height 12
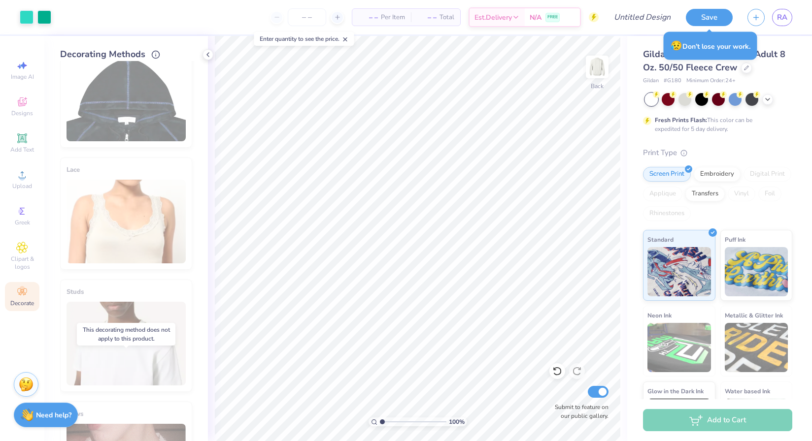
scroll to position [0, 0]
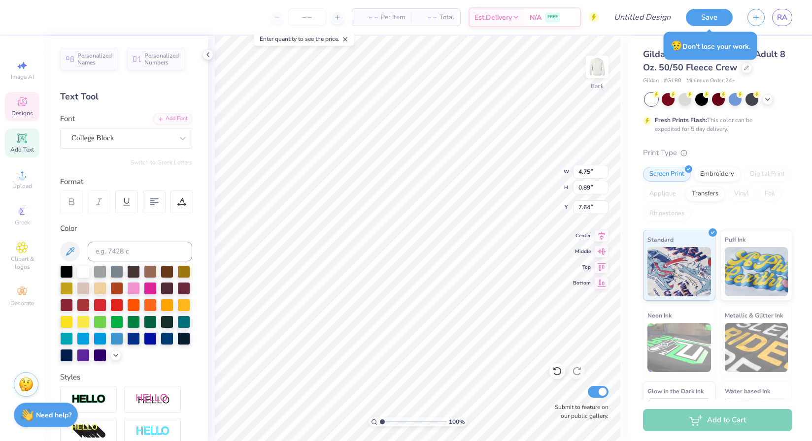
type input "7.64"
type input "8.93"
type input "4.31"
type input "4.00"
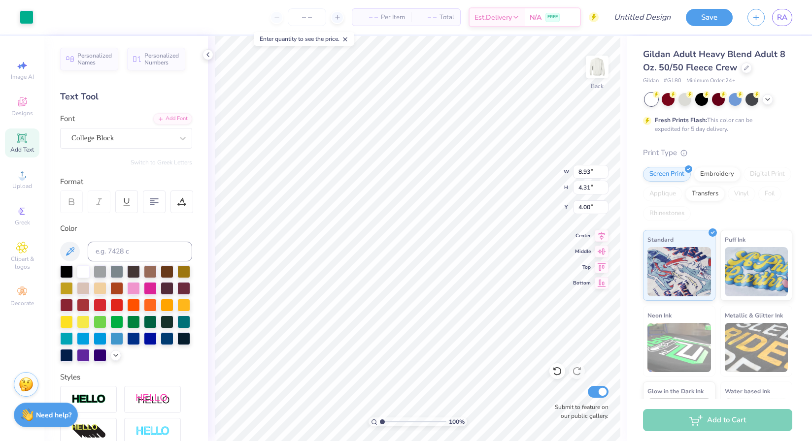
type input "3.78"
click at [12, 183] on span "Upload" at bounding box center [22, 186] width 20 height 8
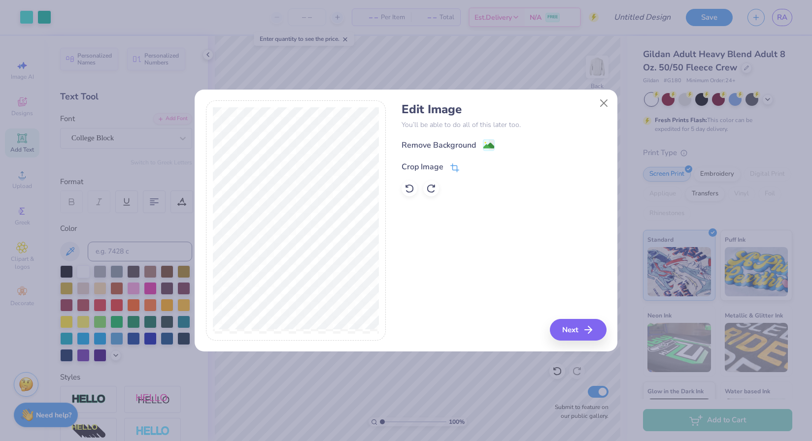
click at [454, 166] on icon at bounding box center [454, 167] width 9 height 9
click at [465, 164] on div "Crop Image" at bounding box center [445, 166] width 89 height 12
click at [471, 164] on icon at bounding box center [471, 166] width 6 height 6
click at [486, 145] on image at bounding box center [488, 146] width 11 height 11
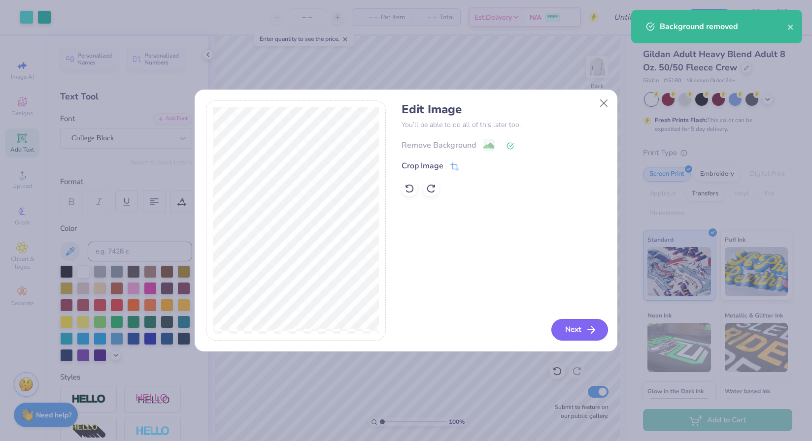
click at [566, 326] on button "Next" at bounding box center [579, 330] width 57 height 22
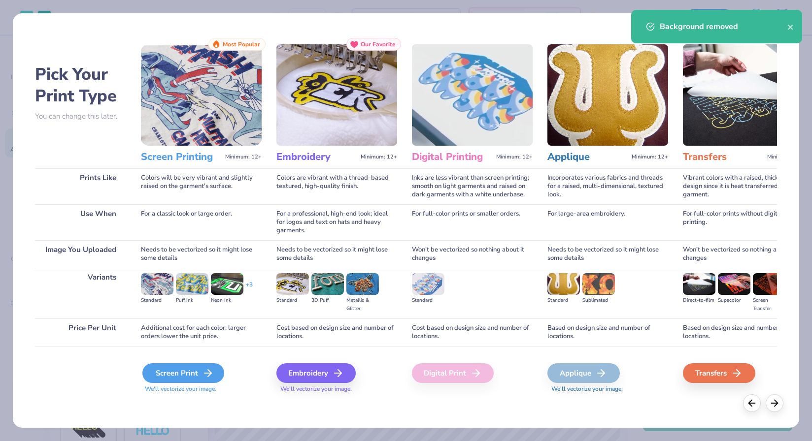
click at [212, 372] on div "Screen Print" at bounding box center [183, 373] width 82 height 20
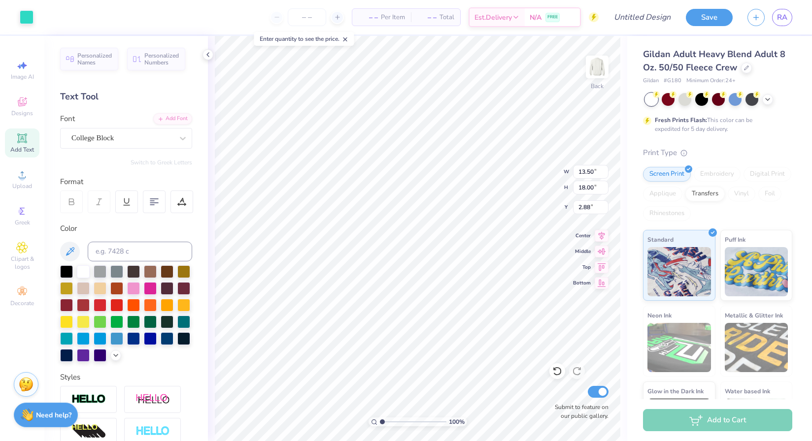
type input "2.69"
type input "3.58"
type input "12.13"
type input "1.75"
type input "2.33"
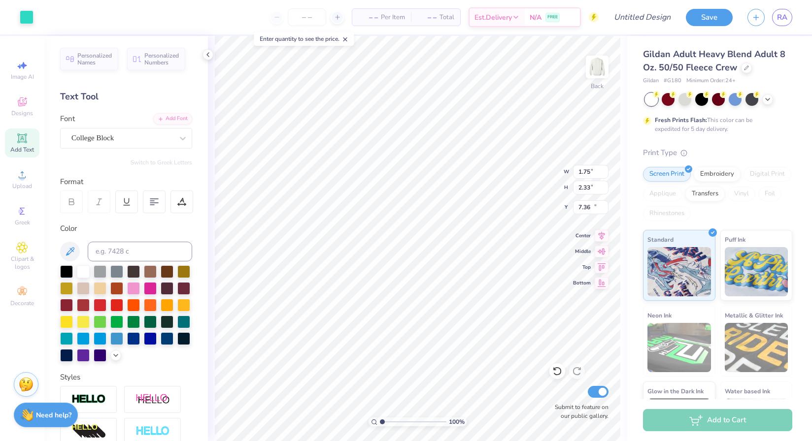
type input "10.02"
type input "1.03"
type input "1.37"
type input "7.15"
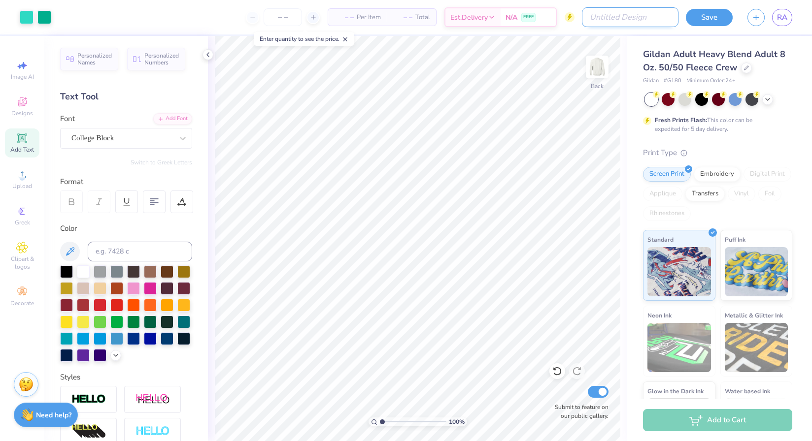
click at [639, 20] on input "Design Title" at bounding box center [630, 17] width 97 height 20
type input "pullover new ayon"
click at [717, 22] on button "Save" at bounding box center [708, 17] width 47 height 17
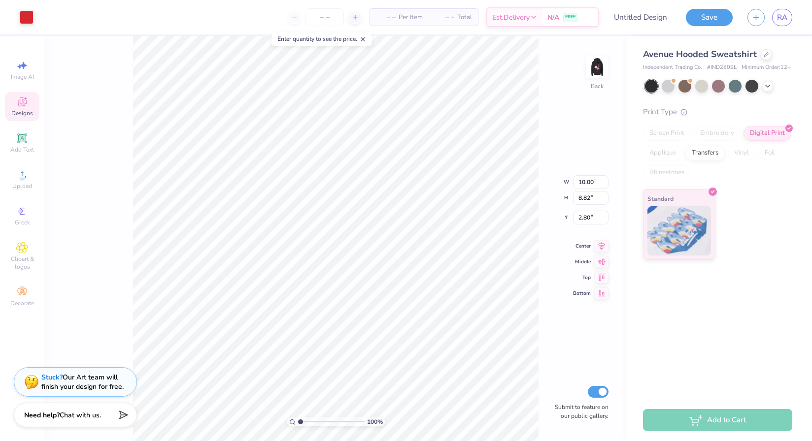
type input "5.06"
type input "3.14"
type input "3.77"
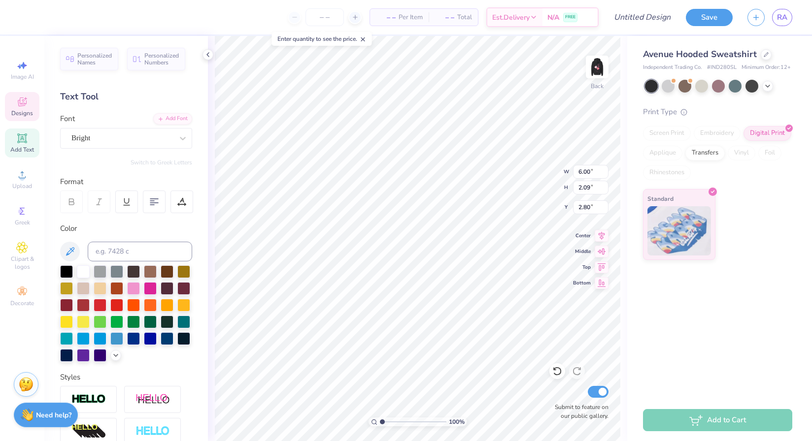
paste textarea "[PERSON_NAME]"
type textarea "[PERSON_NAME]"
type input "2.47"
click at [22, 190] on div "Upload" at bounding box center [22, 179] width 34 height 29
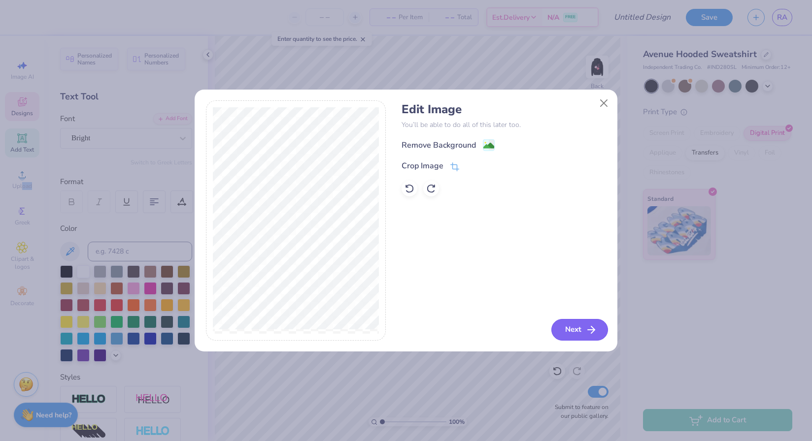
click at [564, 329] on button "Next" at bounding box center [579, 330] width 57 height 22
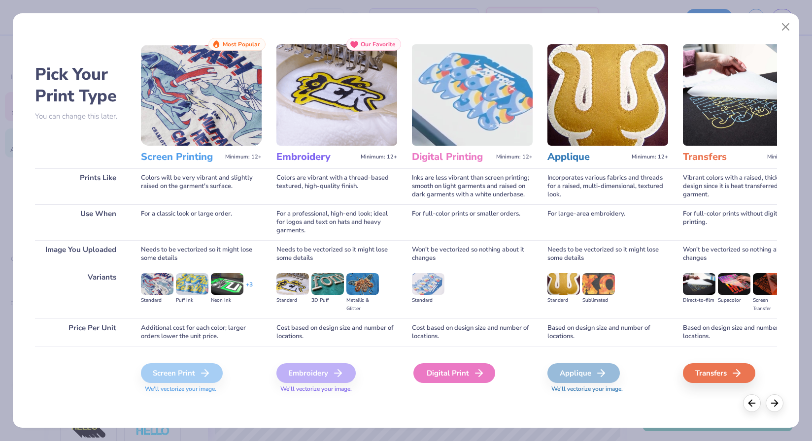
click at [448, 375] on div "Digital Print" at bounding box center [454, 373] width 82 height 20
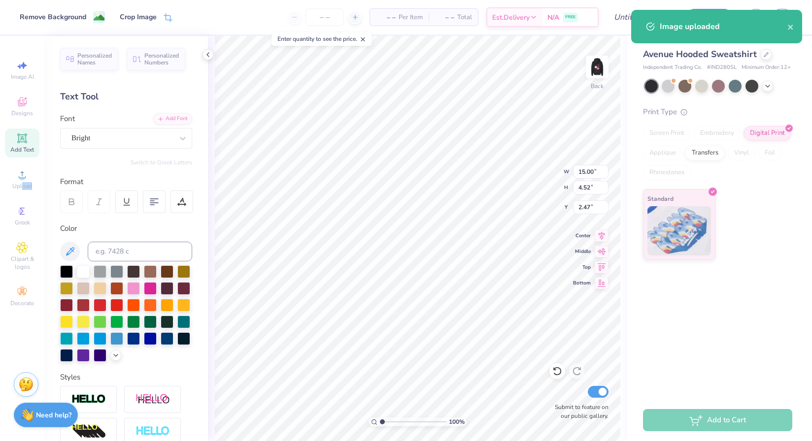
type input "15.00"
type input "4.52"
type input "5.24"
type input "3.14"
type input "2.09"
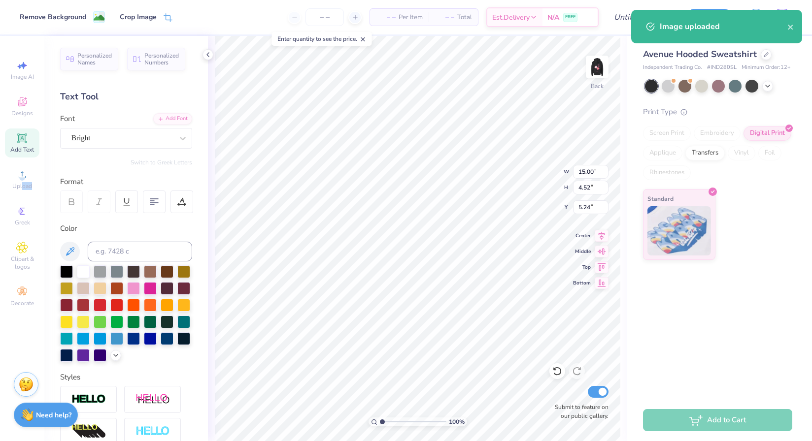
type input "2.47"
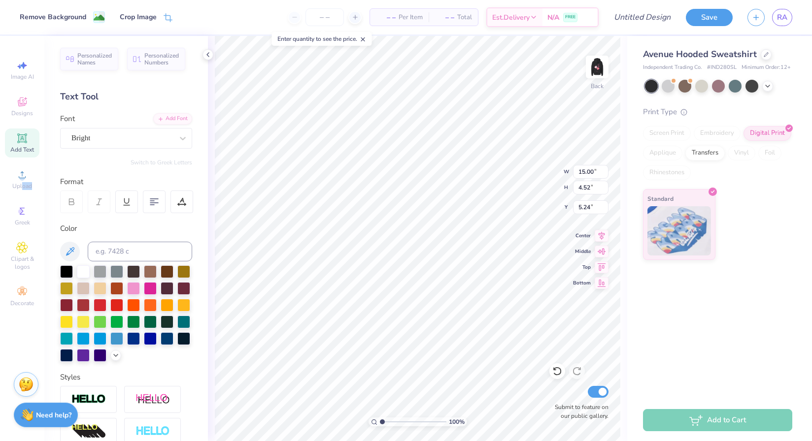
type input "5.30"
type input "1.60"
type input "3.00"
type textarea "120 years"
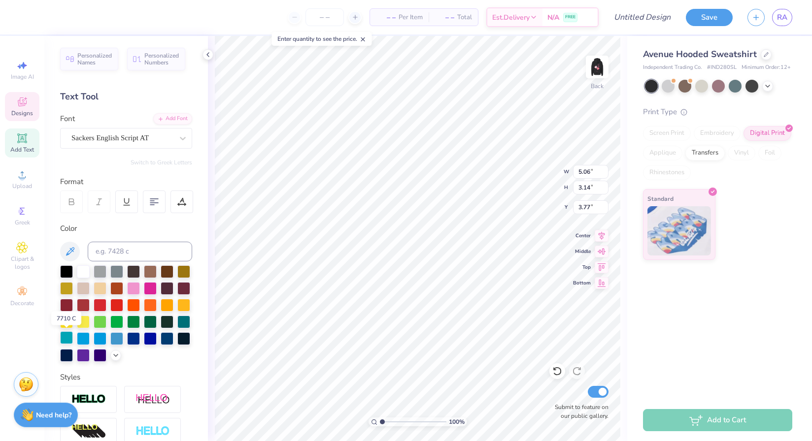
click at [68, 337] on div at bounding box center [66, 337] width 13 height 13
click at [133, 246] on input at bounding box center [140, 252] width 104 height 20
type input "333c"
type input "6.36"
type input "1.62"
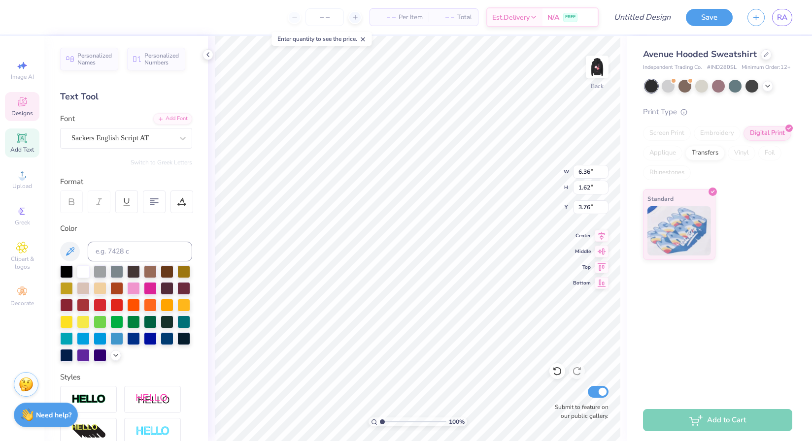
type input "5.28"
type input "6.87"
type input "6.55"
type input "5.07"
click at [22, 183] on span "Upload" at bounding box center [22, 186] width 20 height 8
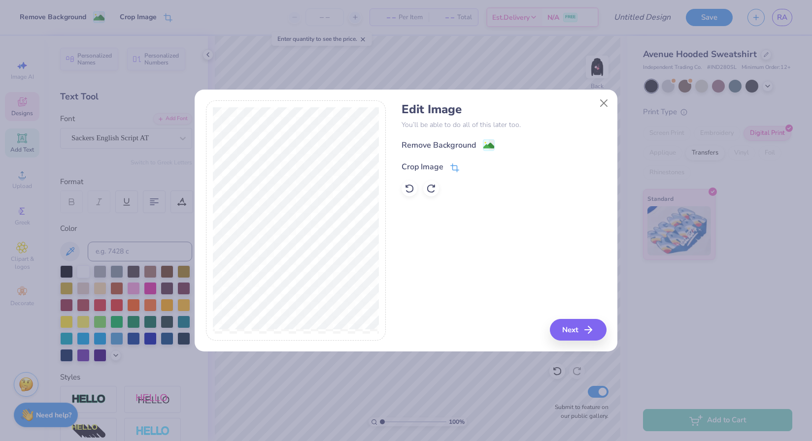
click at [454, 169] on icon at bounding box center [454, 167] width 9 height 9
click at [468, 164] on icon at bounding box center [471, 166] width 6 height 6
click at [497, 144] on div "Remove Background" at bounding box center [503, 145] width 204 height 12
click at [490, 144] on image at bounding box center [488, 146] width 11 height 11
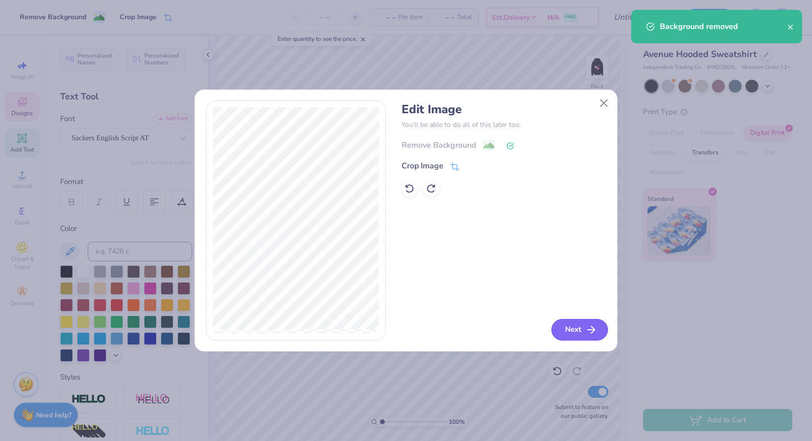
click at [578, 325] on button "Next" at bounding box center [579, 330] width 57 height 22
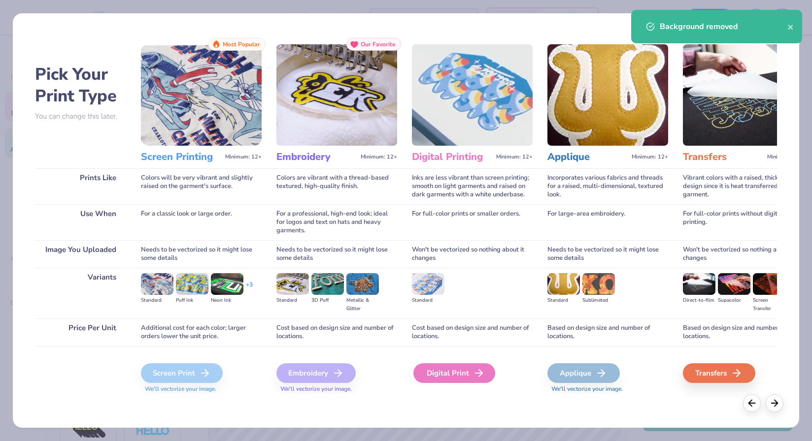
click at [424, 374] on div "Digital Print" at bounding box center [454, 373] width 82 height 20
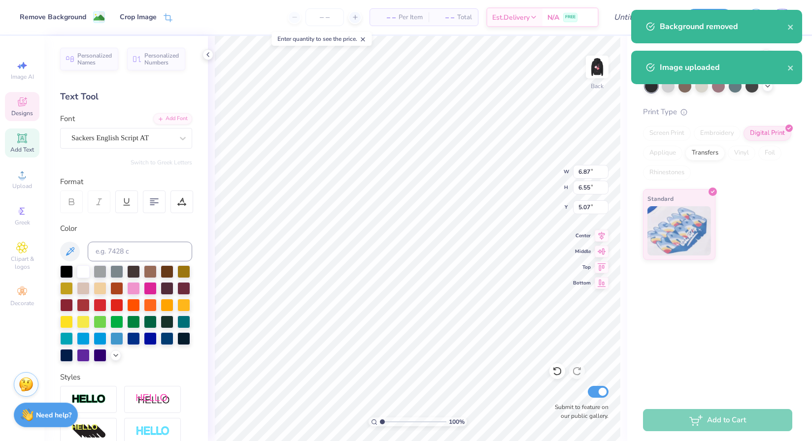
type input "10.45"
type input "13.92"
type input "0.54"
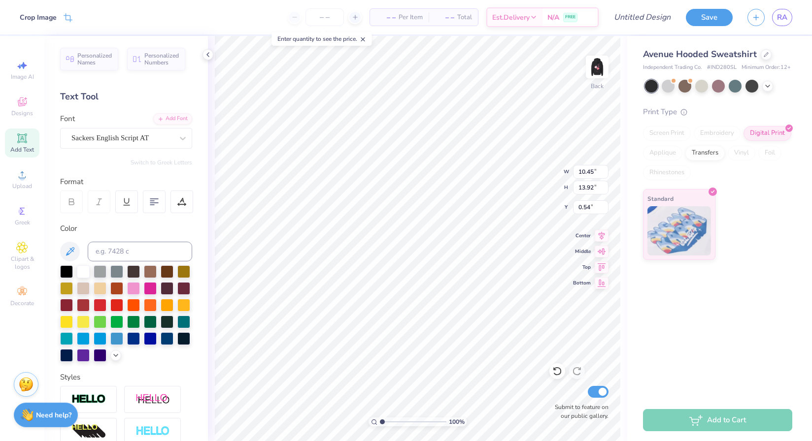
type input "5.99"
type input "7.98"
type input "6.87"
type input "6.55"
type input "5.07"
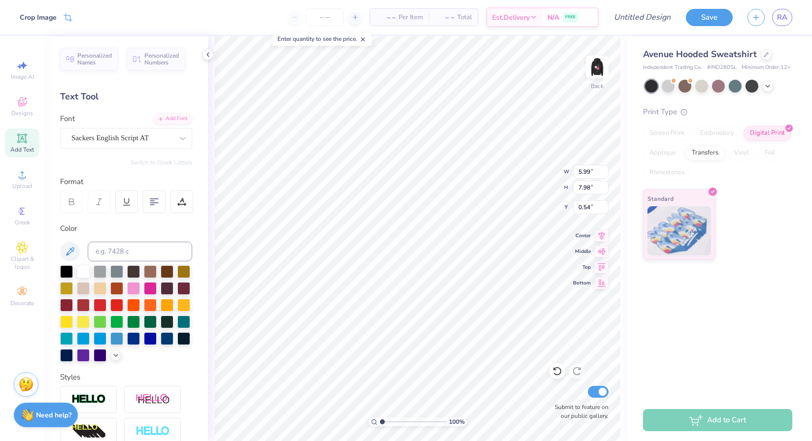
type input "6.52"
type input "4.92"
type input "6.55"
type input "6.90"
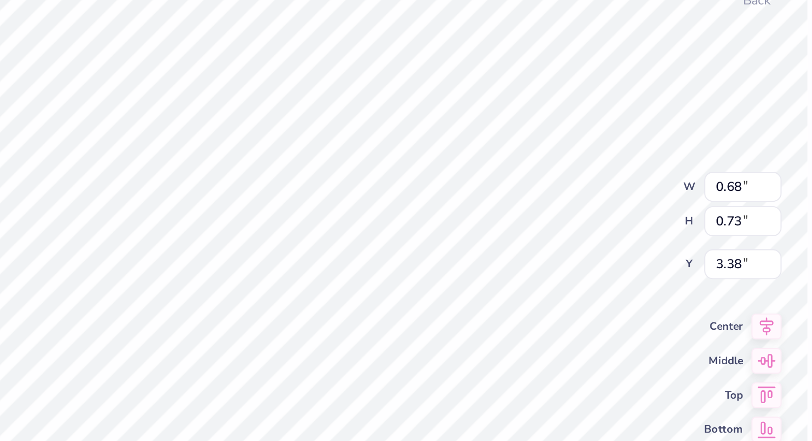
type input "3.43"
type input "6.36"
type input "1.62"
type input "5.28"
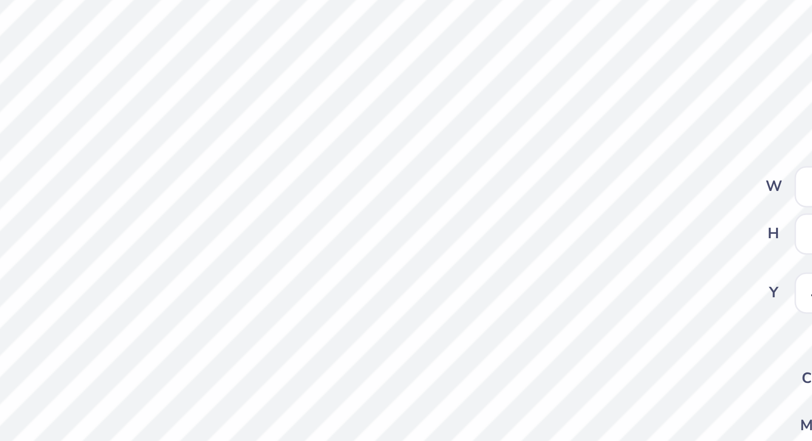
type input "4.60"
type input "6.36"
type input "1.62"
type input "7.88"
type input "3.80"
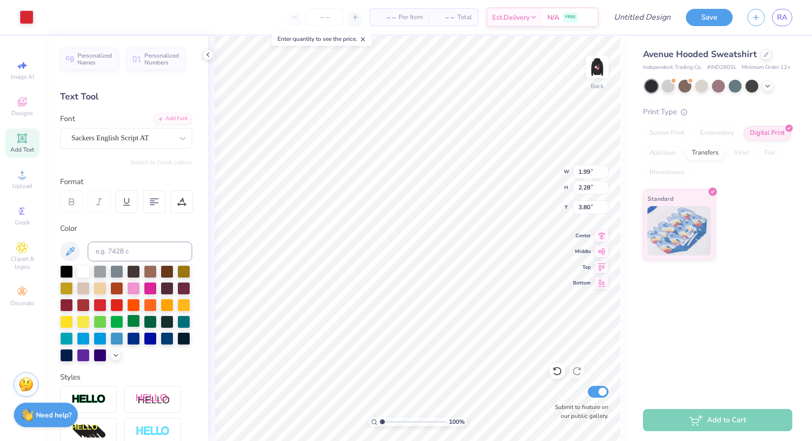
click at [133, 322] on div at bounding box center [133, 321] width 13 height 13
click at [129, 248] on input at bounding box center [140, 252] width 104 height 20
type input "333"
click at [27, 16] on div at bounding box center [27, 16] width 14 height 14
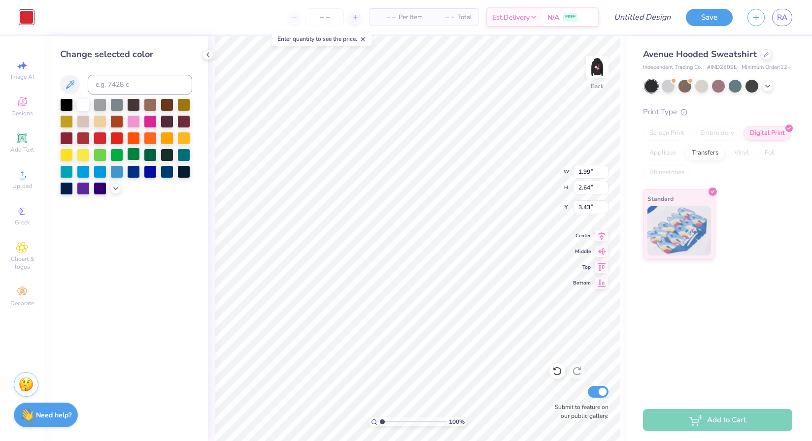
click at [130, 152] on div at bounding box center [133, 154] width 13 height 13
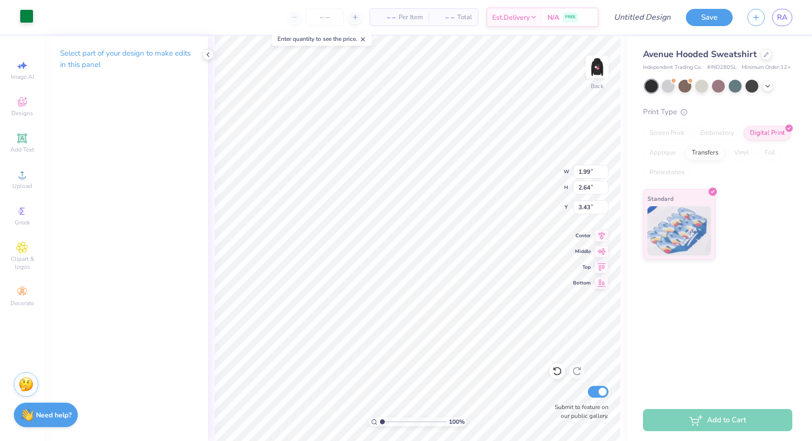
click at [28, 16] on div at bounding box center [27, 16] width 14 height 14
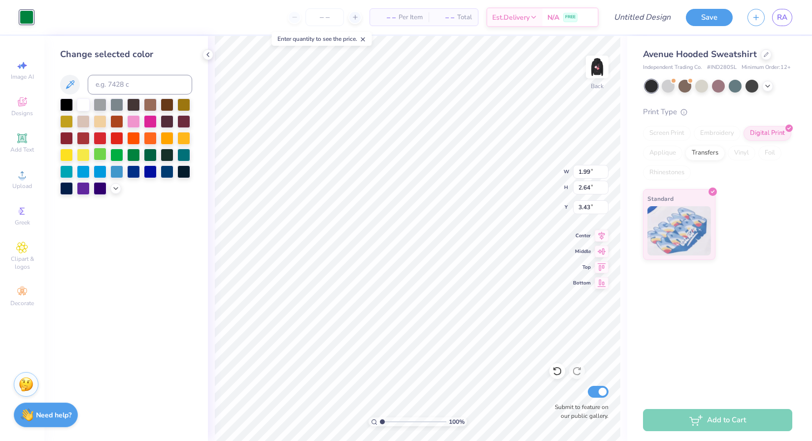
click at [96, 149] on div at bounding box center [100, 154] width 13 height 13
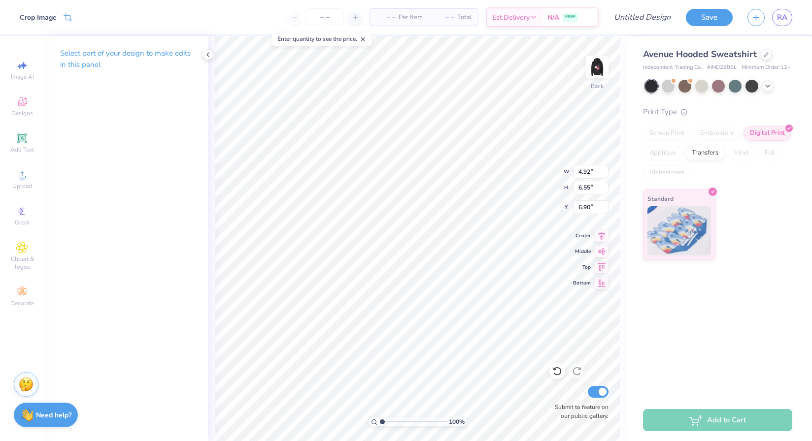
type input "3.03"
type input "4.04"
type input "3.00"
click at [25, 17] on div at bounding box center [27, 16] width 14 height 14
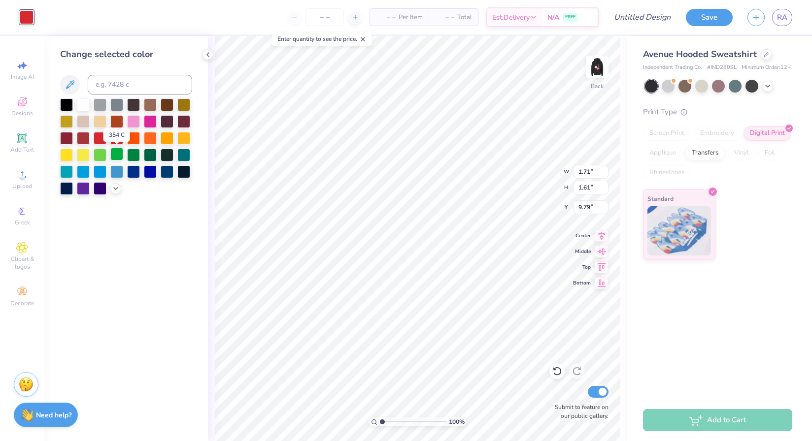
click at [117, 151] on div at bounding box center [116, 154] width 13 height 13
click at [101, 151] on div at bounding box center [100, 154] width 13 height 13
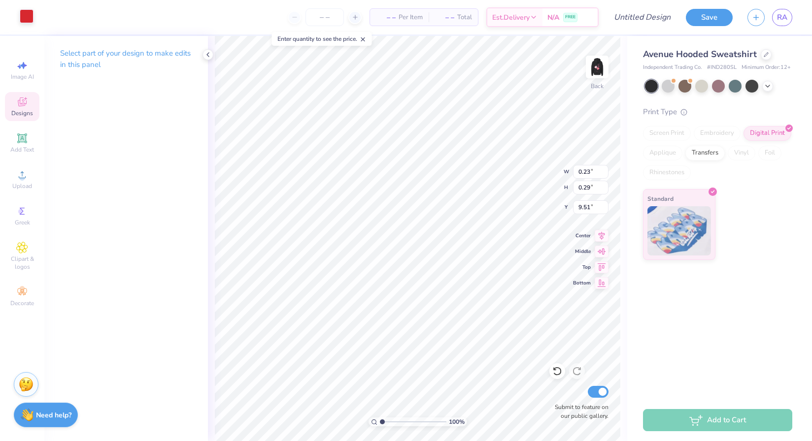
click at [26, 21] on div at bounding box center [27, 16] width 14 height 14
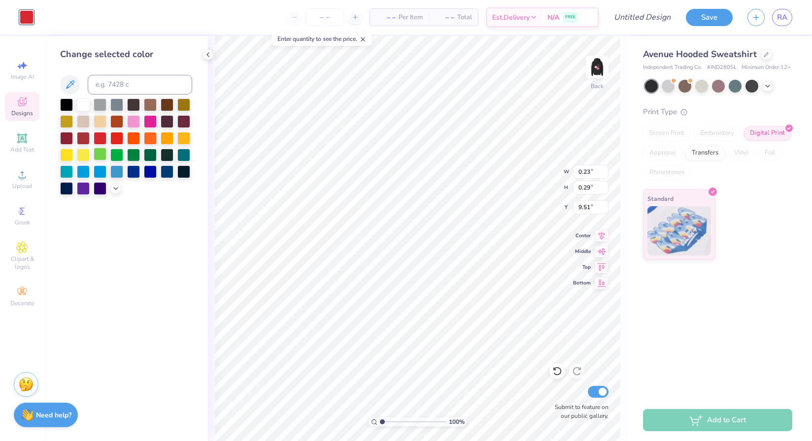
click at [101, 153] on div at bounding box center [100, 154] width 13 height 13
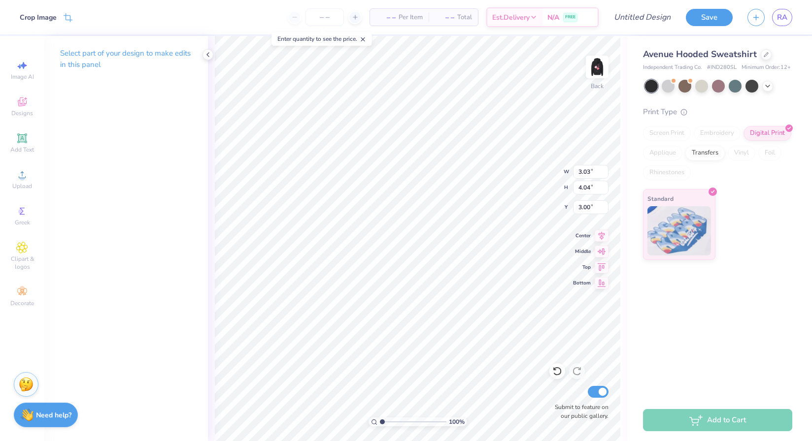
type input "3.80"
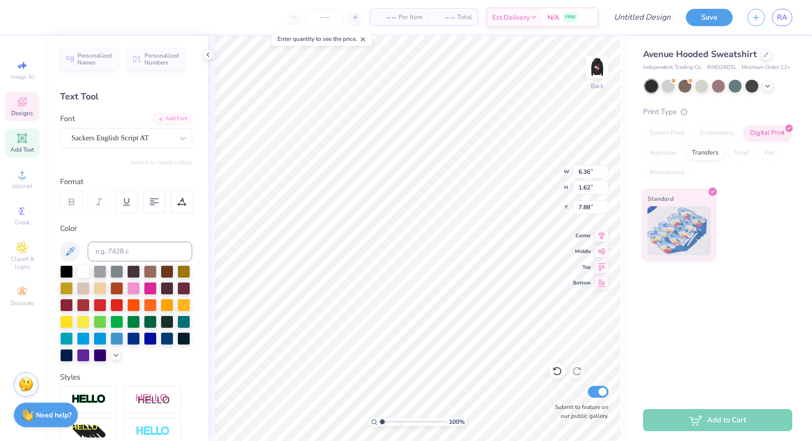
type input "8.76"
type input "3.03"
type input "4.04"
type input "4.60"
type input "9.38"
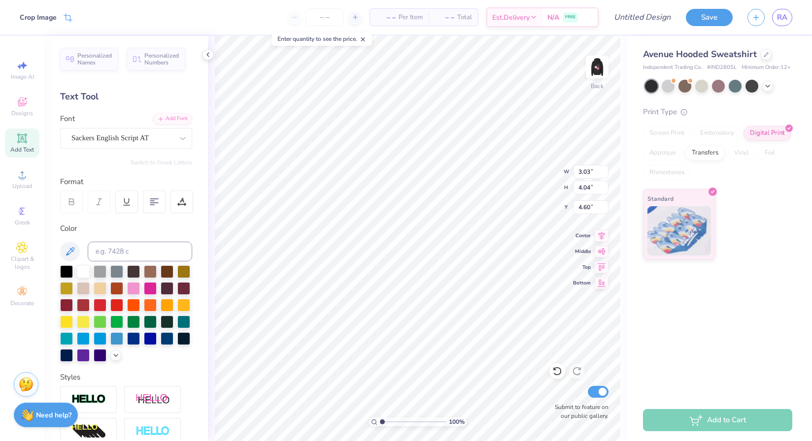
type input "6.36"
type input "1.62"
type input "9.23"
type input "8.96"
type input "3.00"
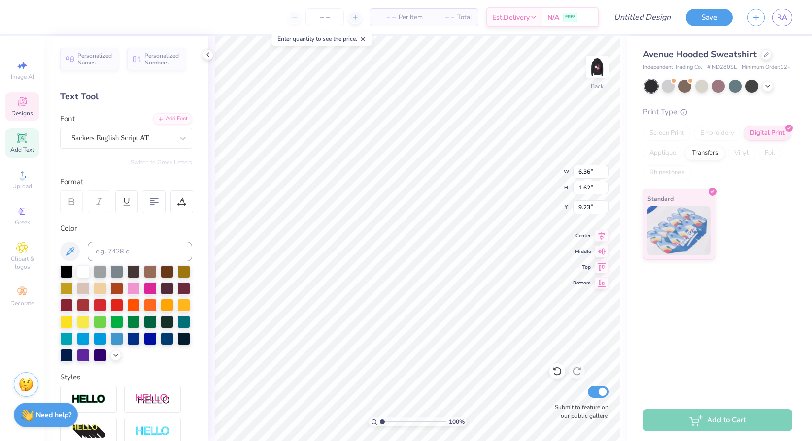
type input "9.50"
type input "4.92"
type input "10.21"
type input "9.47"
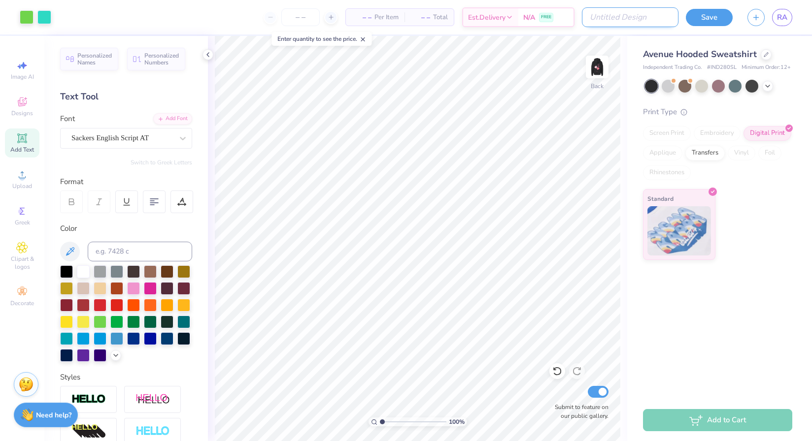
click at [649, 11] on input "Design Title" at bounding box center [630, 17] width 97 height 20
type input "hoodie new [PERSON_NAME]"
click at [703, 19] on button "Save" at bounding box center [708, 15] width 47 height 17
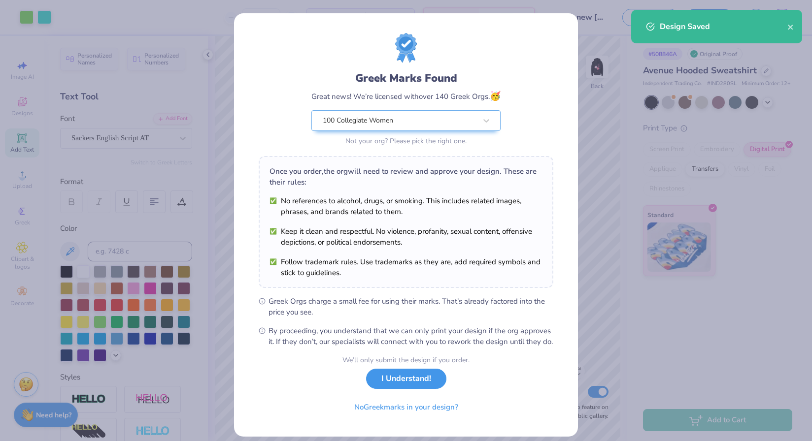
click at [385, 382] on button "I Understand!" at bounding box center [406, 379] width 80 height 20
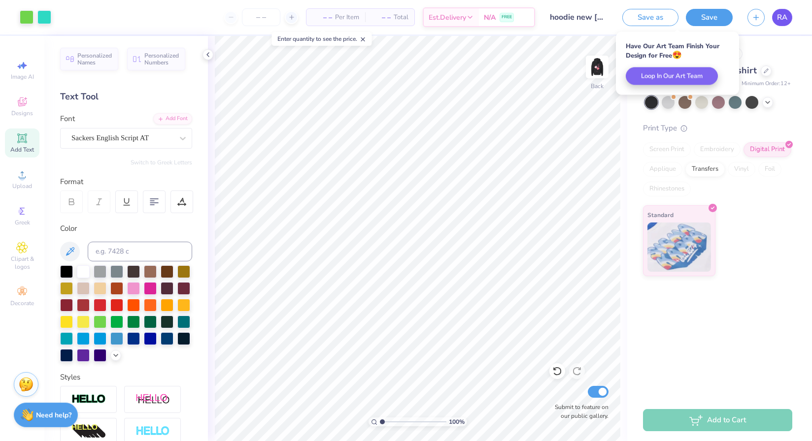
click at [774, 22] on link "RA" at bounding box center [782, 17] width 20 height 17
